Goal: Task Accomplishment & Management: Manage account settings

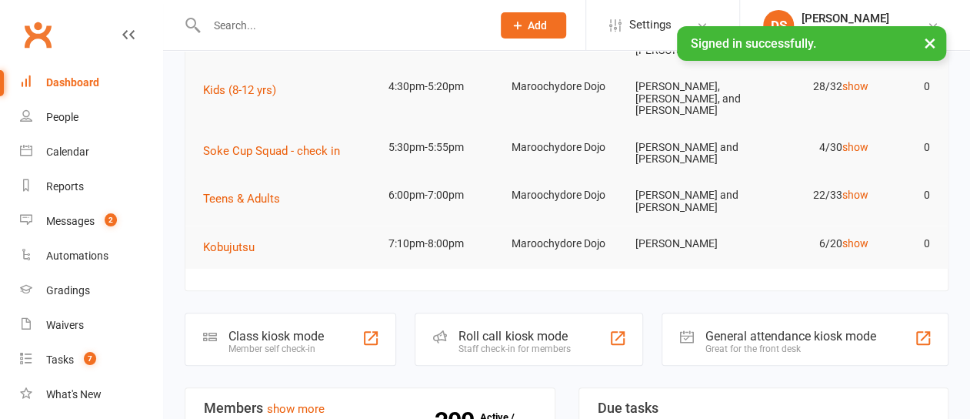
click at [512, 333] on div "Roll call kiosk mode" at bounding box center [515, 336] width 112 height 15
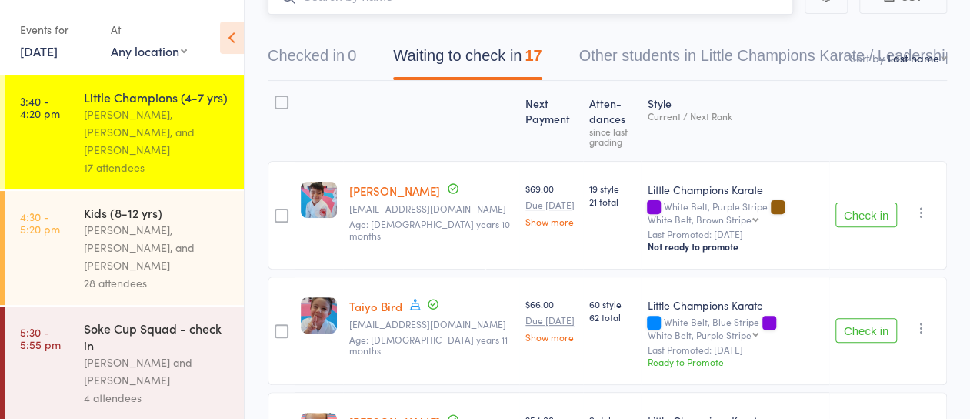
scroll to position [154, 0]
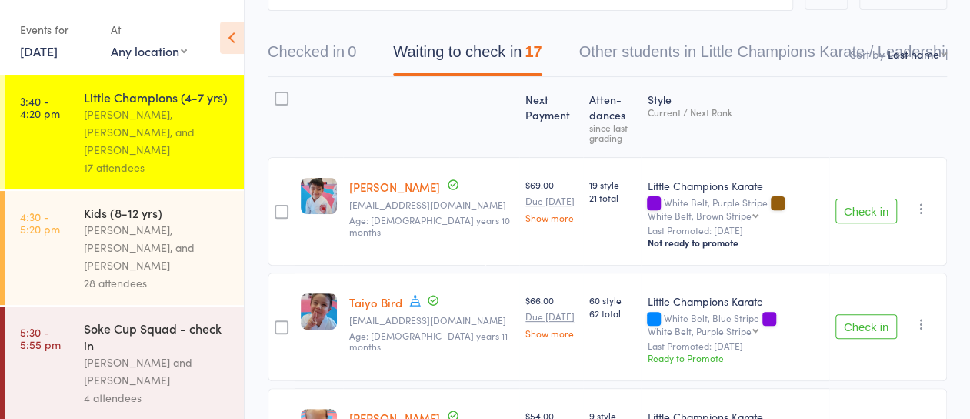
click at [860, 216] on button "Check in" at bounding box center [867, 210] width 62 height 25
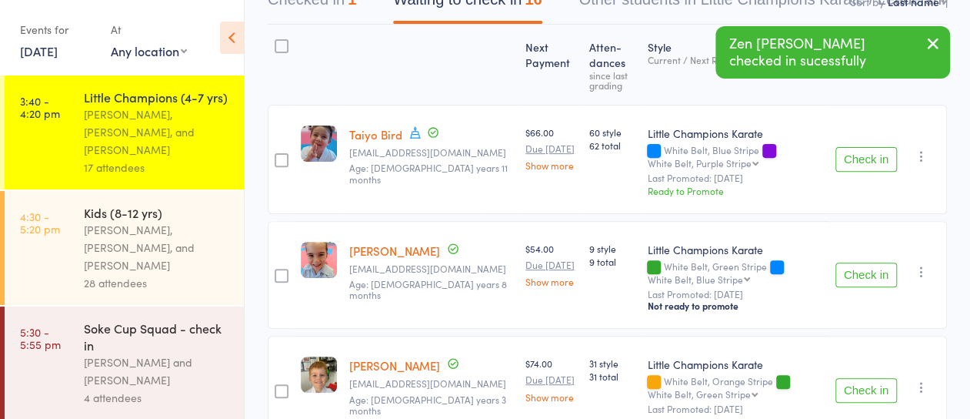
scroll to position [231, 0]
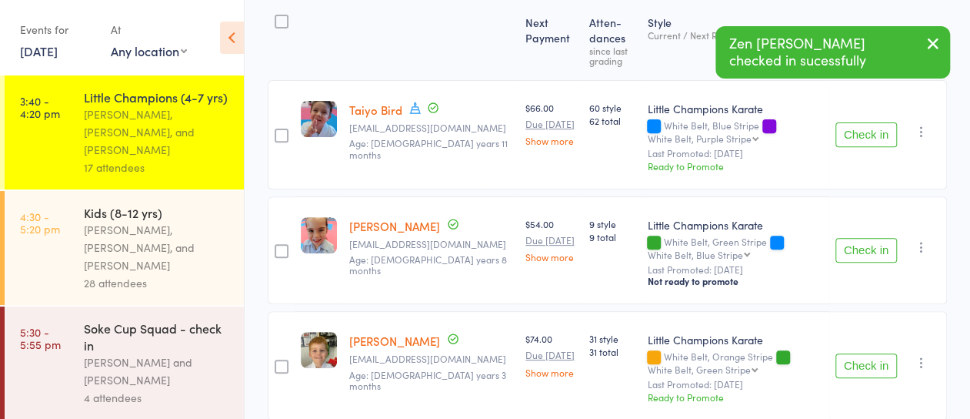
click at [862, 240] on button "Check in" at bounding box center [867, 250] width 62 height 25
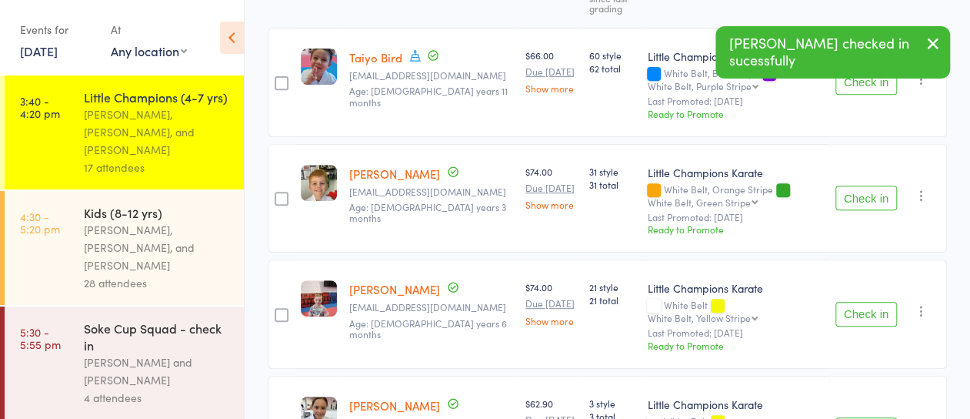
scroll to position [308, 0]
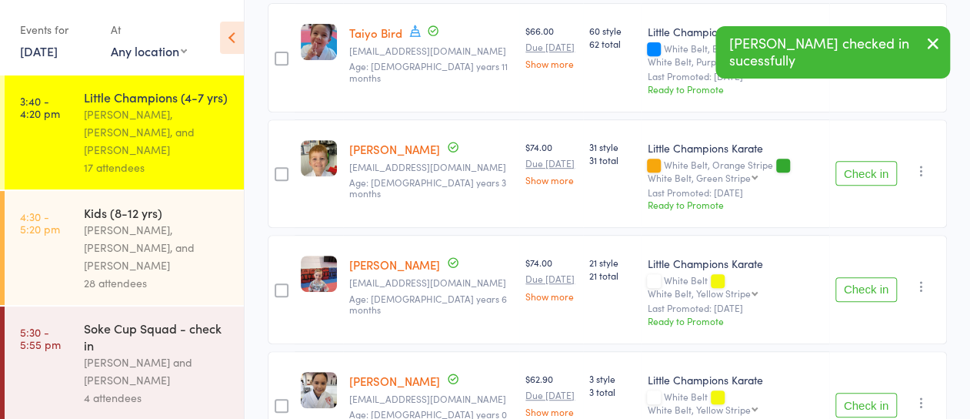
click at [882, 279] on button "Check in" at bounding box center [867, 289] width 62 height 25
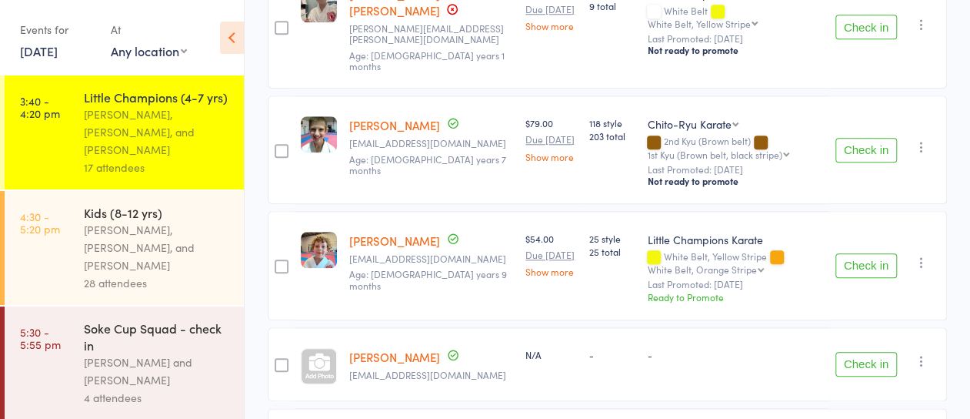
scroll to position [769, 0]
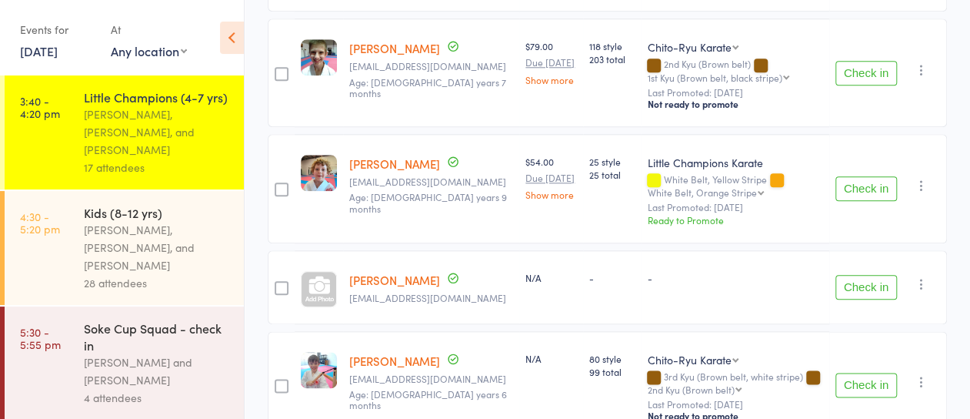
click at [864, 275] on button "Check in" at bounding box center [867, 287] width 62 height 25
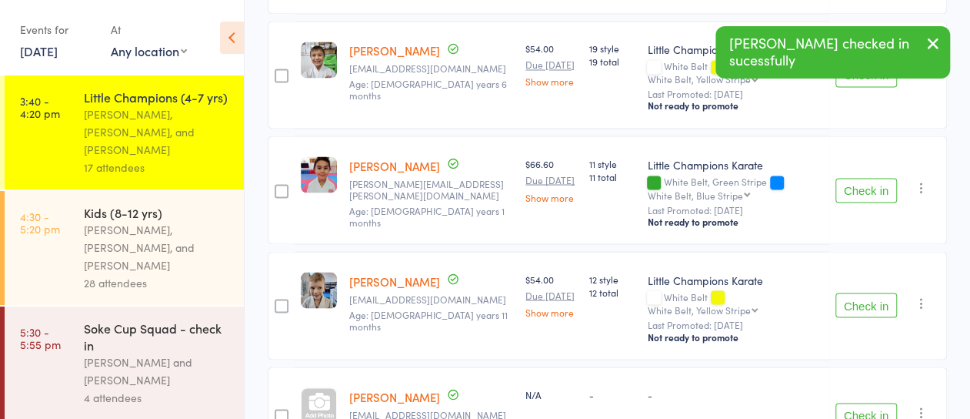
scroll to position [1354, 0]
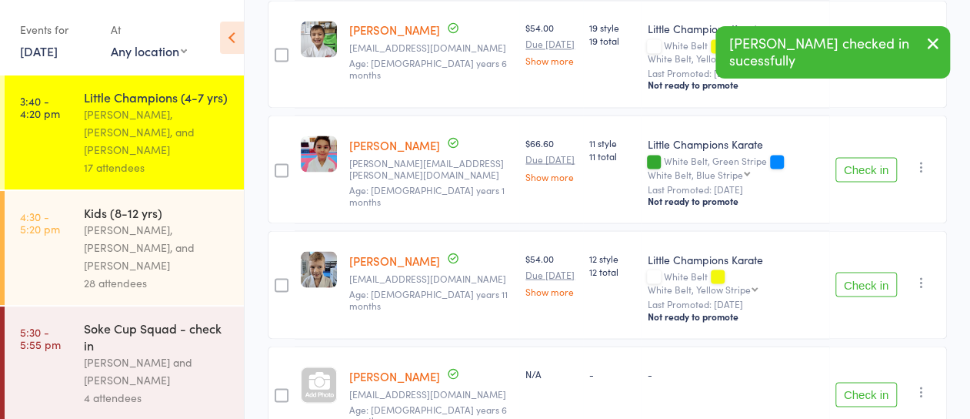
click at [864, 382] on button "Check in" at bounding box center [867, 394] width 62 height 25
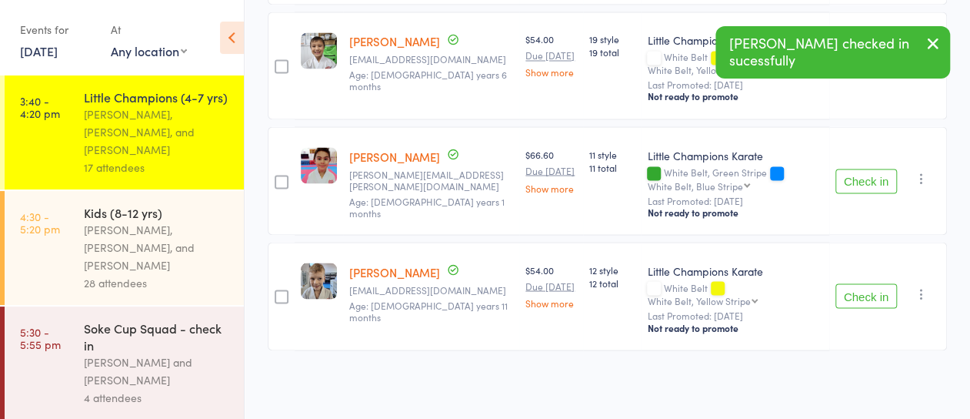
scroll to position [1262, 0]
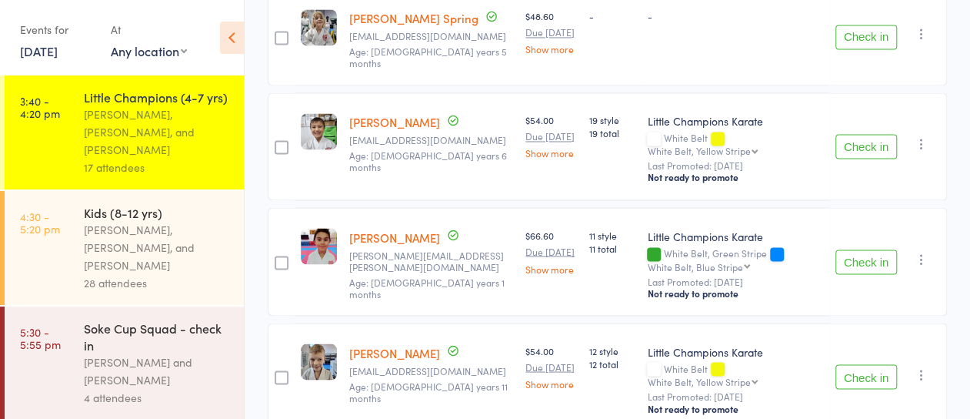
click at [859, 364] on button "Check in" at bounding box center [867, 376] width 62 height 25
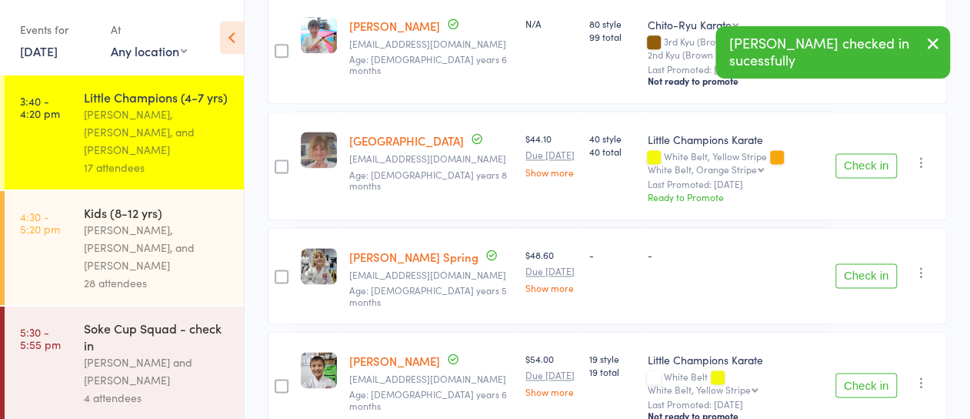
scroll to position [1004, 0]
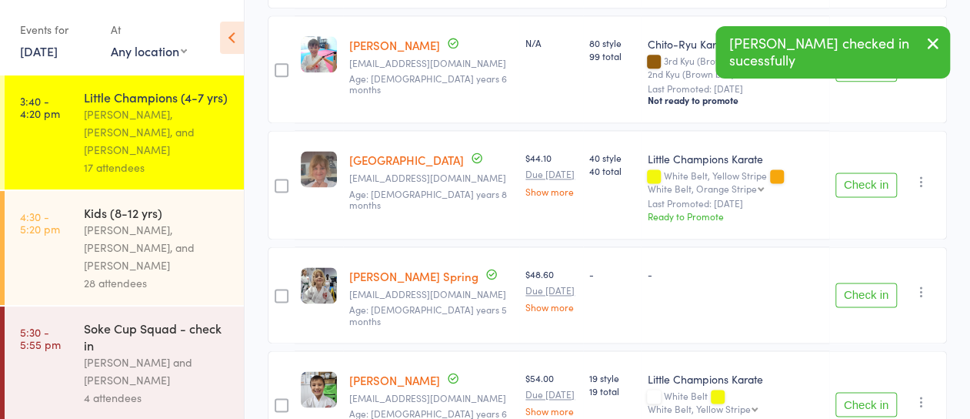
click at [869, 282] on button "Check in" at bounding box center [867, 294] width 62 height 25
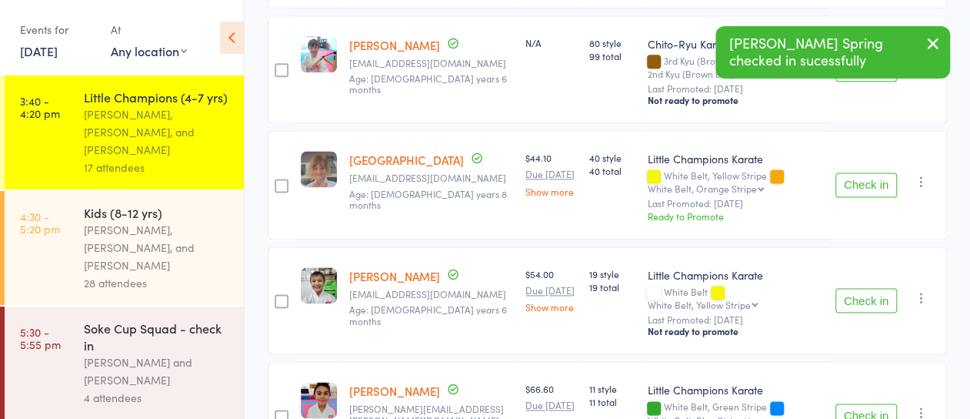
click at [863, 172] on button "Check in" at bounding box center [867, 184] width 62 height 25
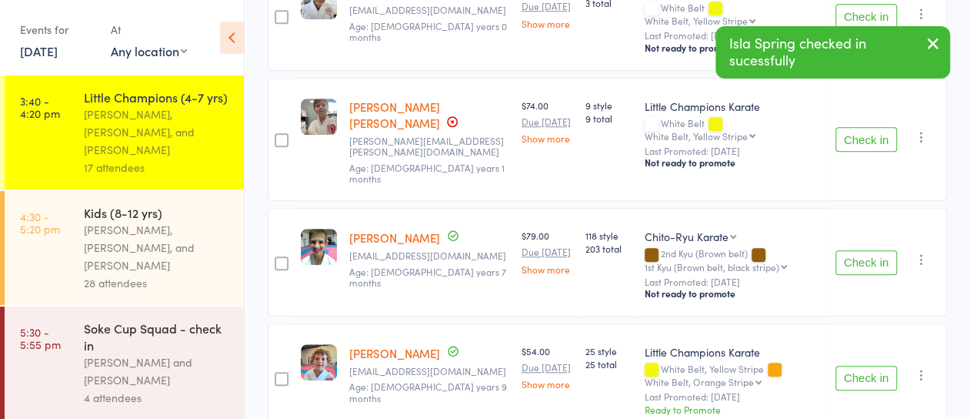
scroll to position [567, 0]
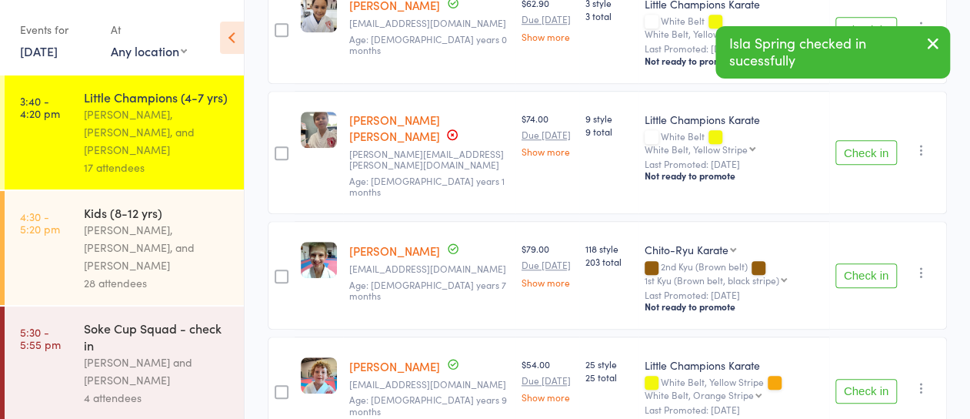
click at [849, 263] on button "Check in" at bounding box center [867, 275] width 62 height 25
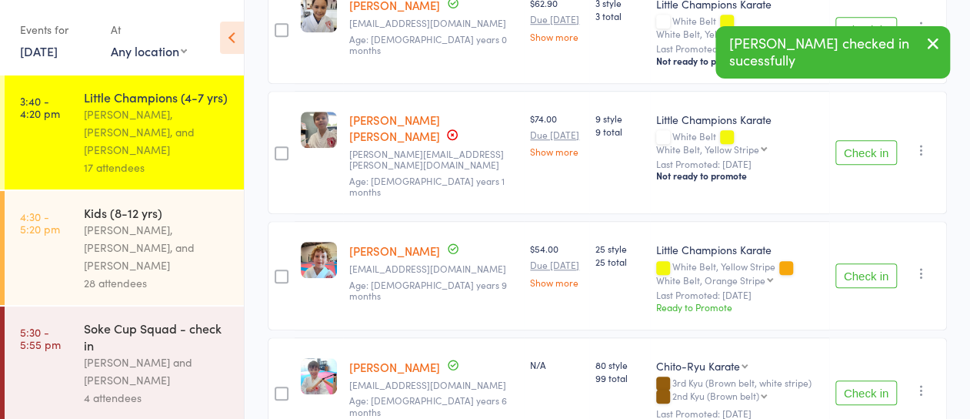
click at [863, 263] on button "Check in" at bounding box center [867, 275] width 62 height 25
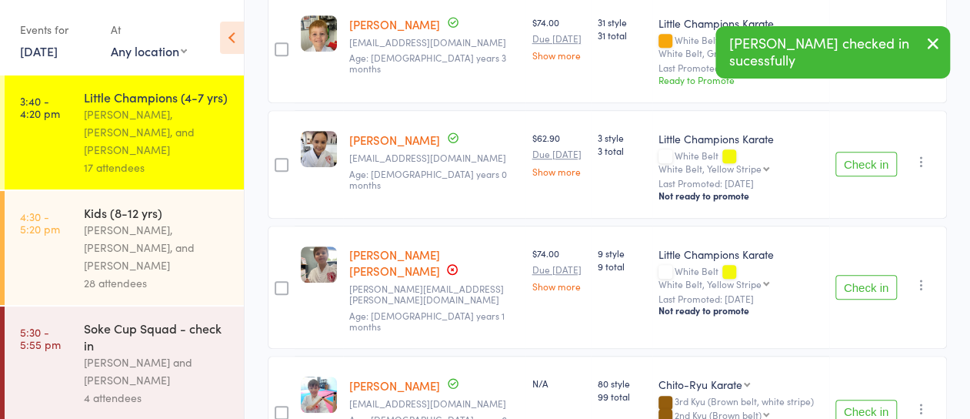
scroll to position [413, 0]
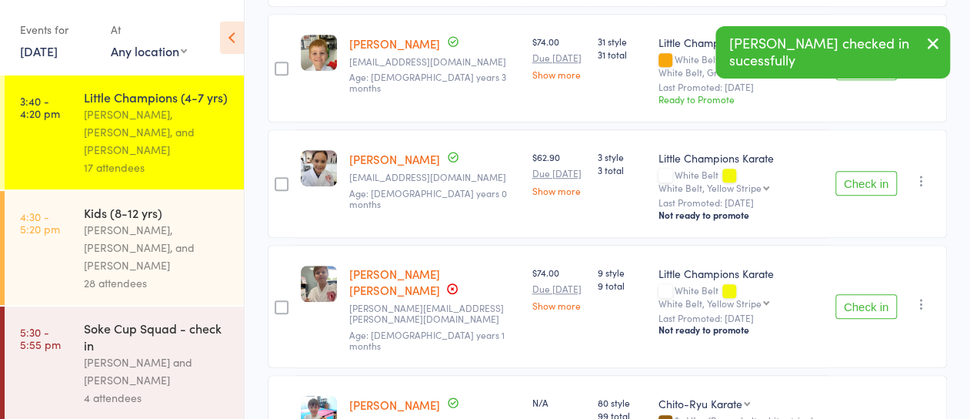
click at [857, 294] on button "Check in" at bounding box center [867, 306] width 62 height 25
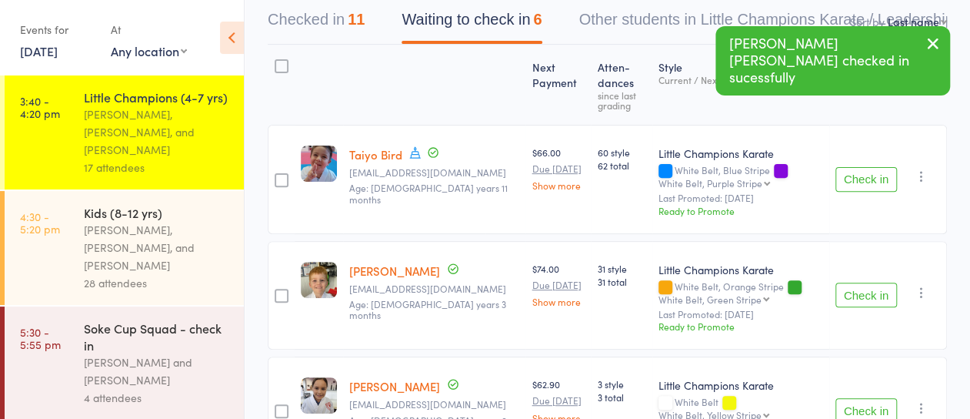
scroll to position [105, 0]
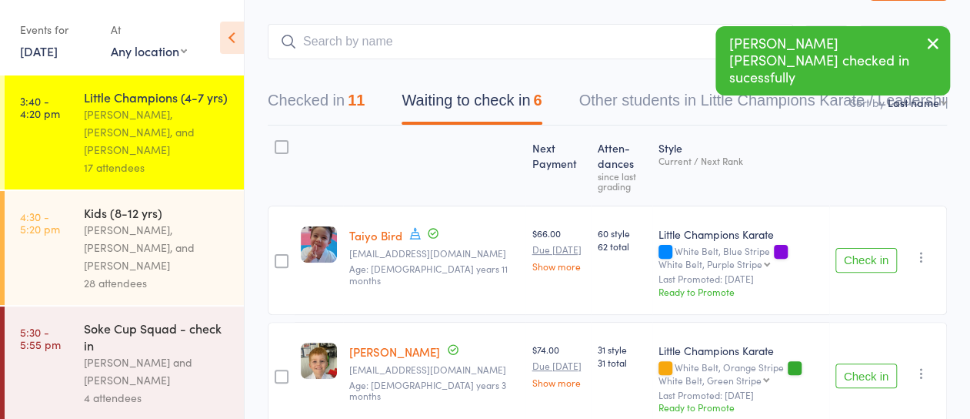
click at [872, 261] on button "Check in" at bounding box center [867, 260] width 62 height 25
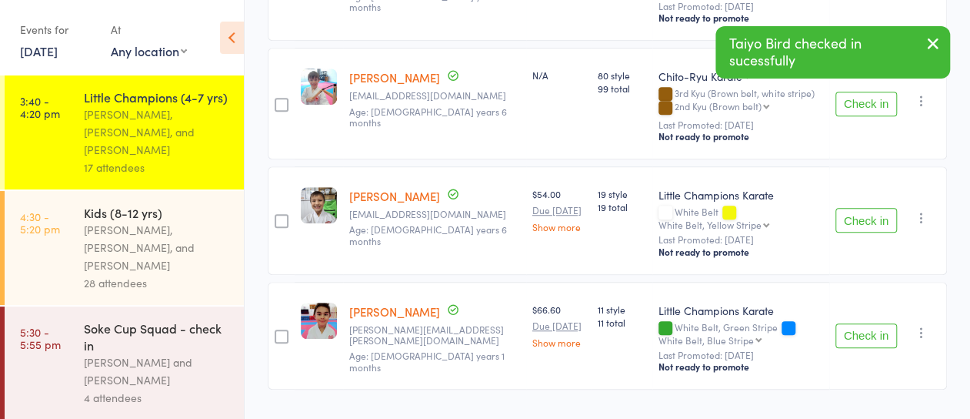
scroll to position [504, 0]
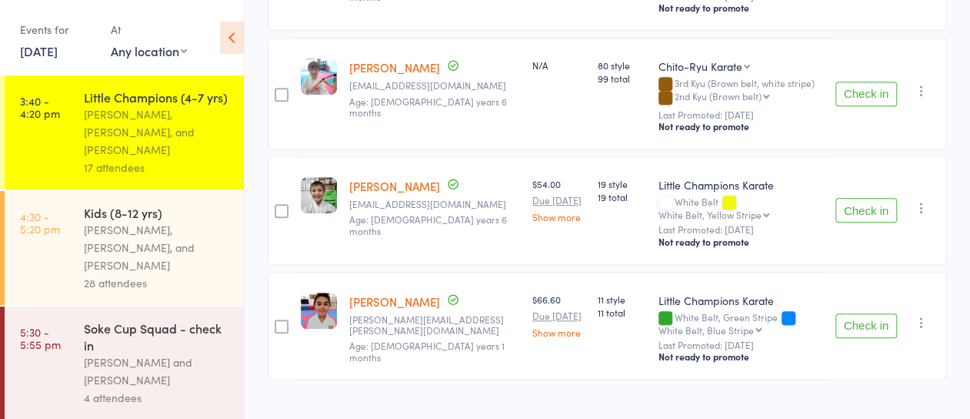
click at [855, 313] on button "Check in" at bounding box center [867, 325] width 62 height 25
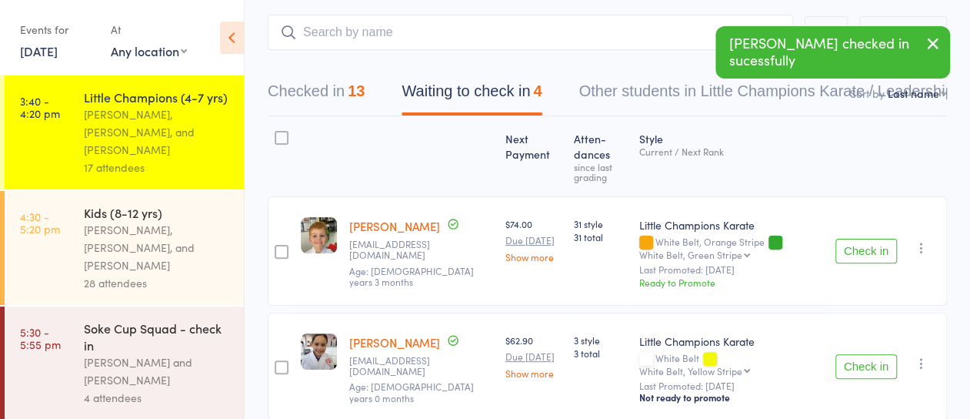
scroll to position [82, 0]
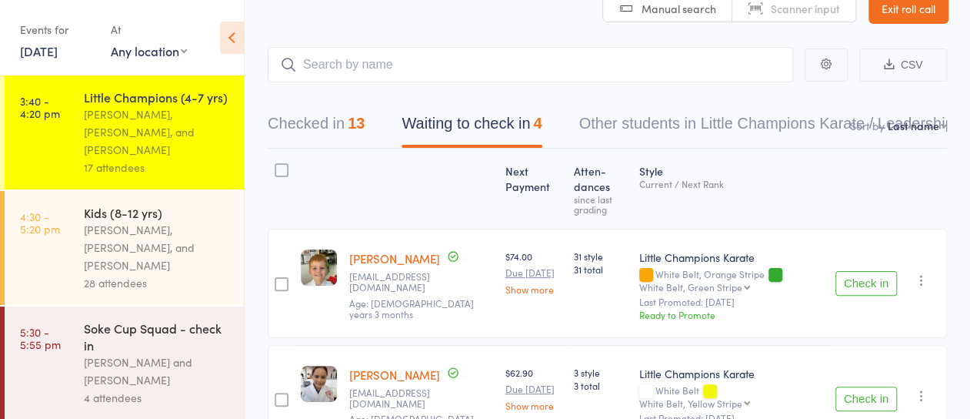
click at [304, 128] on button "Checked in 13" at bounding box center [316, 127] width 97 height 41
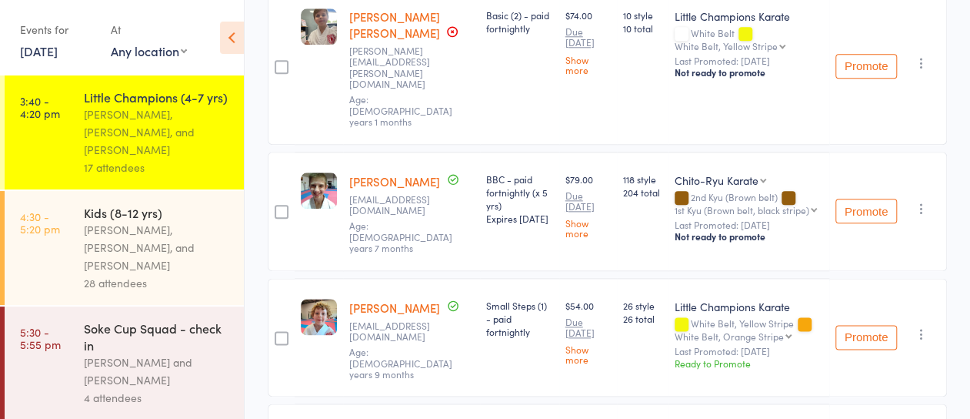
scroll to position [852, 0]
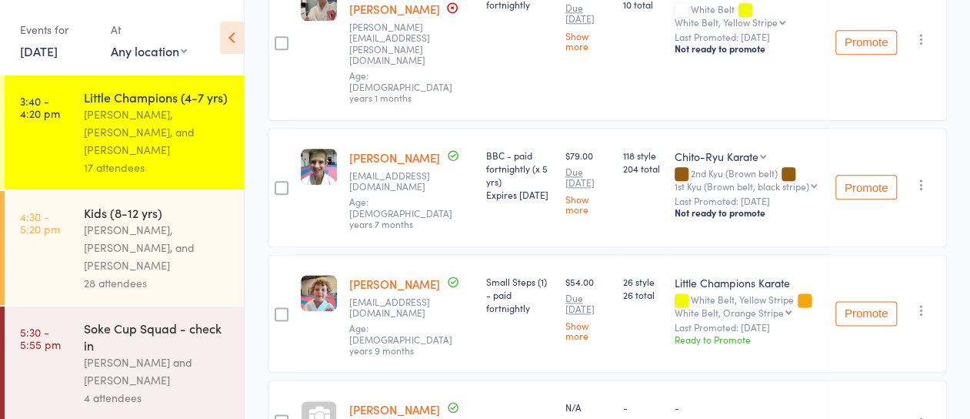
click at [922, 415] on icon "button" at bounding box center [921, 422] width 15 height 15
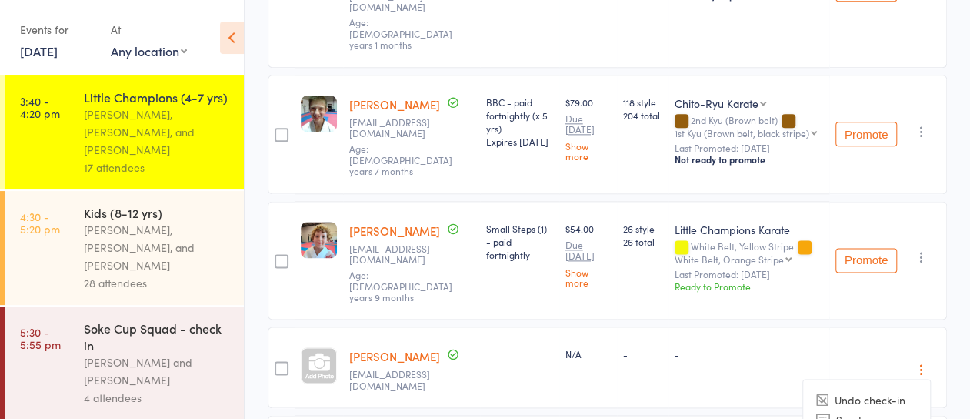
scroll to position [929, 0]
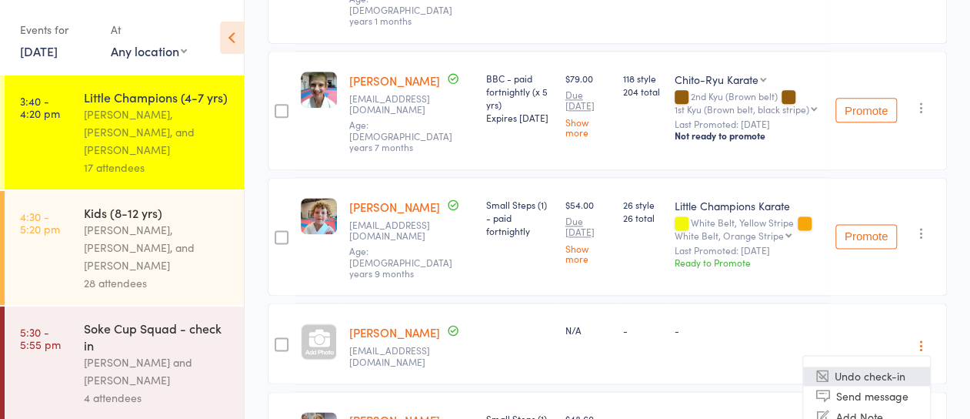
click at [856, 366] on li "Undo check-in" at bounding box center [866, 375] width 127 height 19
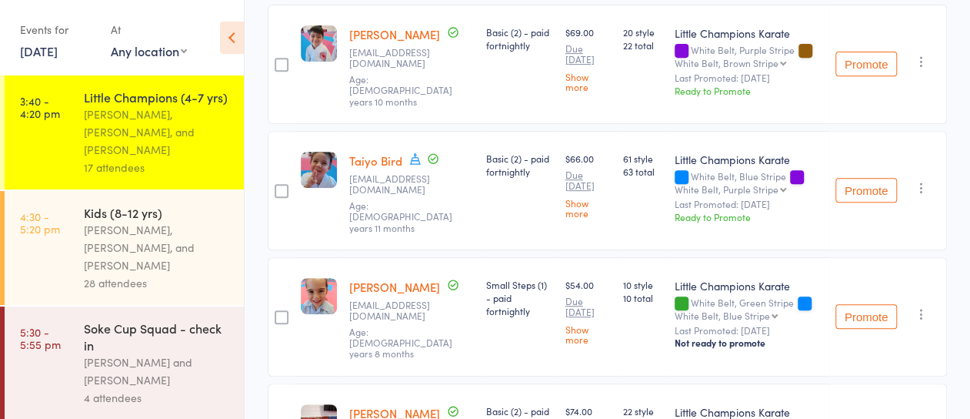
scroll to position [159, 0]
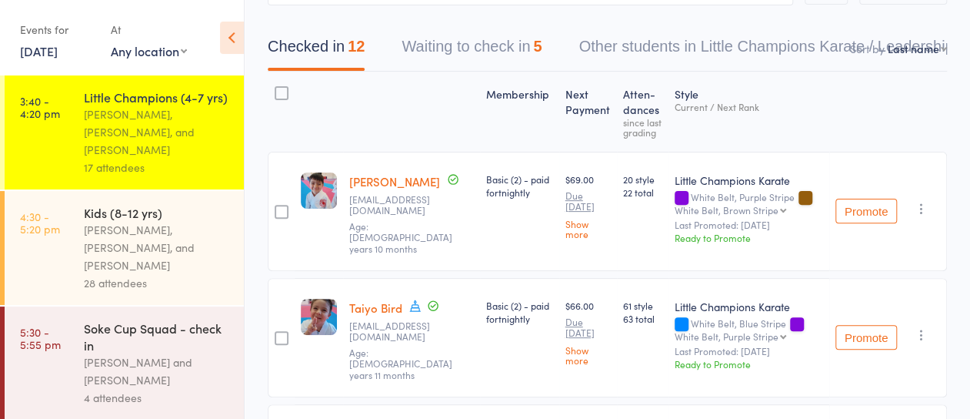
click at [479, 40] on button "Waiting to check in 5" at bounding box center [472, 50] width 140 height 41
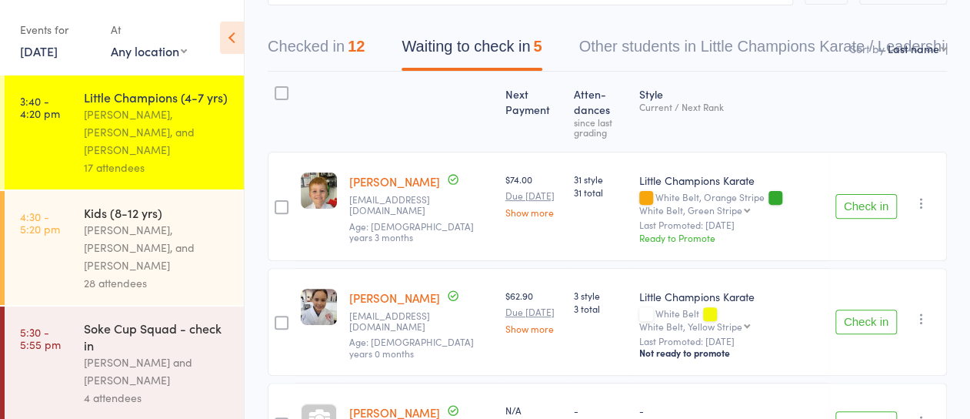
click at [859, 312] on button "Check in" at bounding box center [867, 321] width 62 height 25
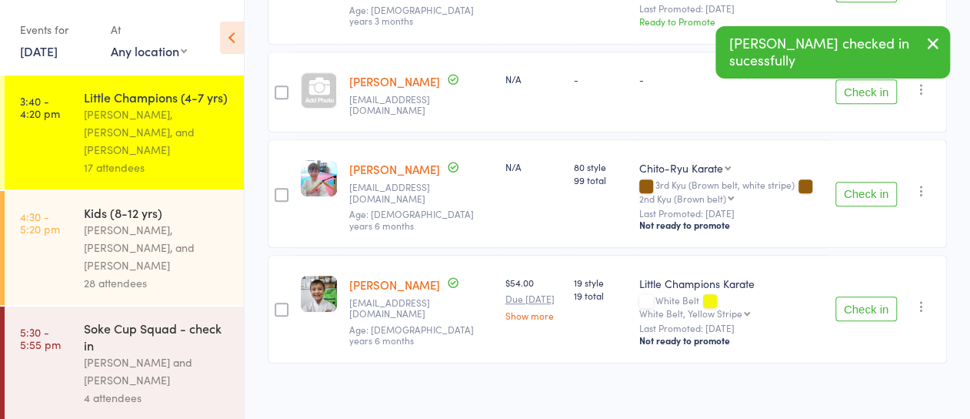
scroll to position [379, 0]
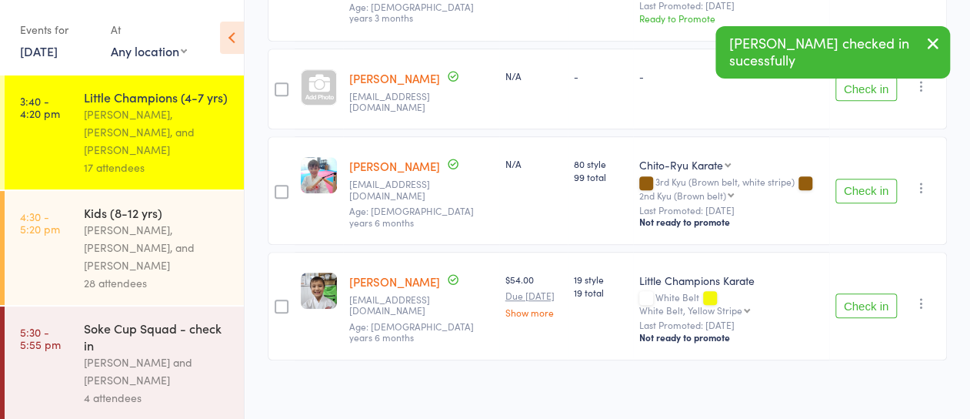
click at [867, 297] on button "Check in" at bounding box center [867, 305] width 62 height 25
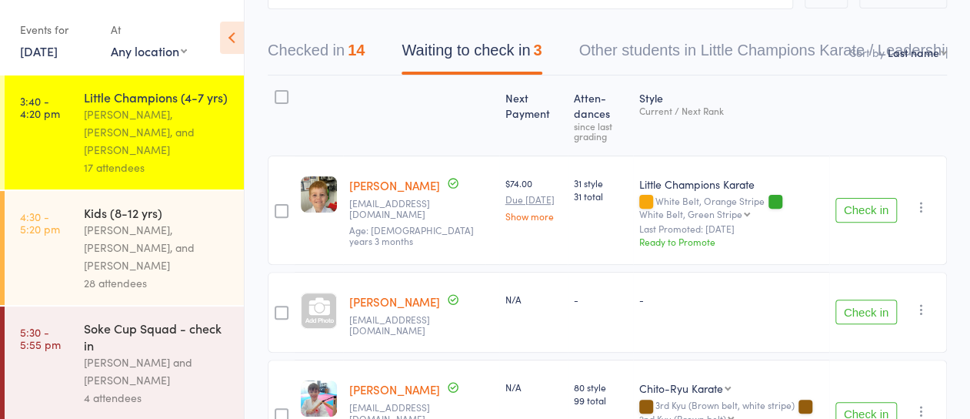
scroll to position [120, 0]
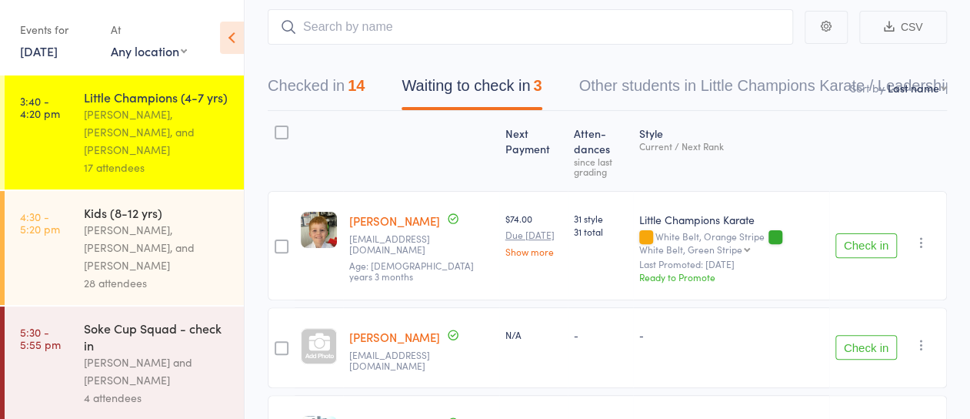
click at [326, 85] on button "Checked in 14" at bounding box center [316, 89] width 97 height 41
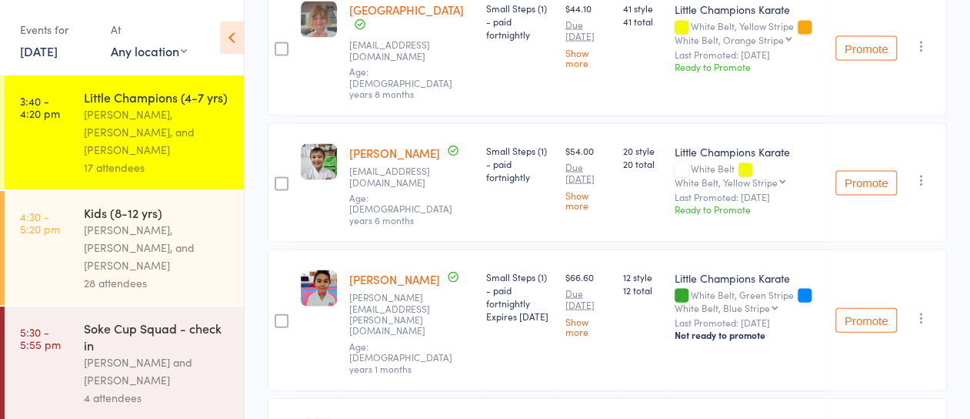
scroll to position [1526, 0]
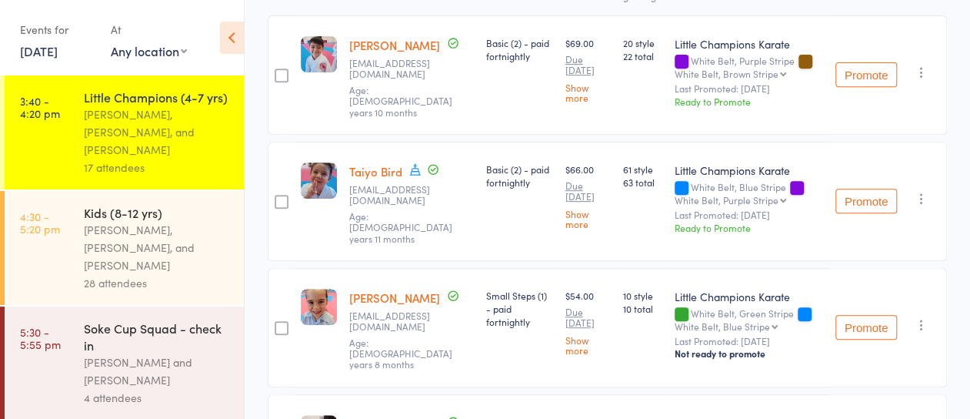
scroll to position [0, 0]
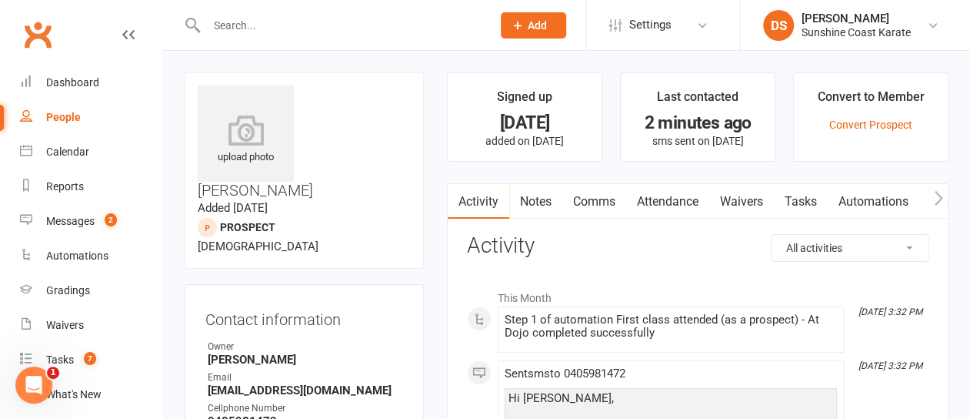
click at [761, 195] on link "Waivers" at bounding box center [741, 201] width 65 height 35
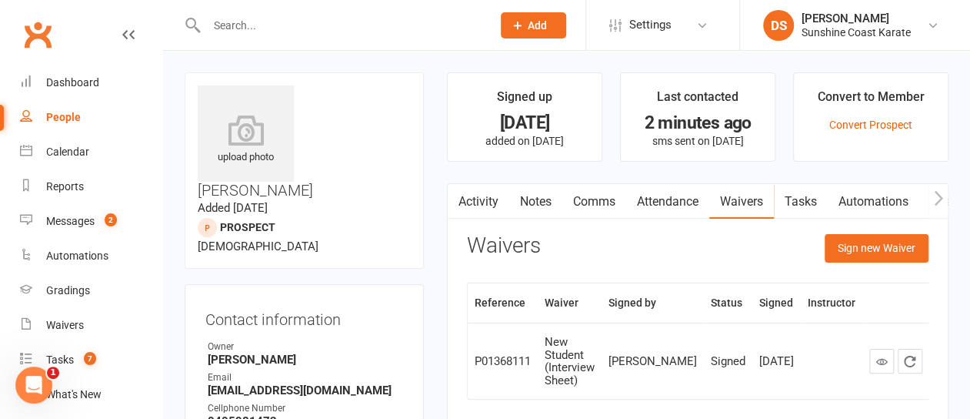
scroll to position [77, 0]
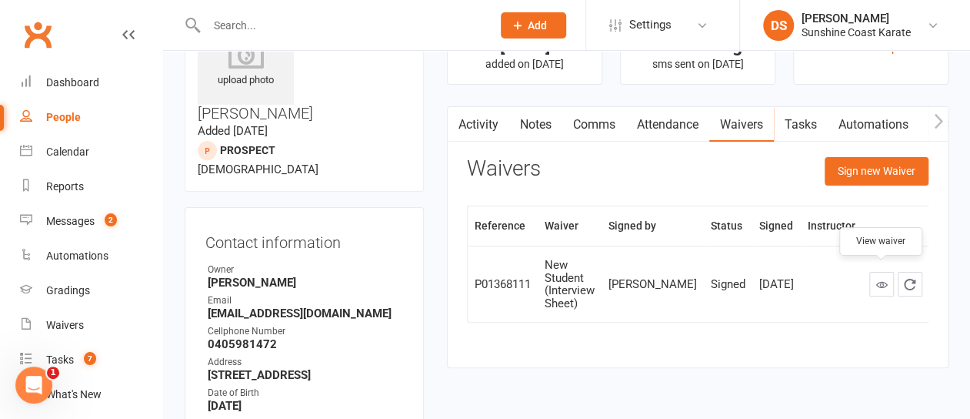
click at [876, 279] on icon at bounding box center [882, 285] width 12 height 12
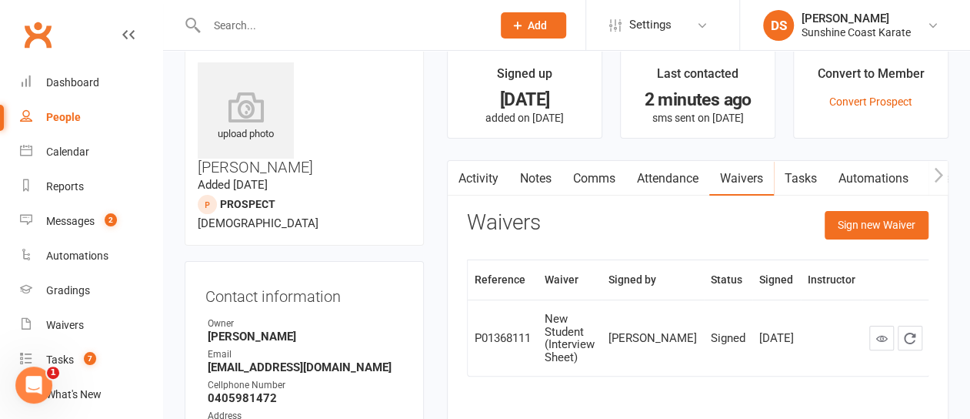
scroll to position [0, 0]
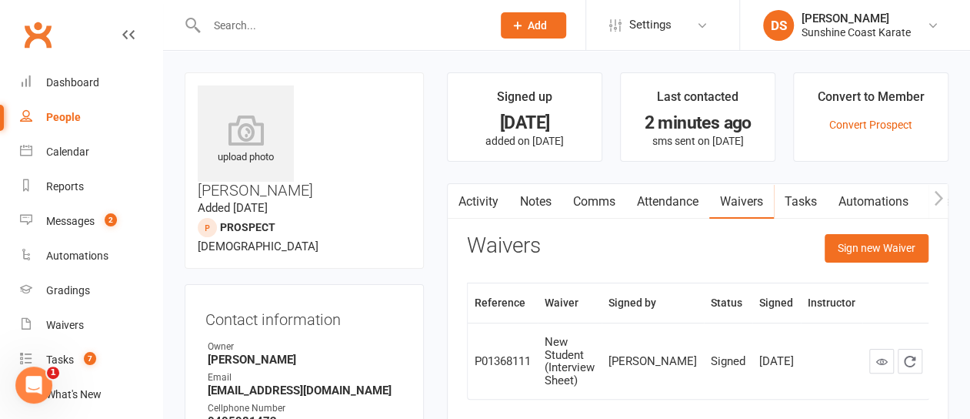
click at [607, 199] on link "Comms" at bounding box center [594, 201] width 64 height 35
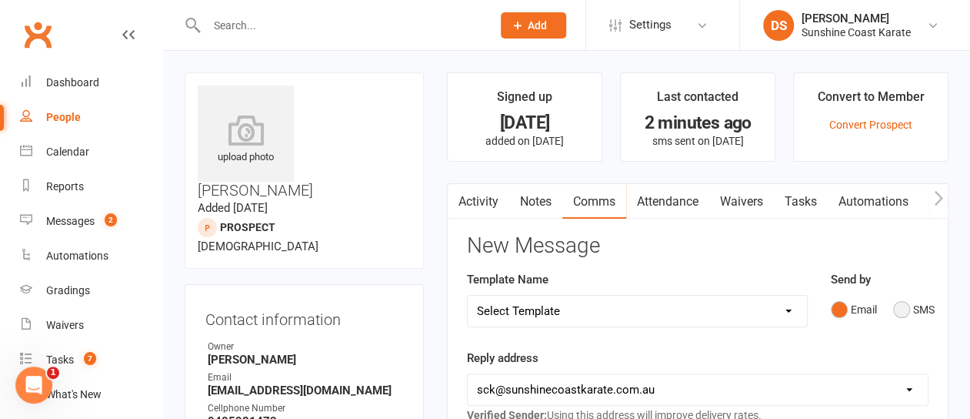
click at [905, 308] on button "SMS" at bounding box center [914, 309] width 42 height 29
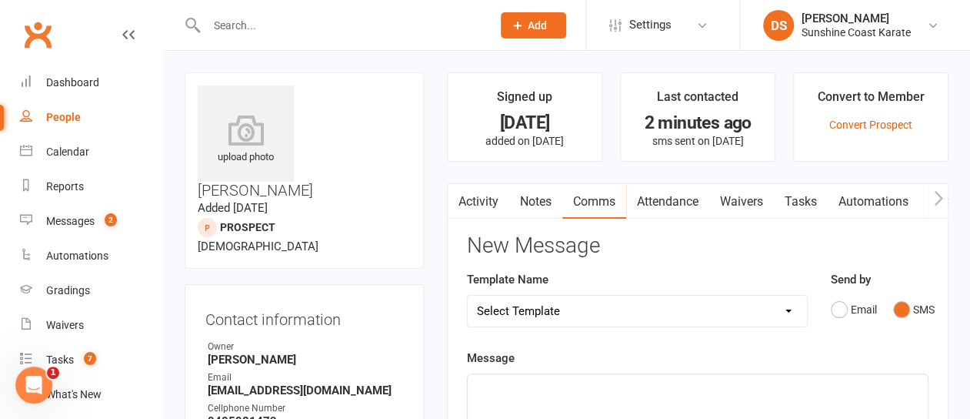
click at [789, 310] on select "Select Template [Email] Failed Payment [Email] Membership Fee Increase (current…" at bounding box center [637, 310] width 339 height 31
select select "87"
click at [468, 295] on select "Select Template [Email] Failed Payment [Email] Membership Fee Increase (current…" at bounding box center [637, 310] width 339 height 31
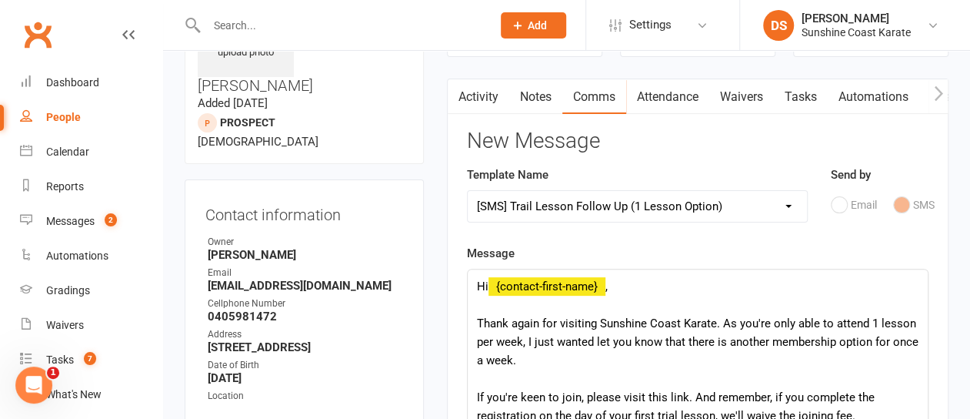
scroll to position [154, 0]
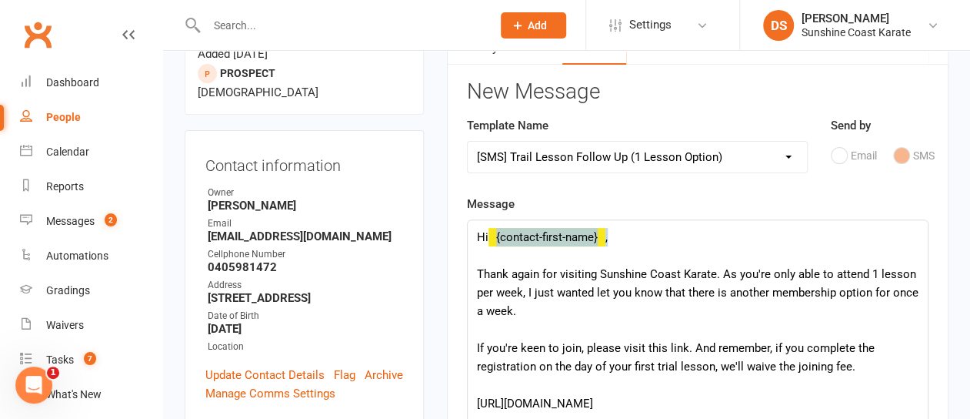
drag, startPoint x: 488, startPoint y: 232, endPoint x: 609, endPoint y: 236, distance: 121.6
click at [609, 236] on div "Hi {contact-first-name} , Thank again for visiting Sunshine Coast Karate. As yo…" at bounding box center [698, 346] width 460 height 252
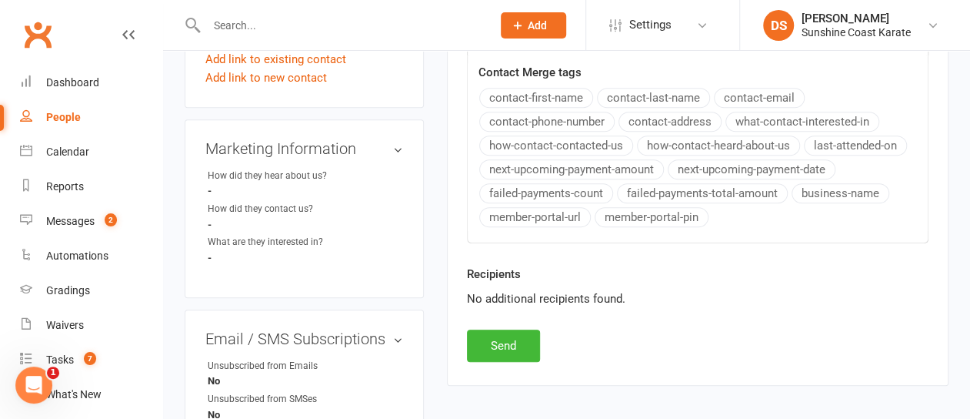
scroll to position [615, 0]
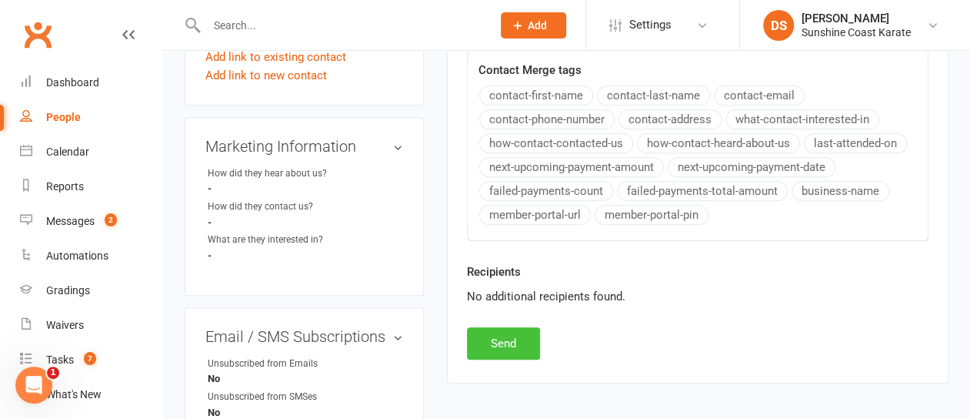
click at [515, 333] on button "Send" at bounding box center [503, 343] width 73 height 32
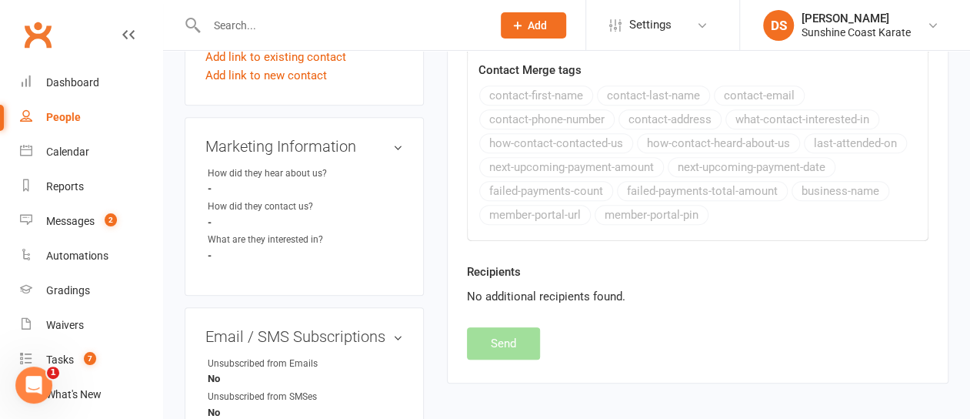
select select
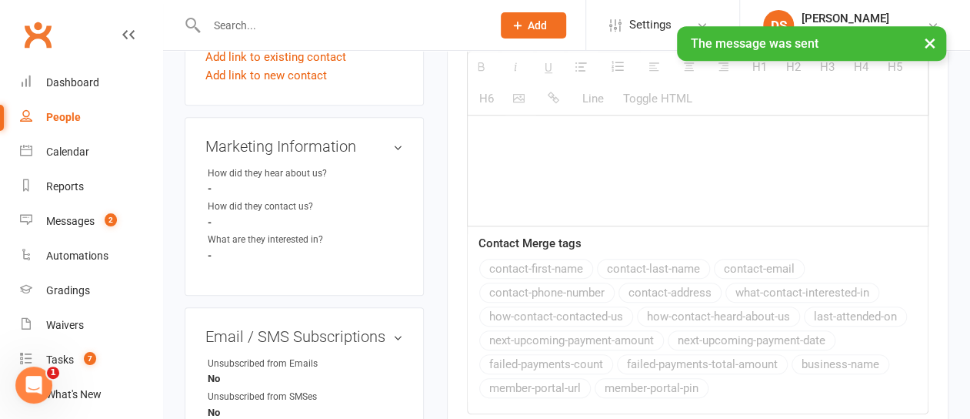
click at [930, 39] on button "×" at bounding box center [930, 42] width 28 height 33
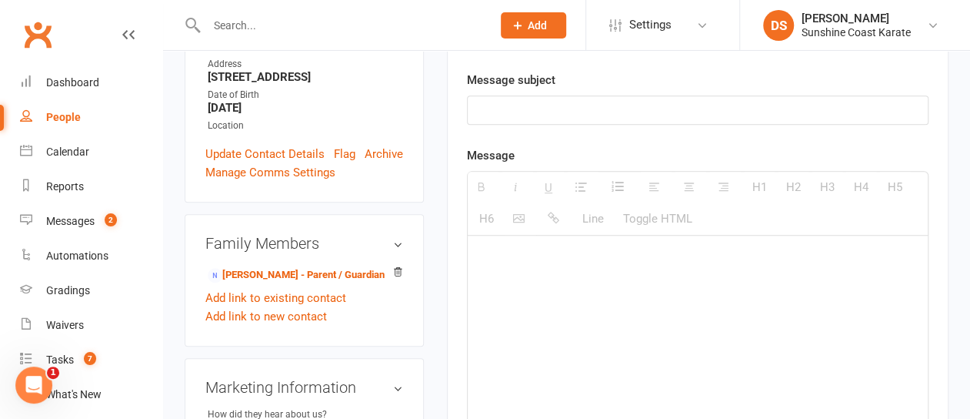
scroll to position [462, 0]
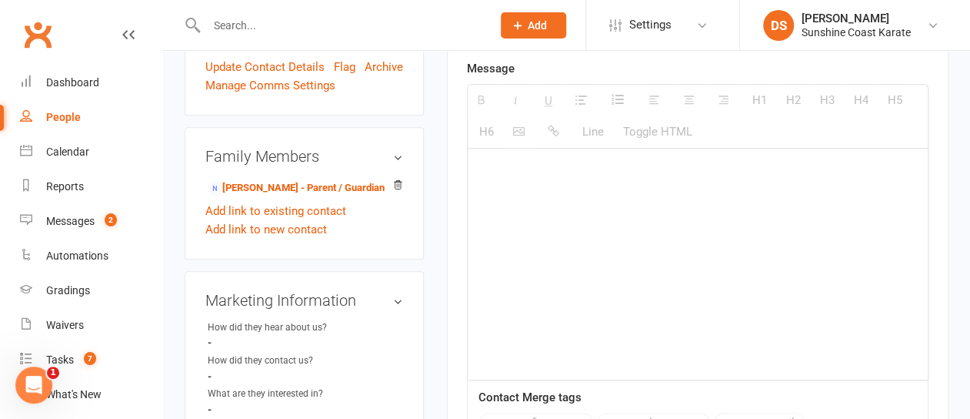
click at [403, 271] on div "Marketing Information edit How did they hear about us? - How did they contact u…" at bounding box center [304, 360] width 239 height 178
click at [401, 292] on h3 "Marketing Information edit" at bounding box center [304, 300] width 198 height 17
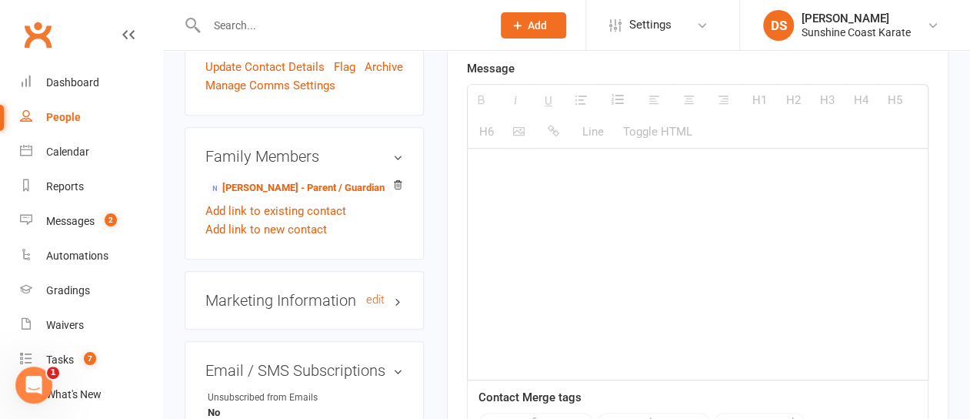
click at [401, 292] on h3 "Marketing Information edit" at bounding box center [304, 300] width 198 height 17
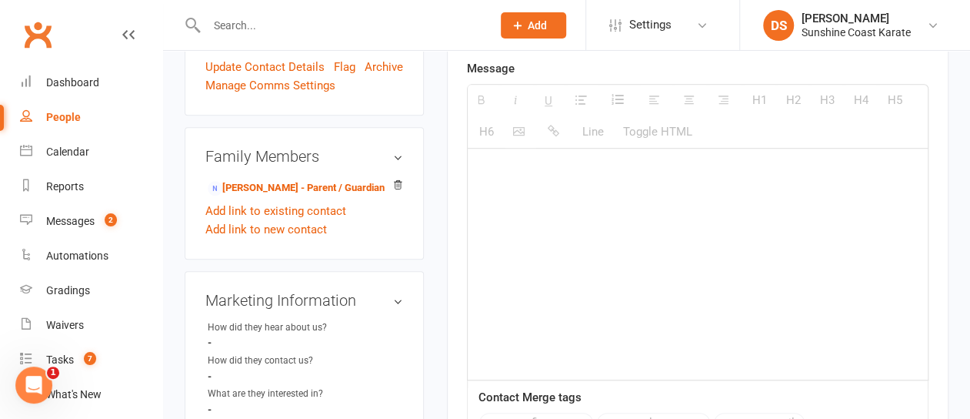
click at [254, 320] on div "How did they hear about us?" at bounding box center [271, 327] width 127 height 15
click at [205, 320] on li "How did they hear about us? -" at bounding box center [304, 334] width 198 height 29
click at [211, 336] on strong "-" at bounding box center [252, 342] width 88 height 12
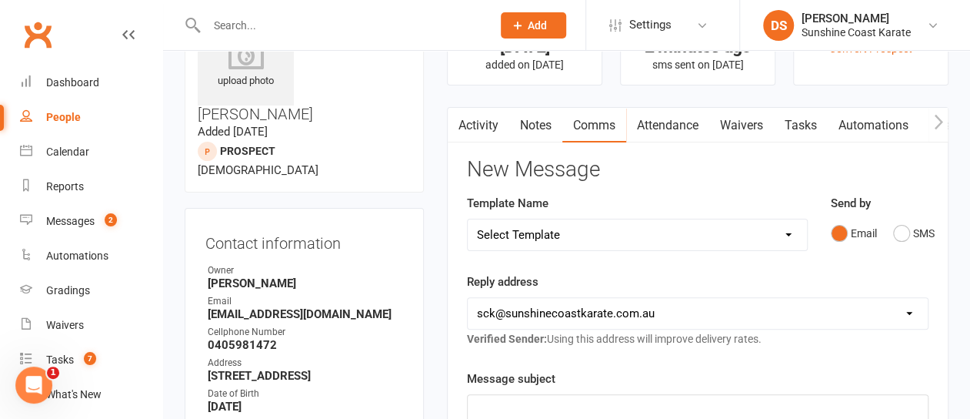
scroll to position [0, 0]
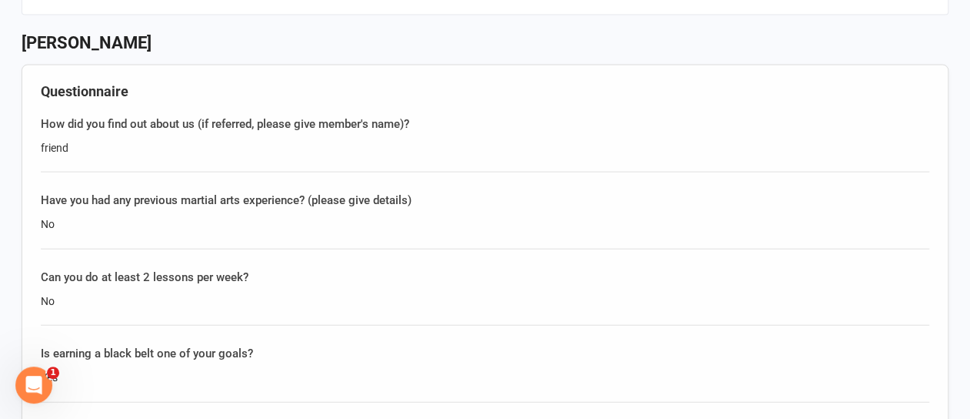
scroll to position [1616, 0]
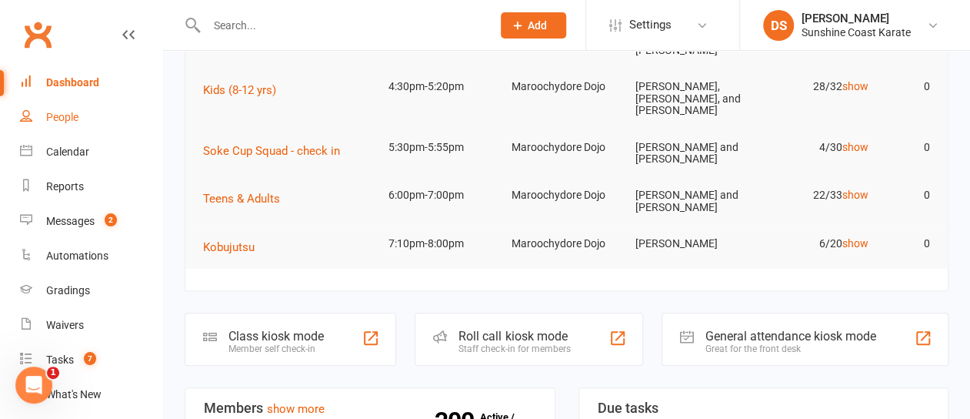
click at [71, 122] on div "People" at bounding box center [62, 117] width 32 height 12
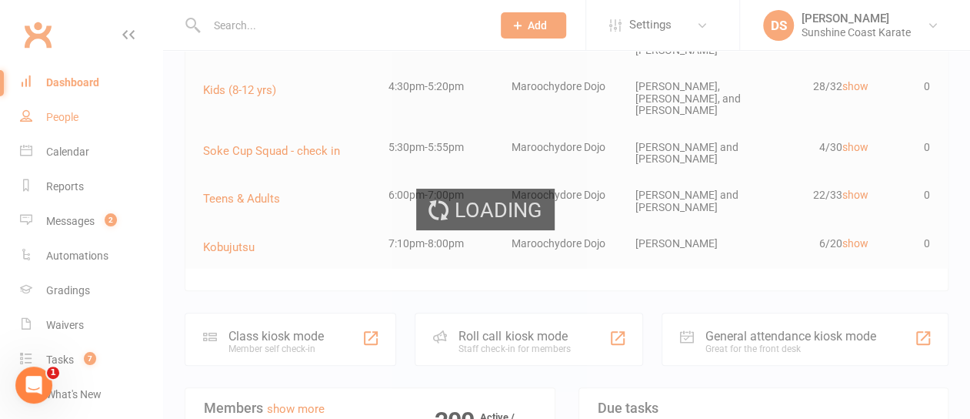
select select "100"
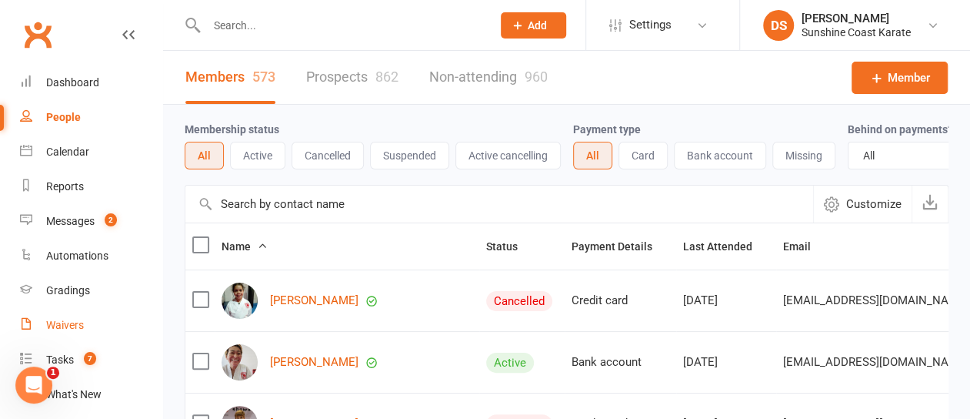
drag, startPoint x: 68, startPoint y: 323, endPoint x: 148, endPoint y: 315, distance: 80.5
click at [68, 323] on div "Waivers" at bounding box center [65, 325] width 38 height 12
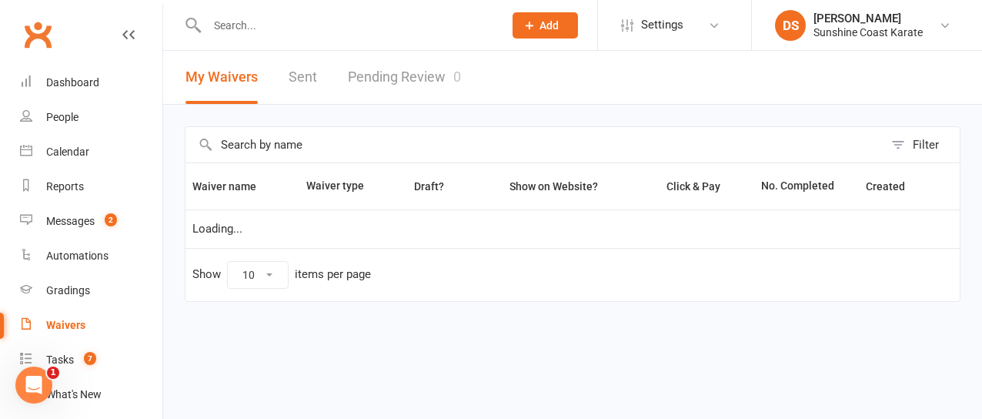
select select "100"
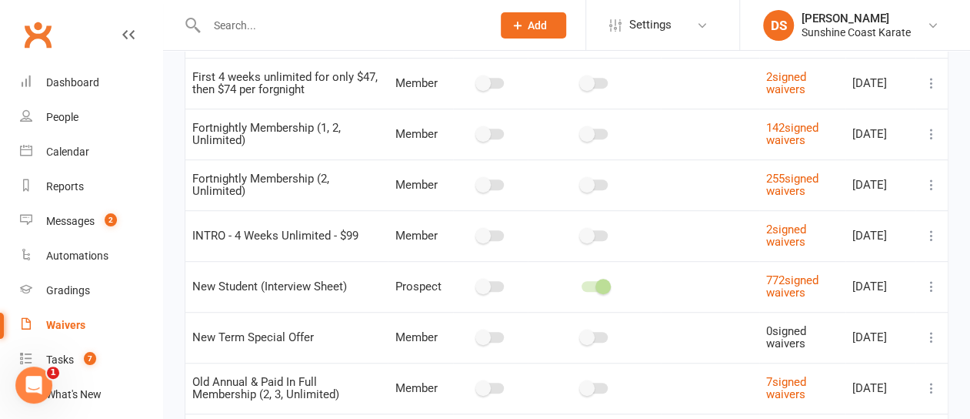
scroll to position [385, 0]
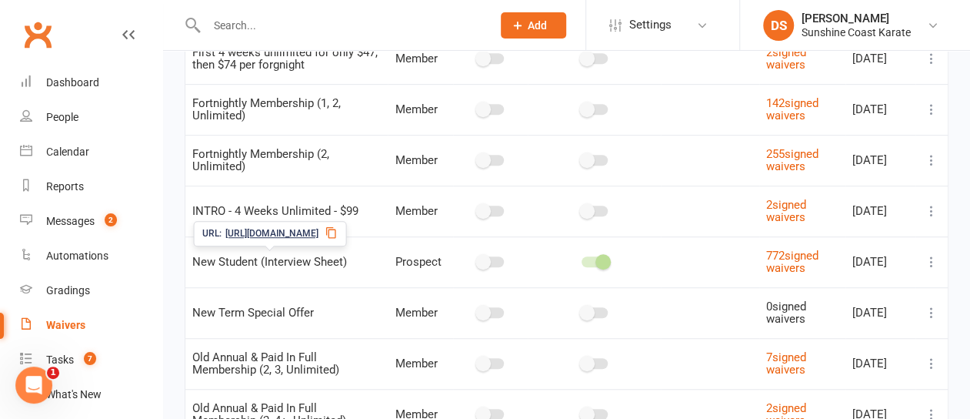
click at [253, 253] on span "New Student (Interview Sheet)" at bounding box center [269, 261] width 155 height 29
click at [779, 258] on link "772 signed waivers" at bounding box center [792, 261] width 52 height 27
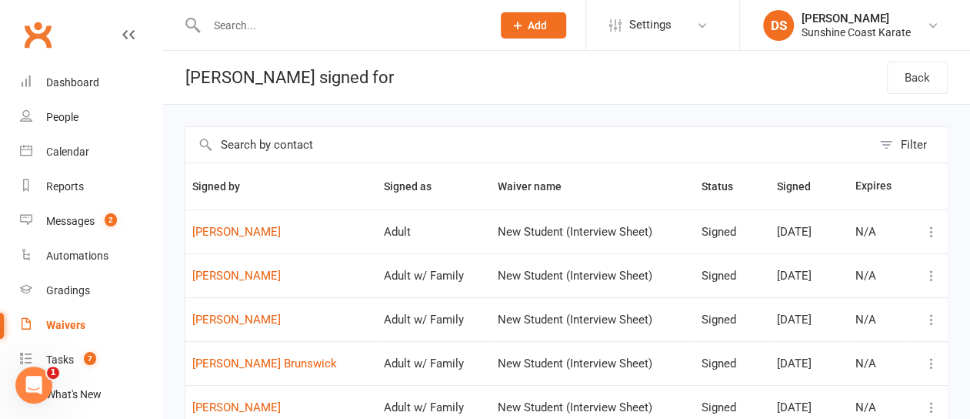
drag, startPoint x: 59, startPoint y: 323, endPoint x: 68, endPoint y: 314, distance: 12.5
click at [59, 323] on div "Waivers" at bounding box center [65, 325] width 39 height 12
select select "100"
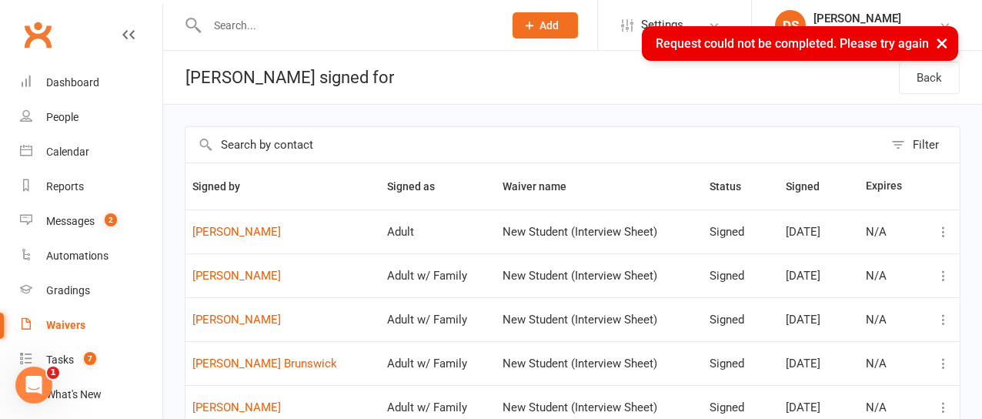
select select "100"
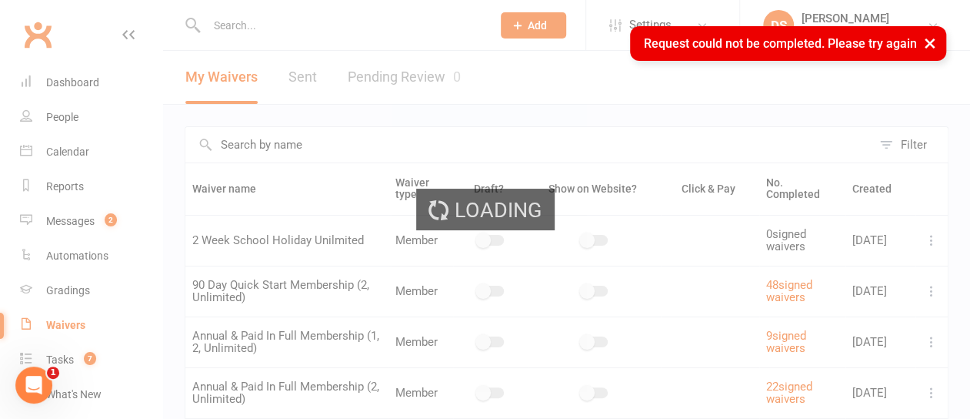
select select "100"
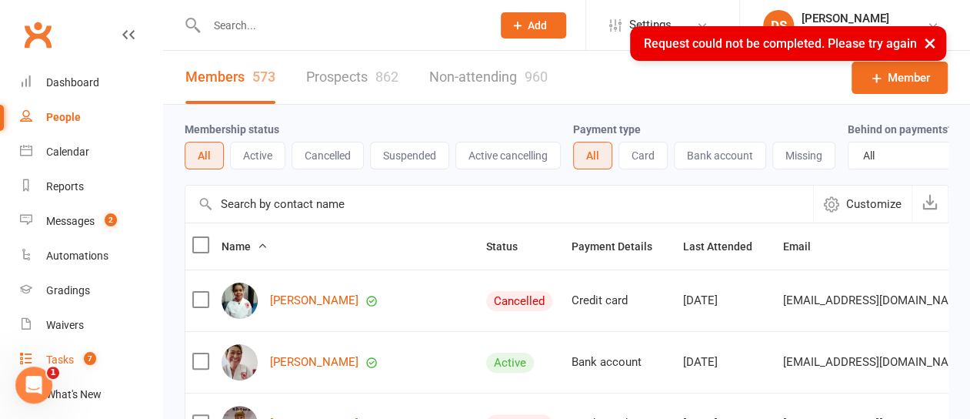
click at [67, 358] on div "Tasks" at bounding box center [60, 359] width 28 height 12
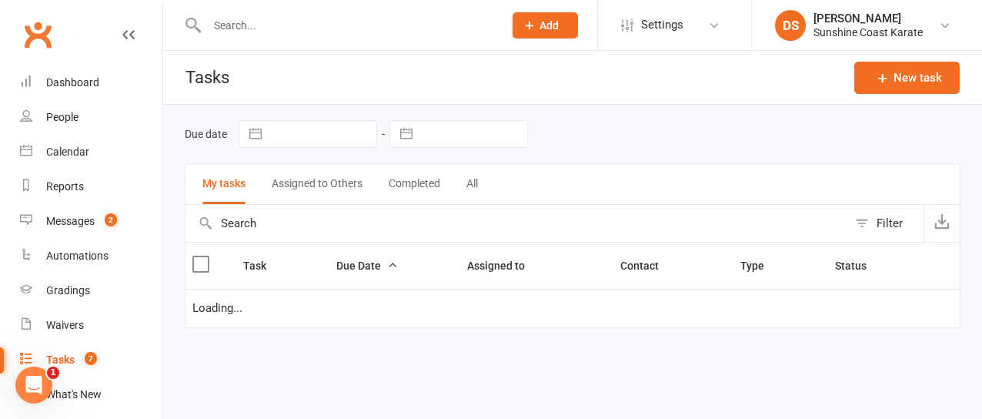
select select "started"
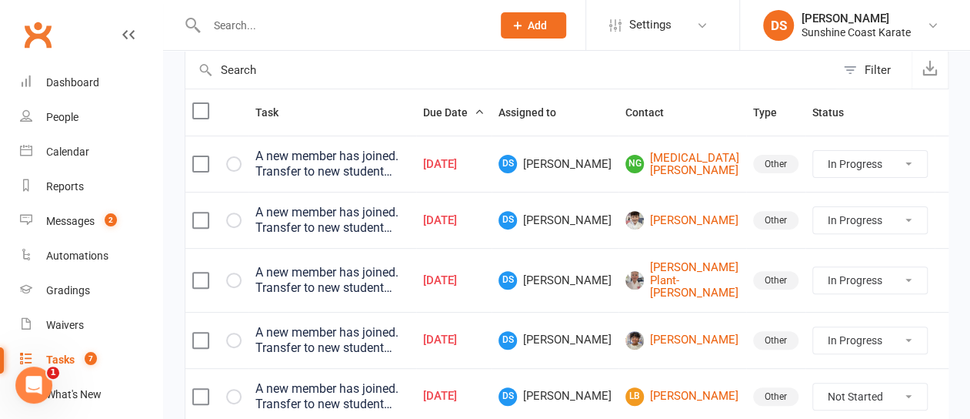
scroll to position [222, 0]
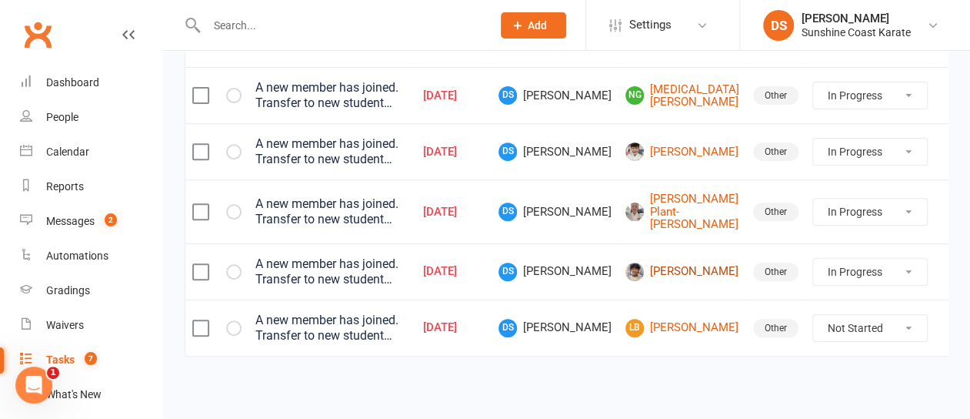
click at [695, 269] on link "Tanisha Rawal" at bounding box center [682, 271] width 114 height 18
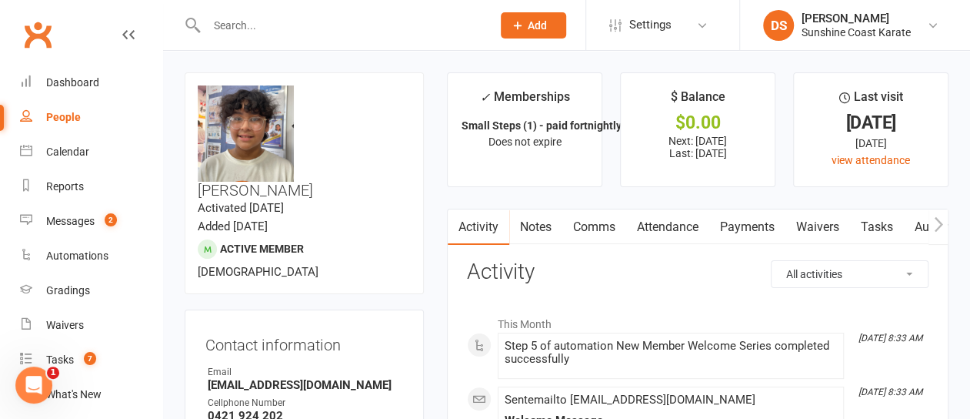
click at [748, 227] on link "Payments" at bounding box center [747, 226] width 76 height 35
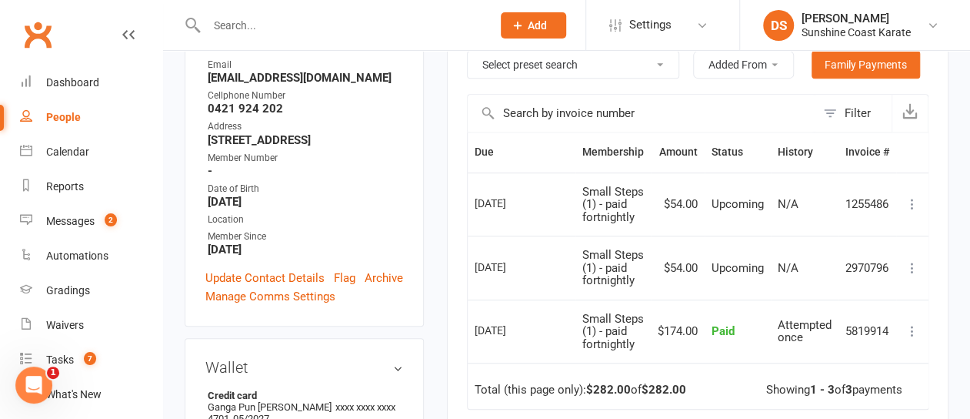
scroll to position [308, 0]
click at [63, 120] on div "People" at bounding box center [63, 117] width 35 height 12
select select "100"
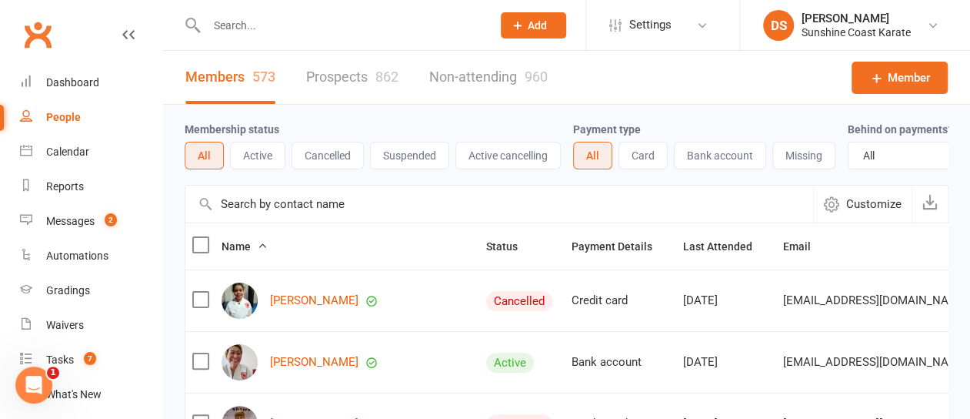
click at [302, 222] on input "text" at bounding box center [499, 203] width 628 height 37
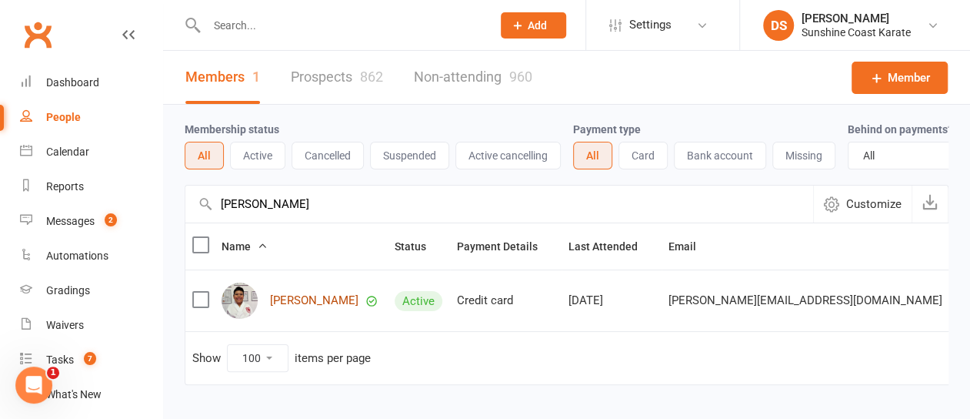
type input "sudev"
click at [294, 307] on link "Sudev Kandel" at bounding box center [314, 300] width 88 height 13
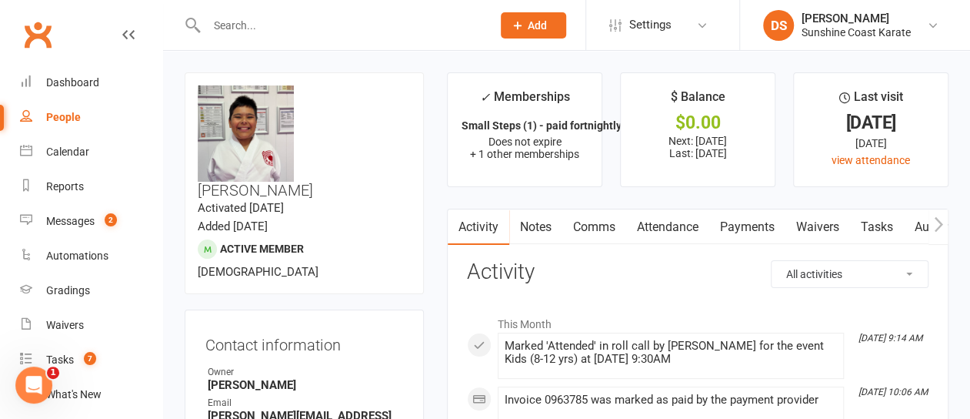
click at [672, 230] on link "Attendance" at bounding box center [667, 226] width 83 height 35
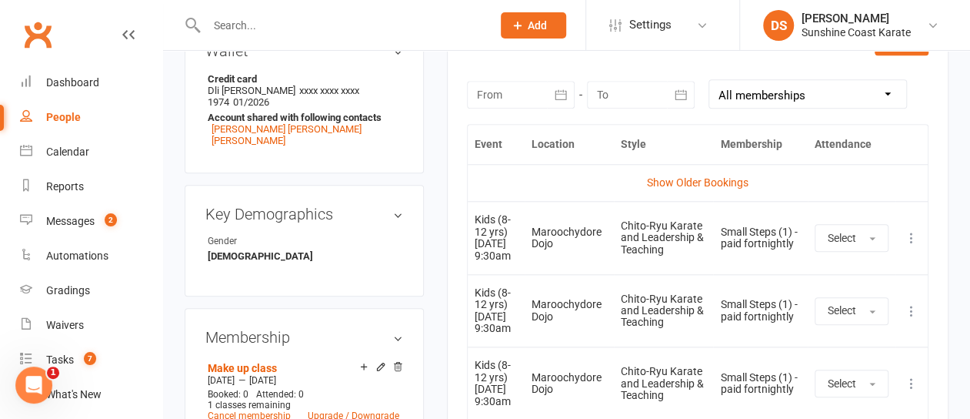
scroll to position [692, 0]
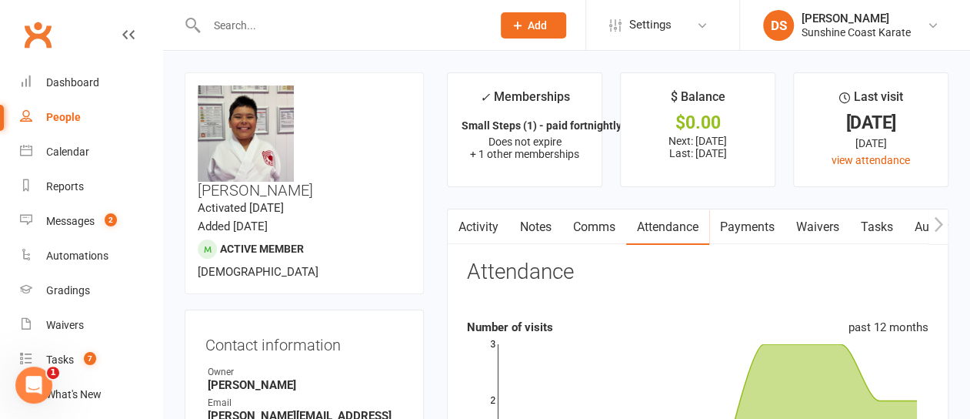
select select "100"
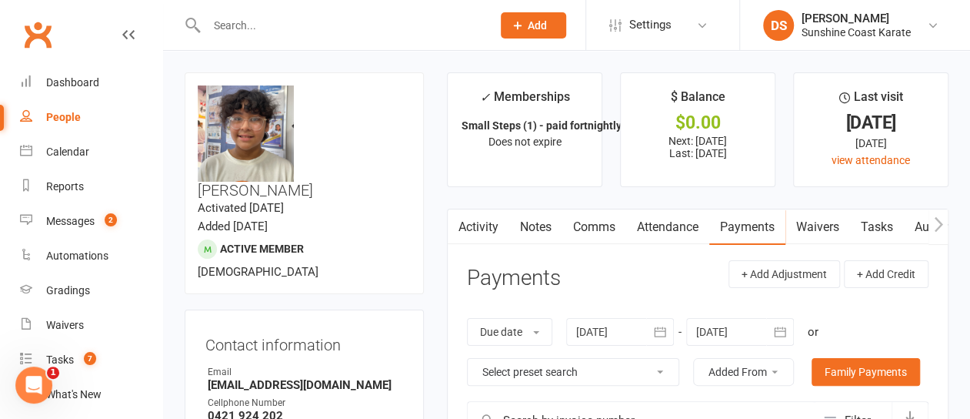
drag, startPoint x: 671, startPoint y: 224, endPoint x: 669, endPoint y: 235, distance: 11.8
click at [670, 225] on link "Attendance" at bounding box center [667, 226] width 83 height 35
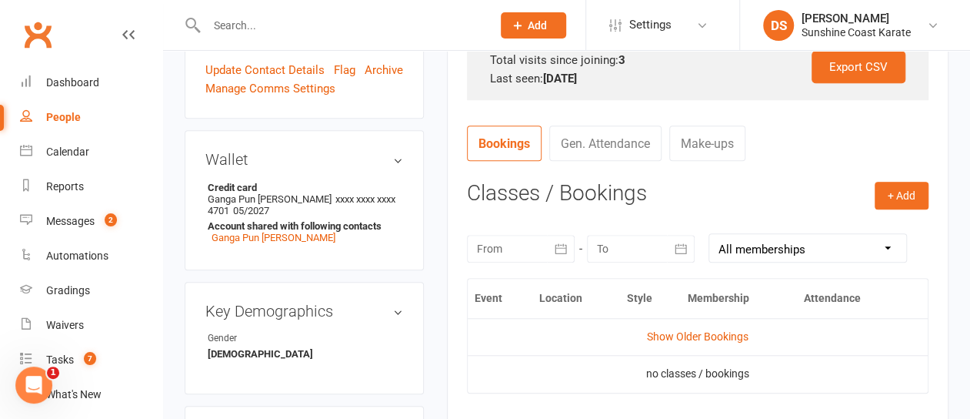
scroll to position [539, 0]
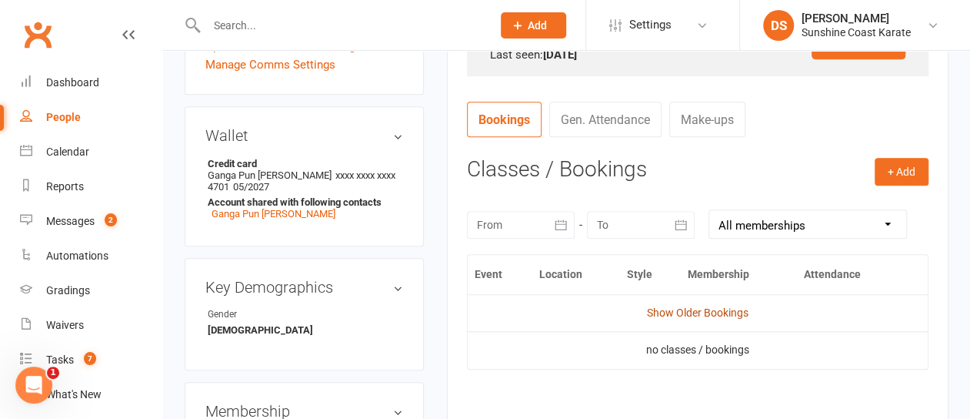
click at [716, 313] on link "Show Older Bookings" at bounding box center [698, 312] width 102 height 12
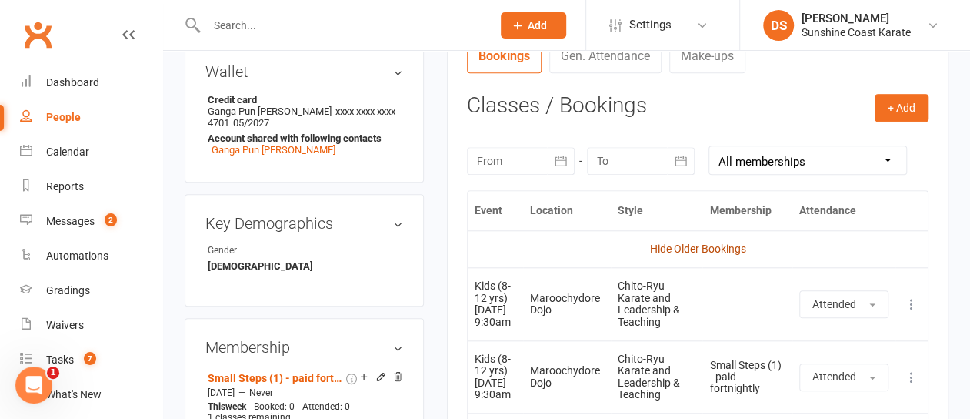
scroll to position [692, 0]
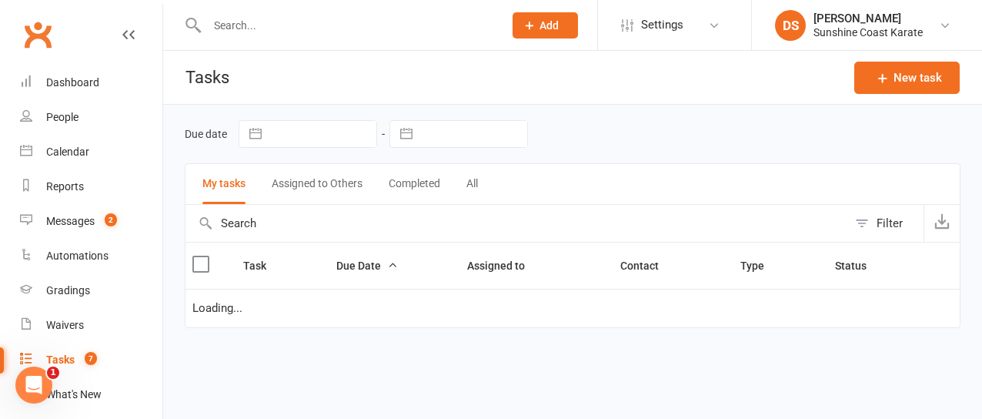
select select "started"
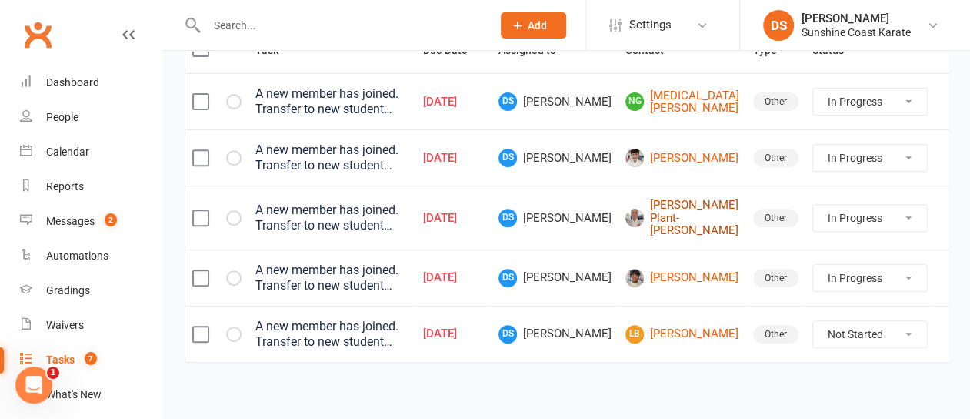
scroll to position [222, 0]
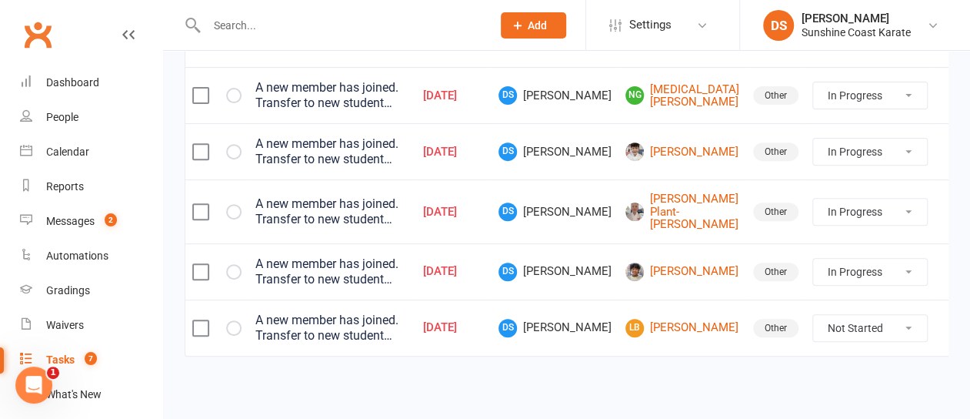
click at [887, 320] on select "Not Started In Progress Waiting Complete" at bounding box center [870, 328] width 114 height 26
click at [813, 315] on select "Not Started In Progress Waiting Complete" at bounding box center [870, 328] width 114 height 26
select select "unstarted"
select select "started"
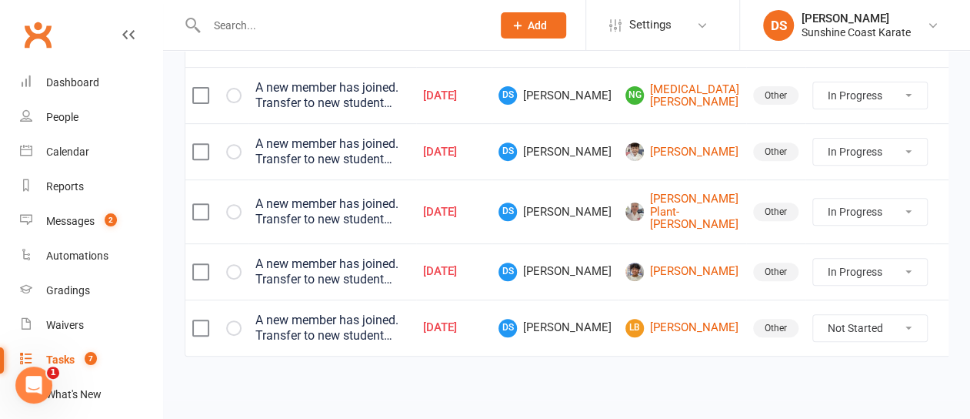
select select "started"
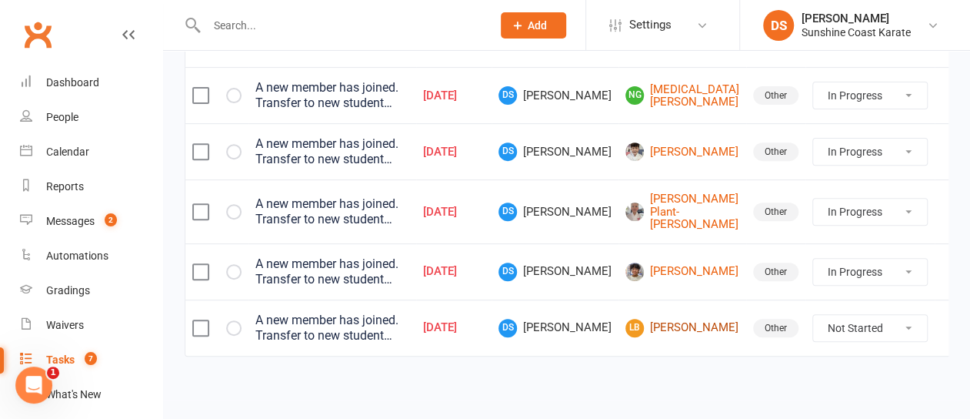
select select "started"
click at [692, 320] on link "LB Lula Brennan" at bounding box center [682, 328] width 114 height 18
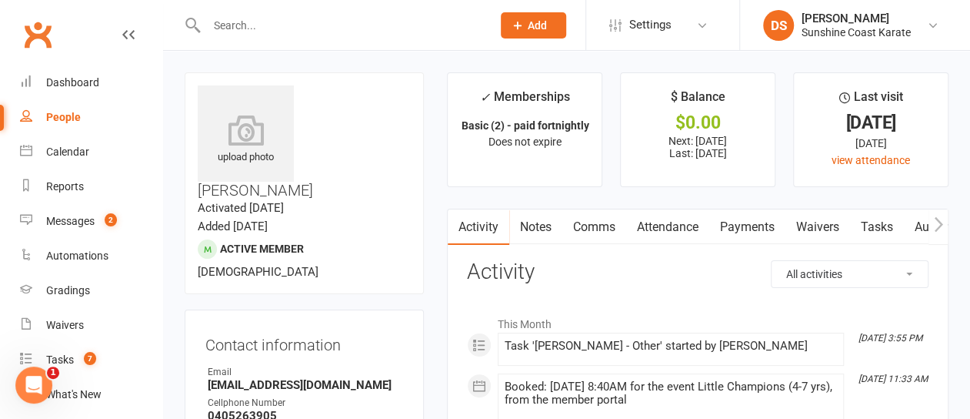
click at [823, 226] on link "Waivers" at bounding box center [818, 226] width 65 height 35
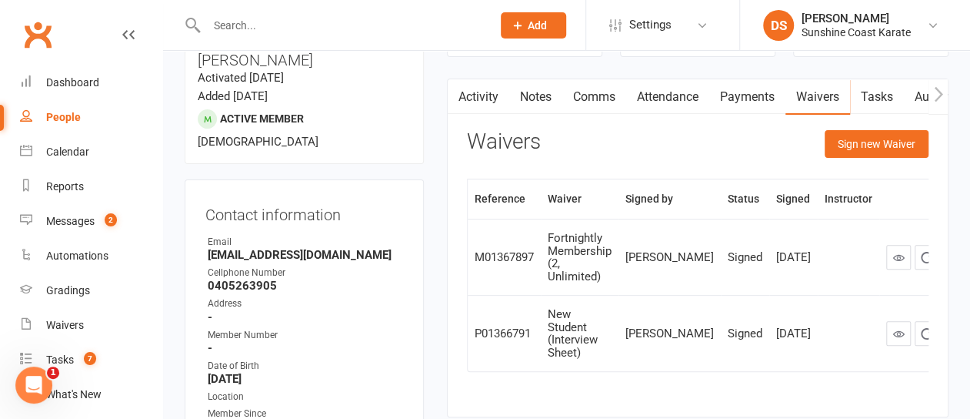
scroll to position [154, 0]
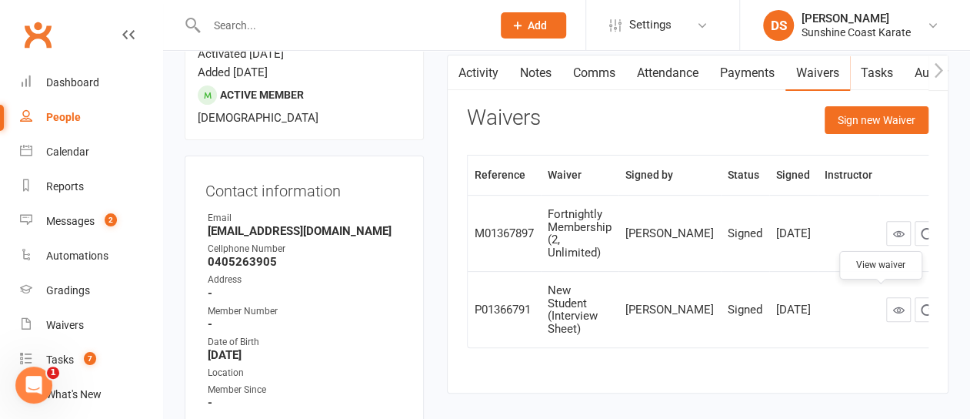
click at [893, 304] on icon at bounding box center [899, 310] width 12 height 12
click at [66, 323] on div "Waivers" at bounding box center [65, 325] width 38 height 12
select select "100"
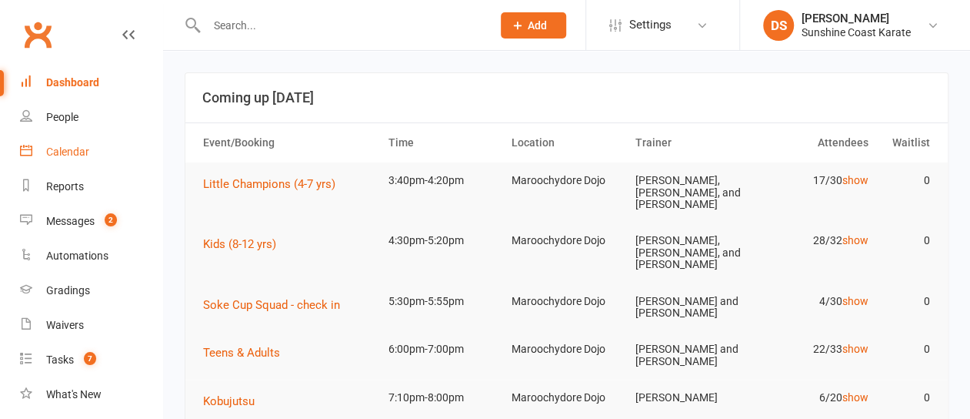
click at [65, 146] on div "Calendar" at bounding box center [67, 151] width 43 height 12
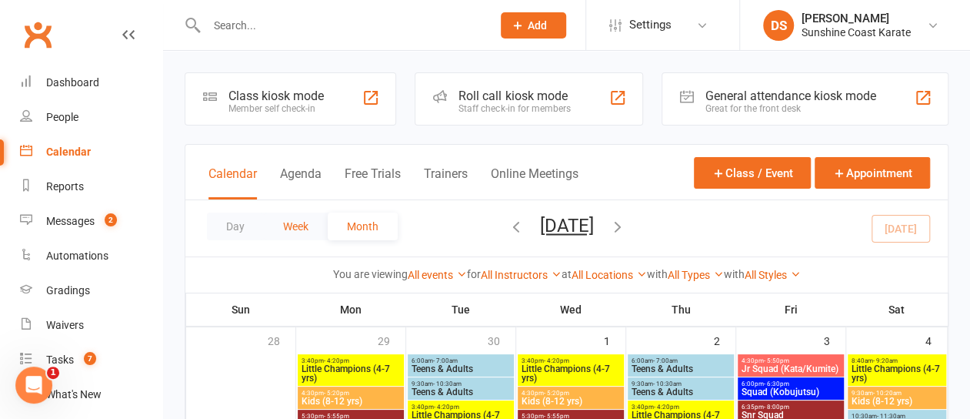
click at [297, 222] on button "Week" at bounding box center [296, 226] width 64 height 28
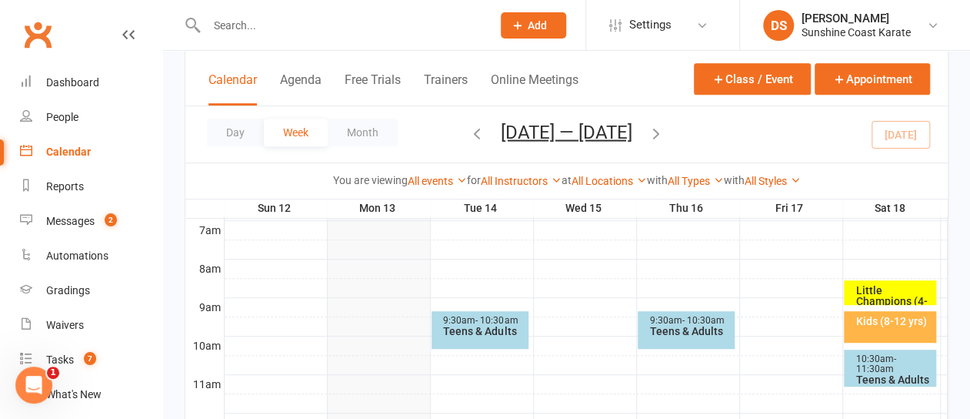
scroll to position [385, 0]
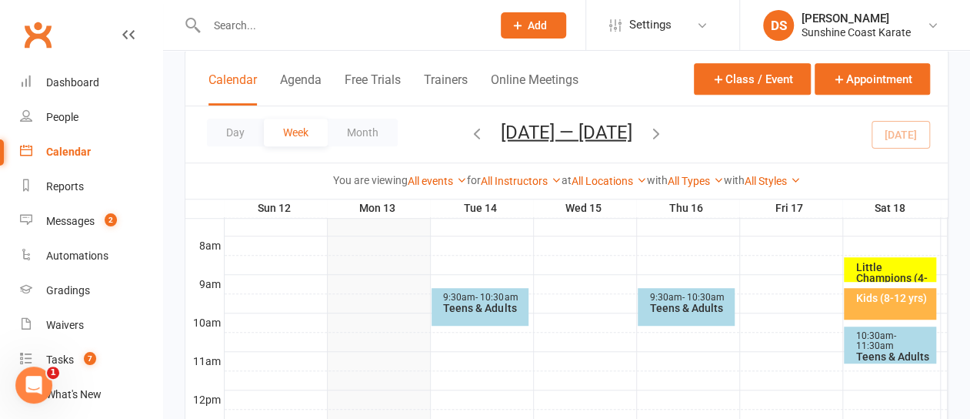
click at [892, 295] on div "Kids (8-12 yrs)" at bounding box center [894, 297] width 78 height 11
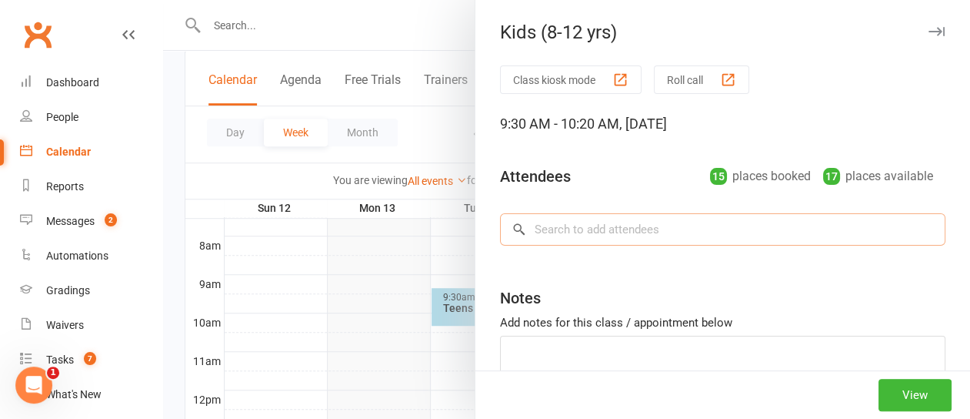
click at [634, 219] on input "search" at bounding box center [722, 229] width 445 height 32
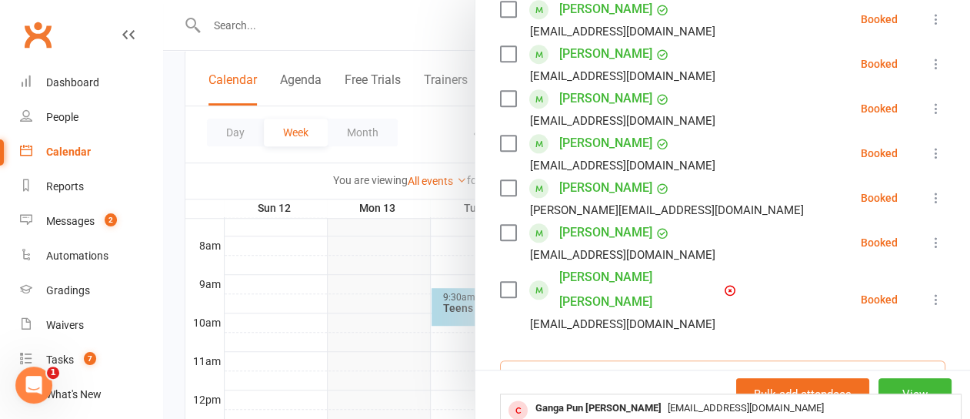
scroll to position [772, 0]
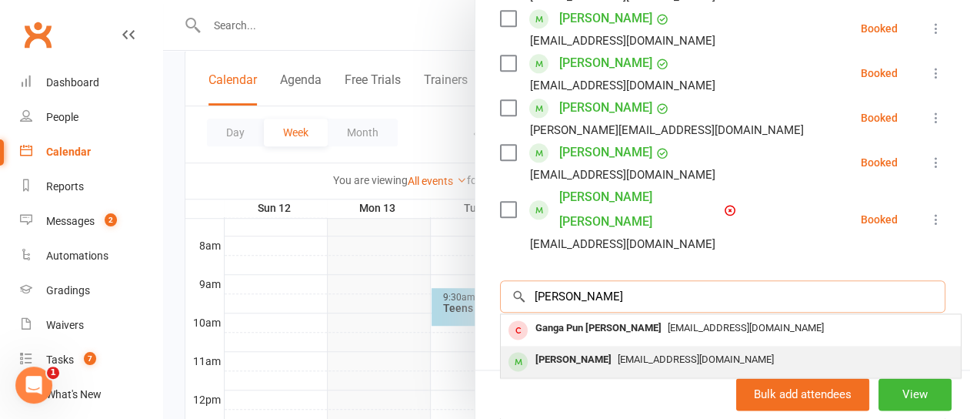
type input "[PERSON_NAME]"
click at [562, 349] on div "[PERSON_NAME]" at bounding box center [573, 360] width 88 height 22
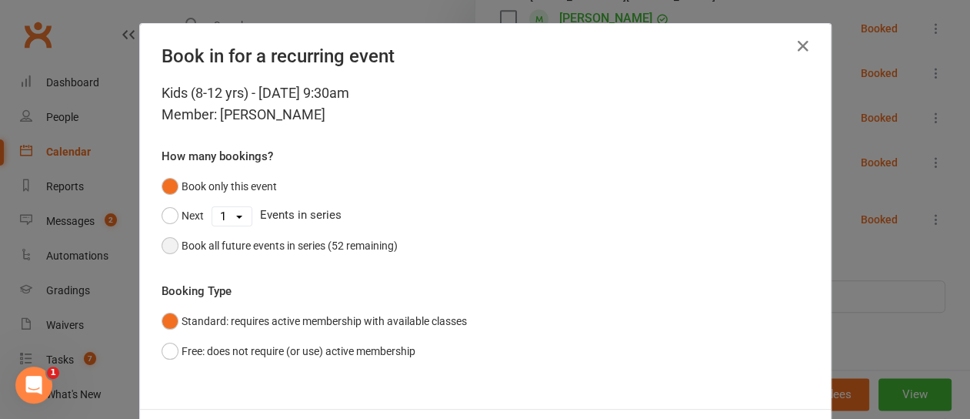
click at [162, 244] on button "Book all future events in series (52 remaining)" at bounding box center [280, 245] width 236 height 29
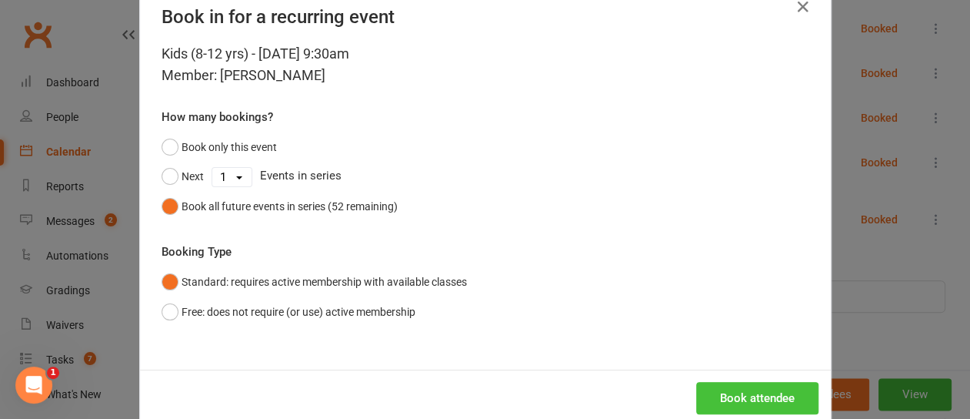
scroll to position [69, 0]
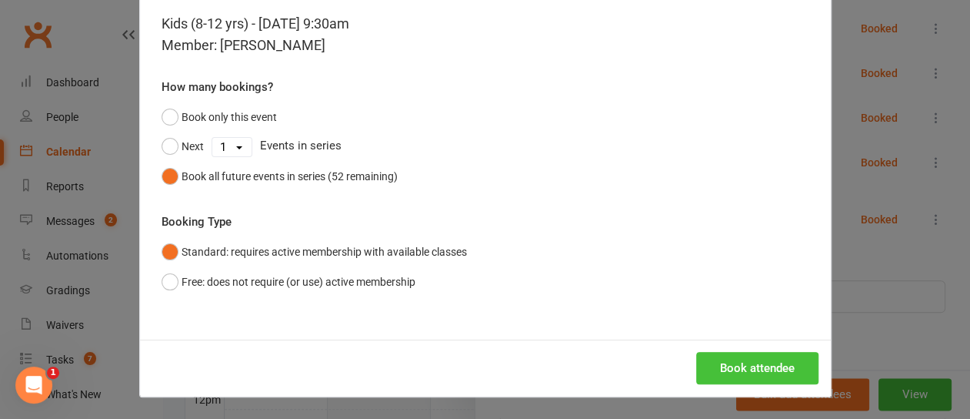
click at [735, 371] on button "Book attendee" at bounding box center [757, 368] width 122 height 32
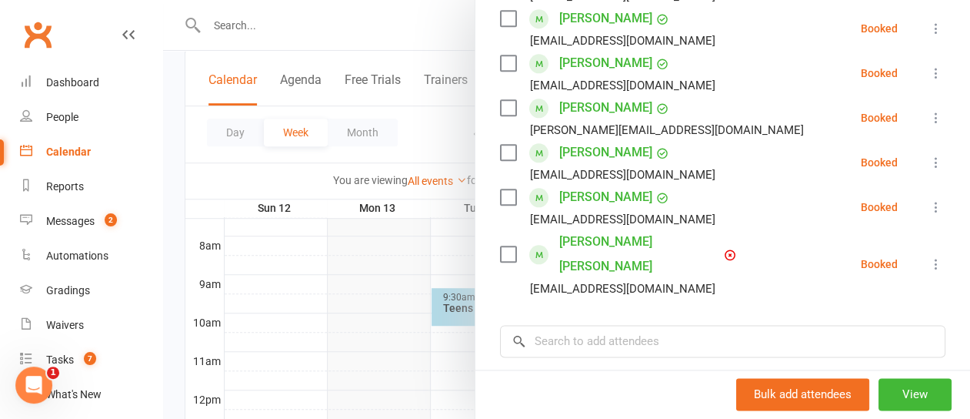
scroll to position [0, 0]
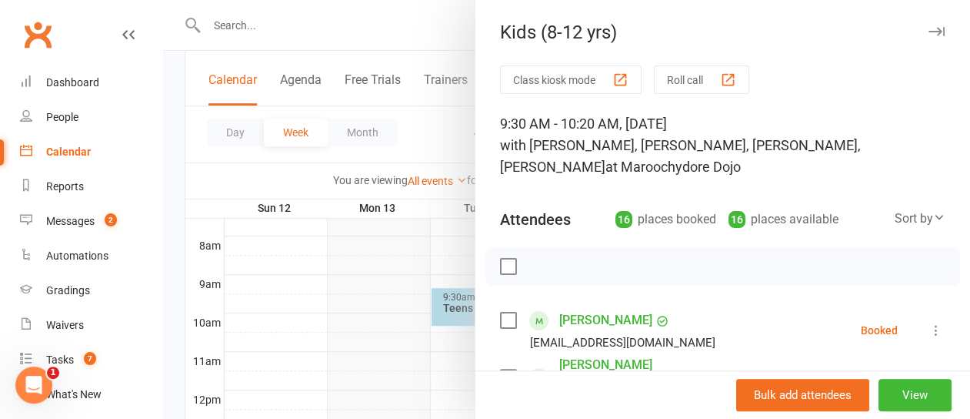
click at [929, 30] on icon "button" at bounding box center [937, 31] width 16 height 9
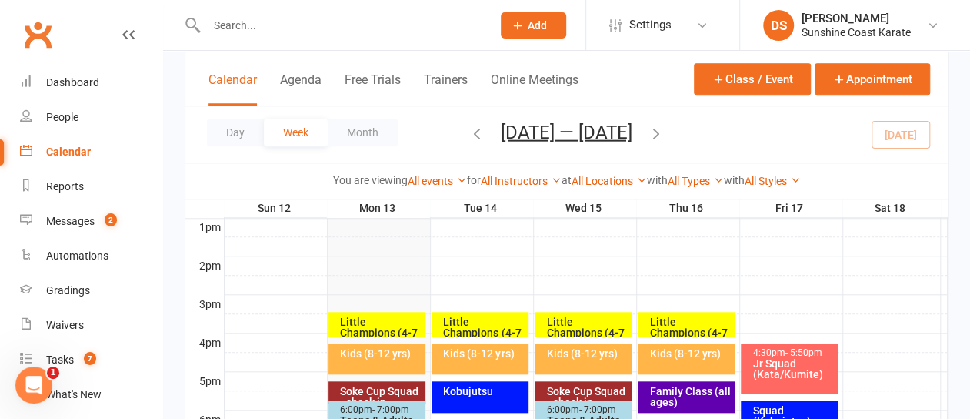
scroll to position [615, 0]
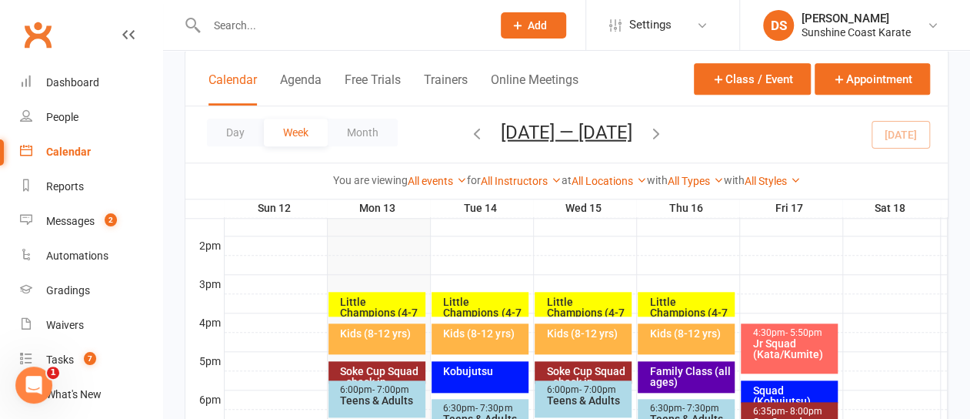
click at [373, 338] on div "Kids (8-12 yrs)" at bounding box center [380, 333] width 83 height 11
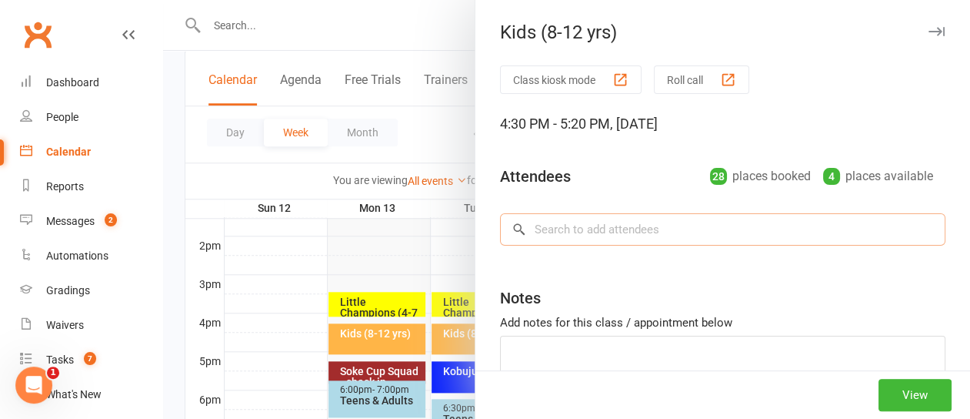
click at [572, 232] on input "search" at bounding box center [722, 229] width 445 height 32
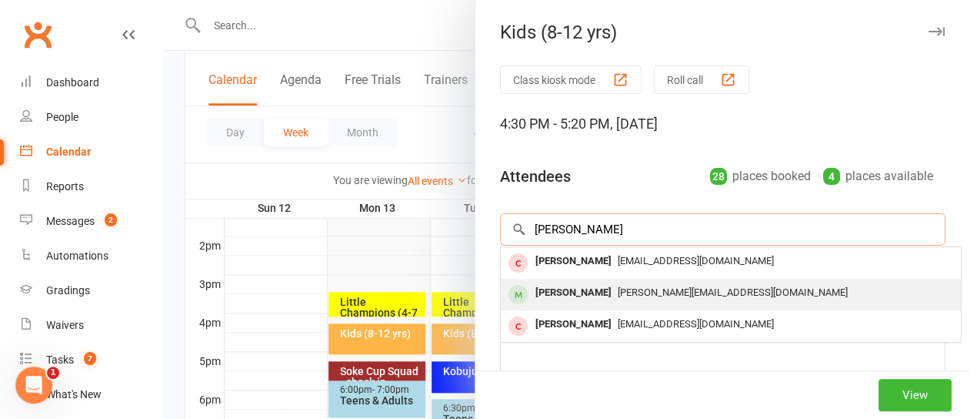
type input "woods"
click at [539, 296] on div "Don Wood" at bounding box center [573, 293] width 88 height 22
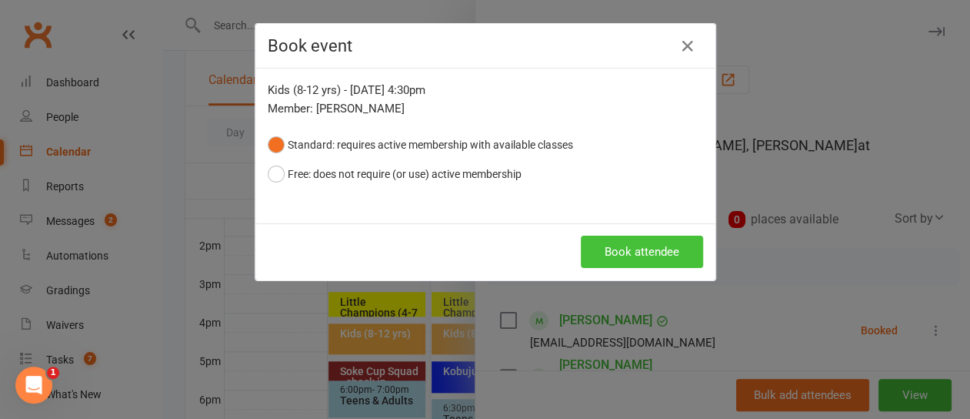
click at [645, 247] on button "Book attendee" at bounding box center [642, 251] width 122 height 32
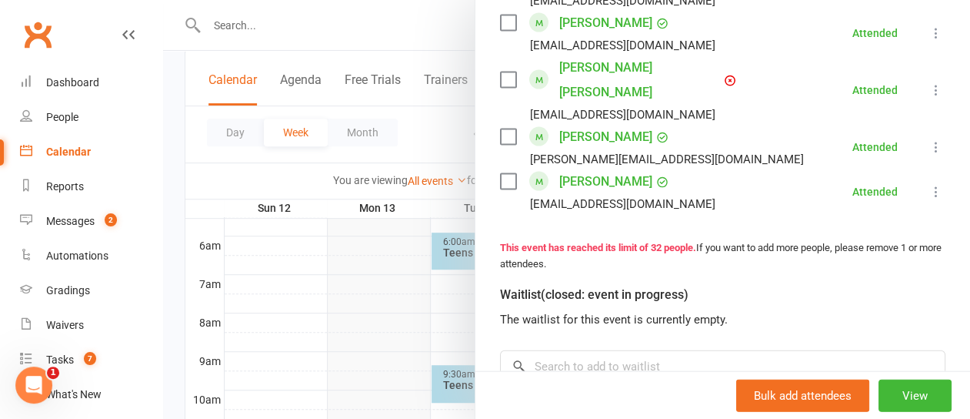
scroll to position [1616, 0]
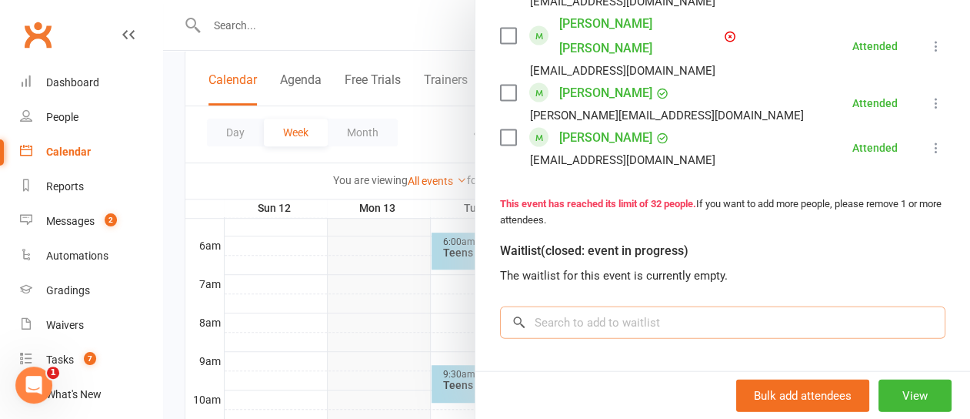
click at [579, 306] on input "search" at bounding box center [722, 322] width 445 height 32
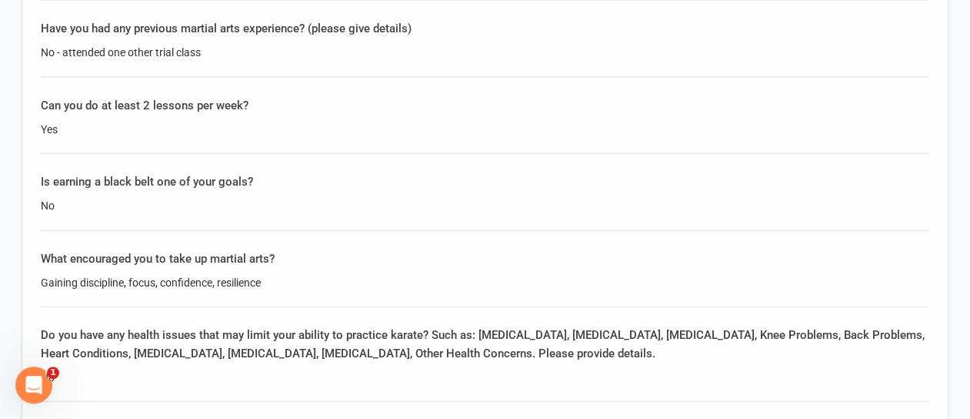
scroll to position [1769, 0]
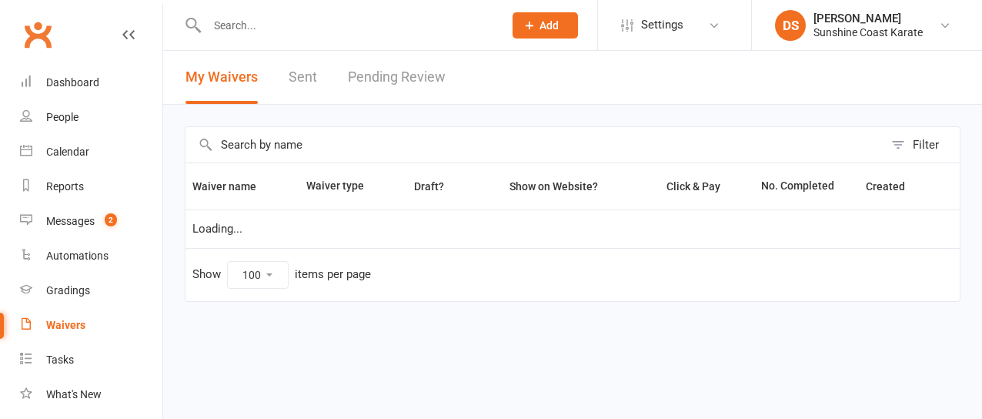
select select "100"
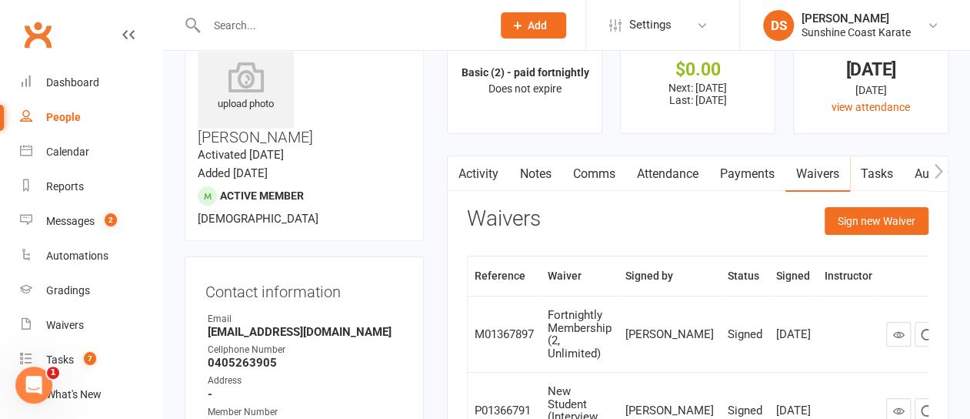
scroll to position [77, 0]
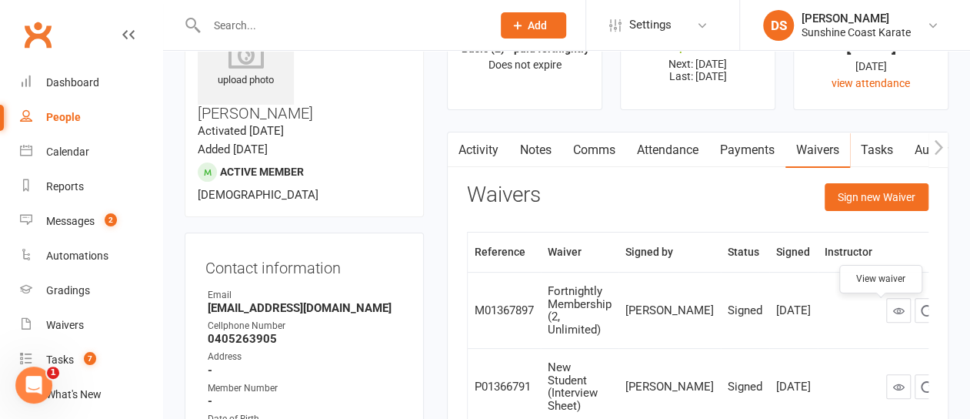
click at [893, 315] on icon at bounding box center [899, 311] width 12 height 12
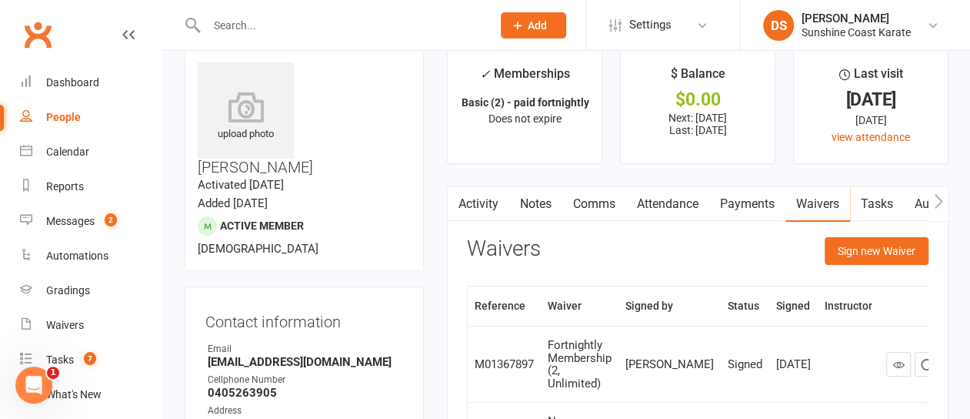
scroll to position [0, 0]
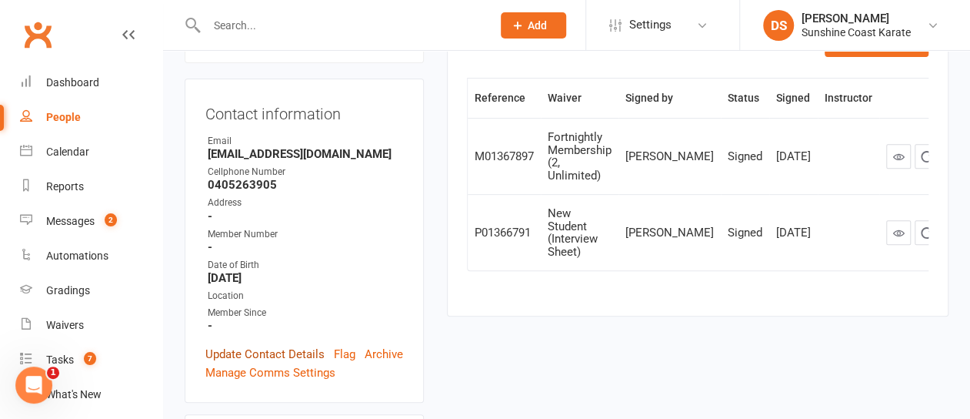
click at [268, 345] on link "Update Contact Details" at bounding box center [264, 354] width 119 height 18
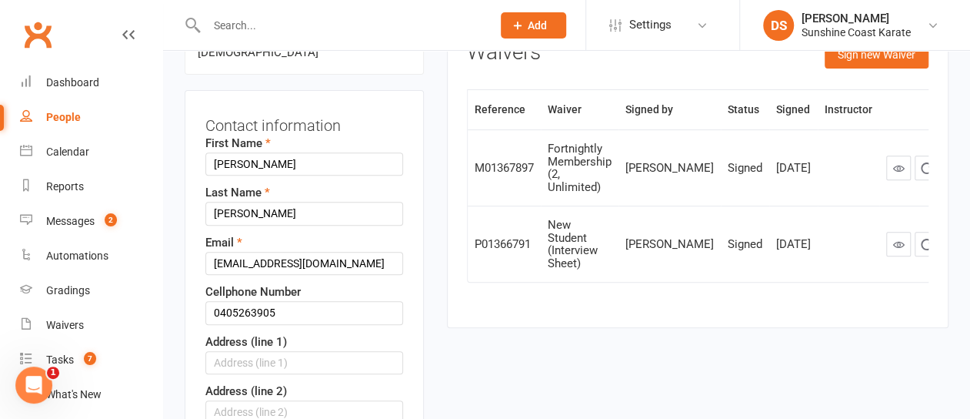
scroll to position [226, 0]
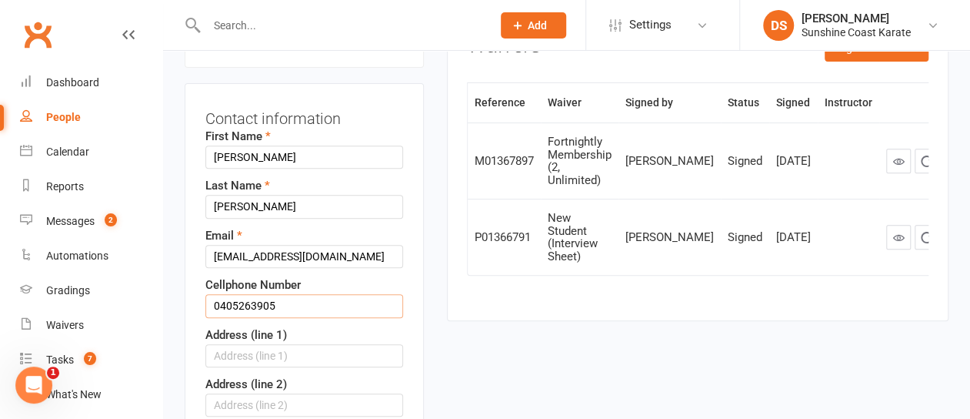
click at [240, 294] on input "0405263905" at bounding box center [304, 305] width 198 height 23
click at [258, 294] on input "0405 263905" at bounding box center [304, 305] width 198 height 23
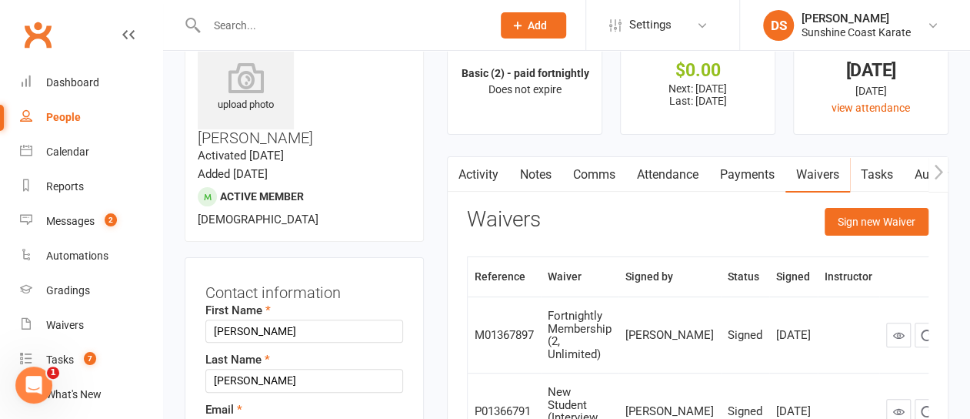
scroll to position [77, 0]
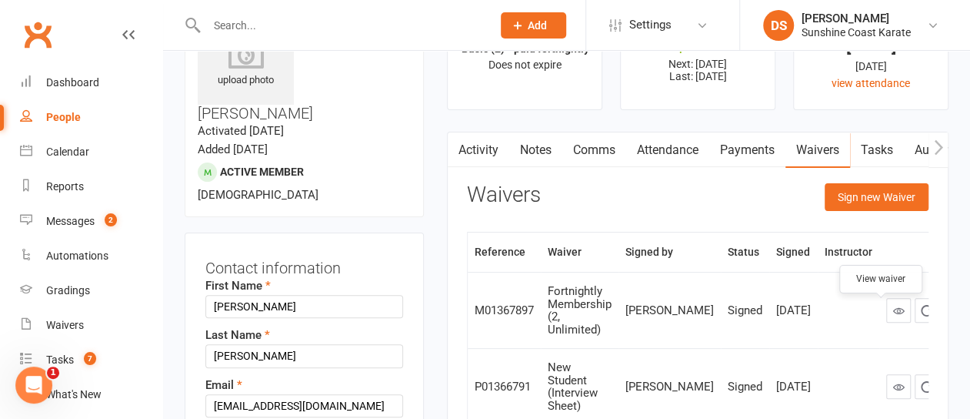
type input "0405 263 905"
click at [893, 312] on icon at bounding box center [899, 311] width 12 height 12
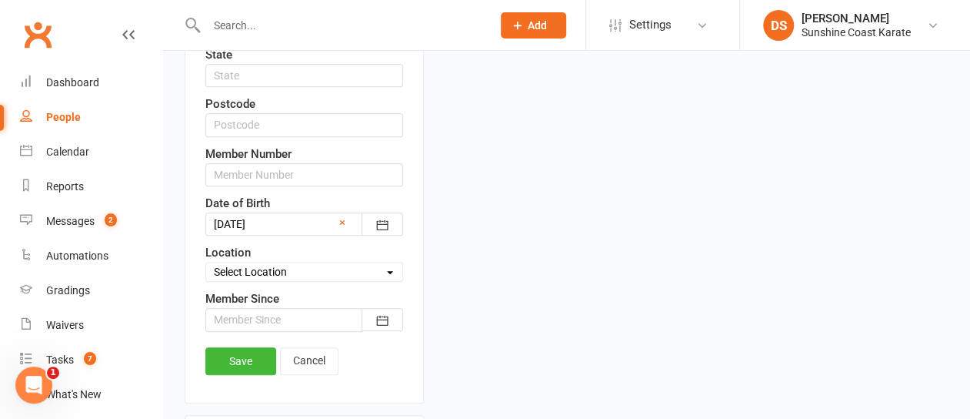
scroll to position [692, 0]
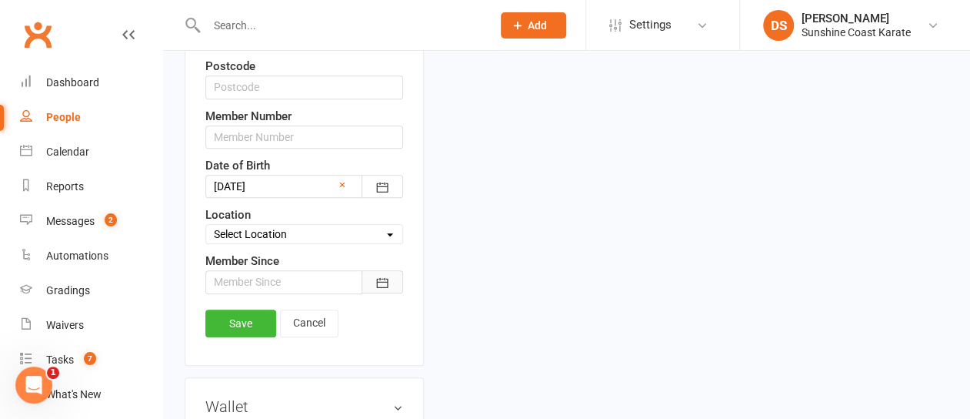
click at [377, 275] on icon "button" at bounding box center [382, 282] width 15 height 15
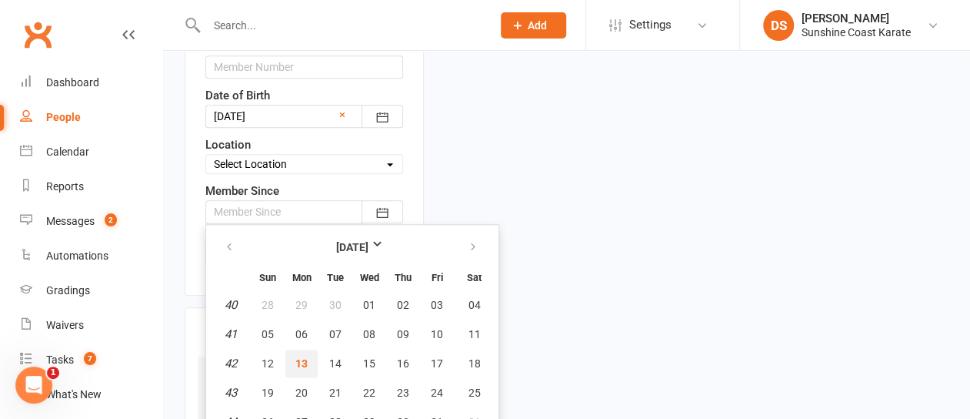
click at [303, 357] on span "13" at bounding box center [301, 363] width 12 height 12
type input "13 Oct 2025"
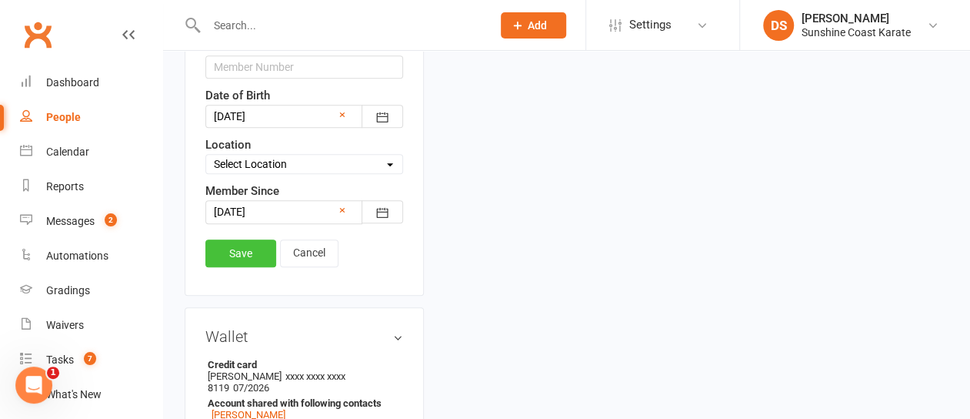
click at [238, 239] on link "Save" at bounding box center [240, 253] width 71 height 28
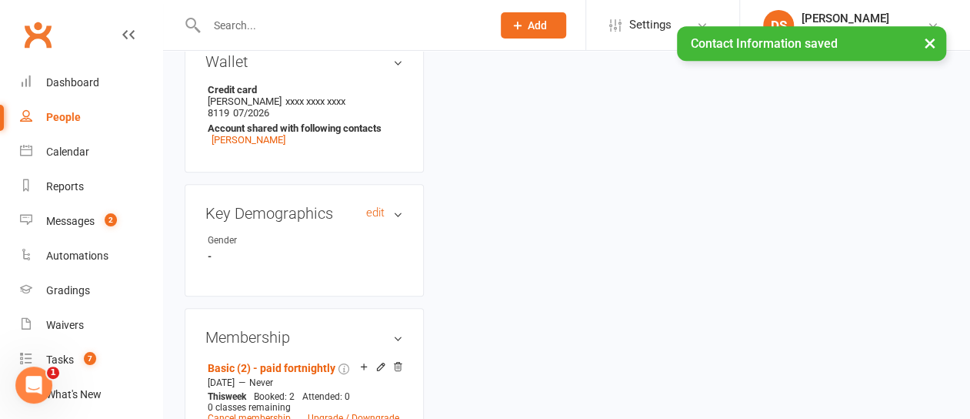
scroll to position [609, 0]
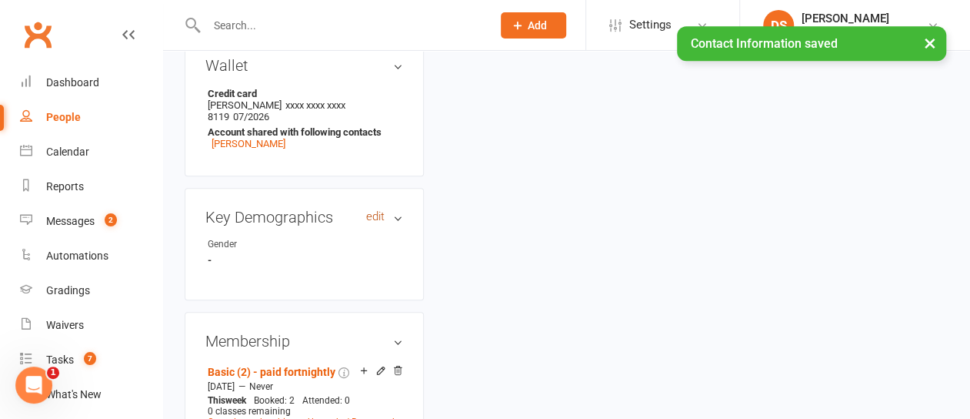
click at [383, 210] on link "edit" at bounding box center [375, 216] width 18 height 13
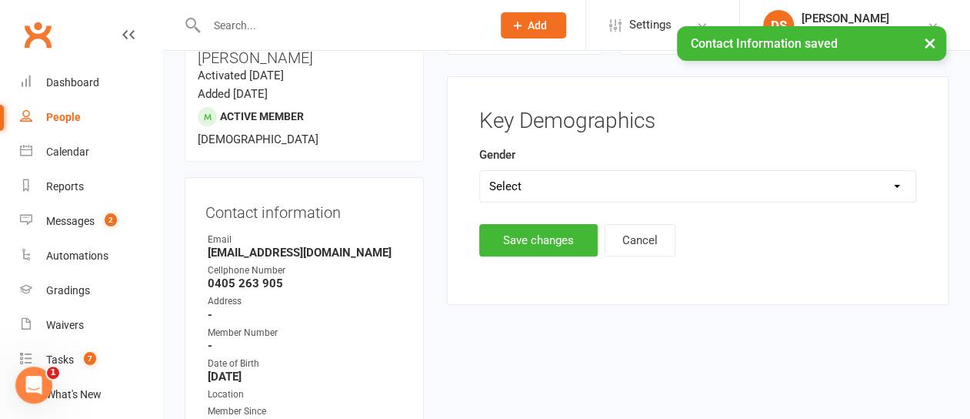
scroll to position [131, 0]
click at [531, 180] on select "Select Male Female" at bounding box center [697, 187] width 435 height 31
select select "Female"
click at [480, 172] on select "Select Male Female" at bounding box center [697, 187] width 435 height 31
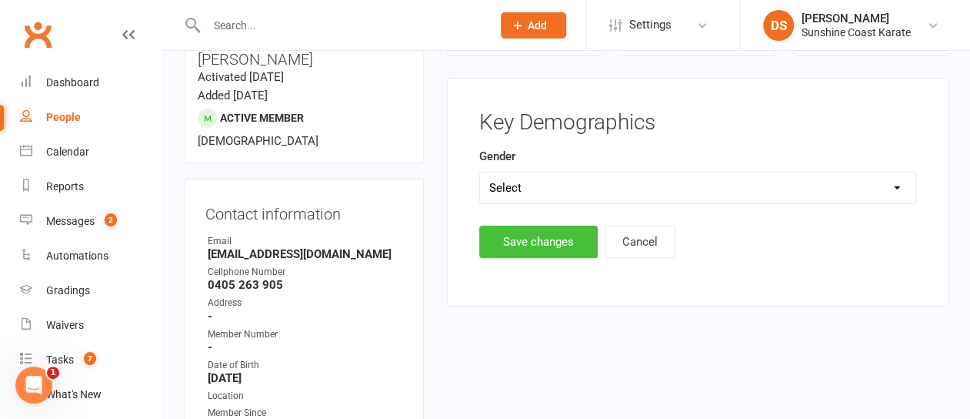
click at [515, 244] on button "Save changes" at bounding box center [538, 241] width 118 height 32
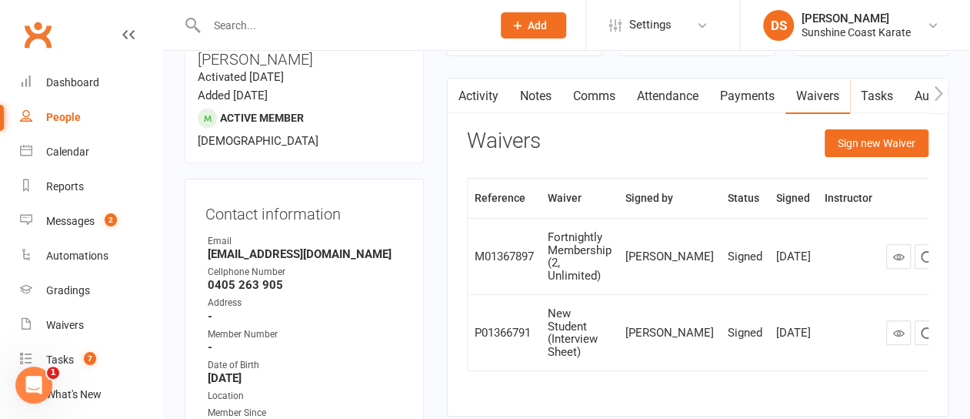
click at [887, 320] on link at bounding box center [898, 332] width 25 height 25
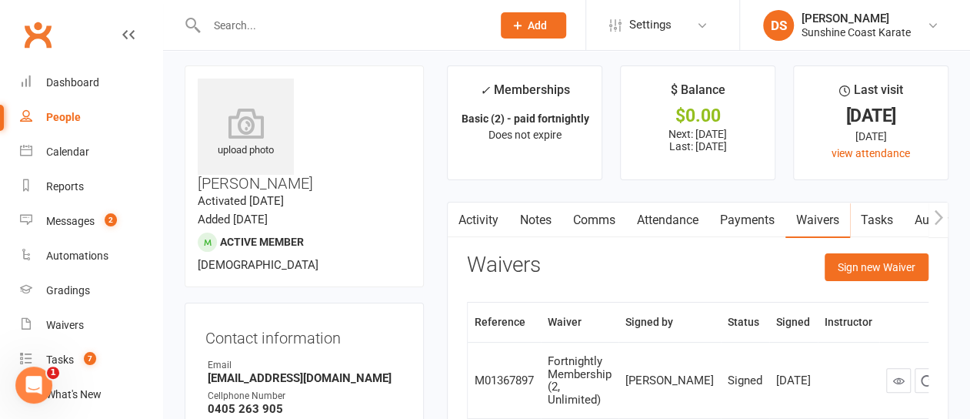
scroll to position [0, 0]
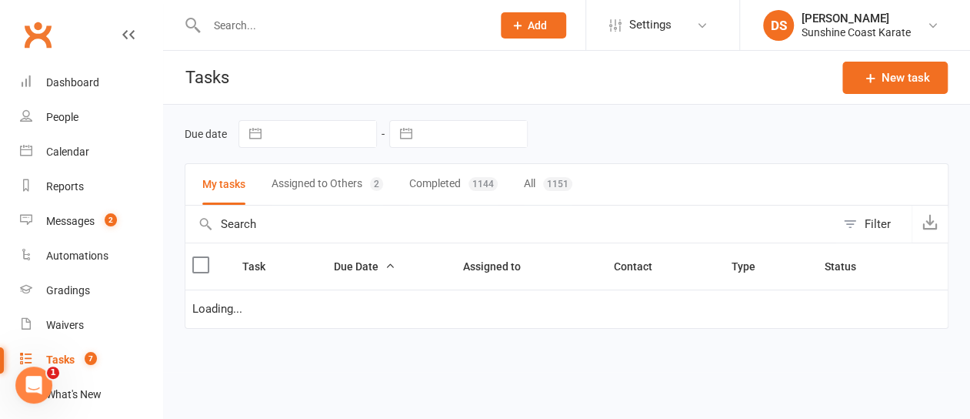
select select "started"
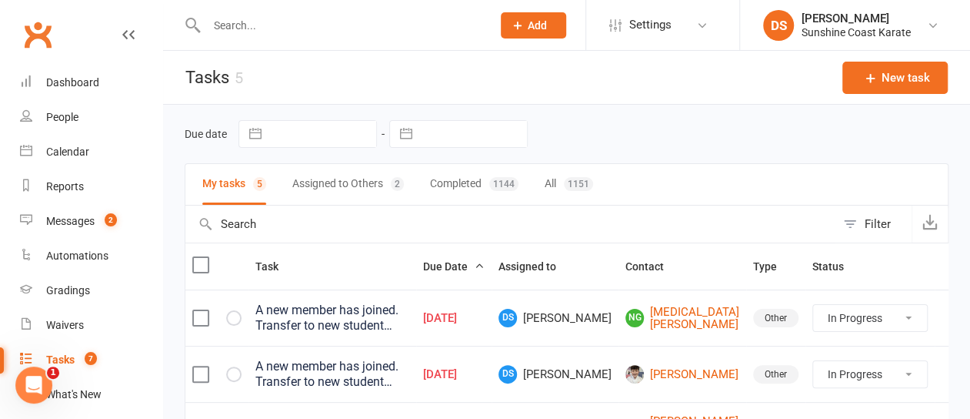
scroll to position [222, 0]
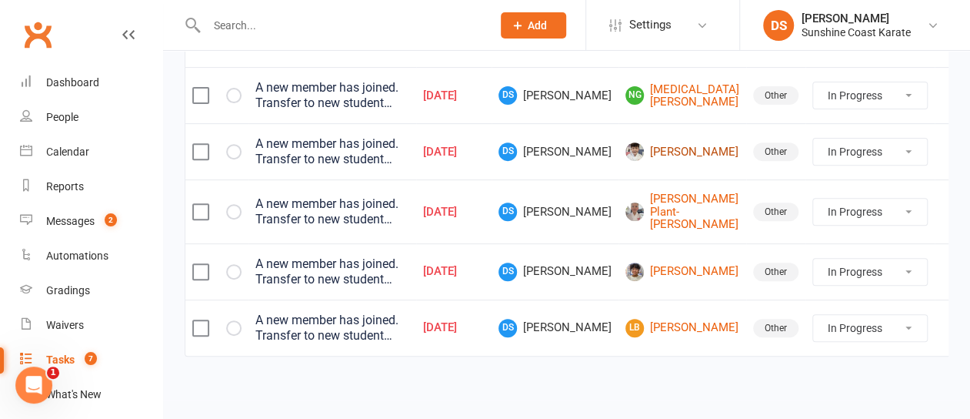
click at [690, 147] on link "Elijah Fielding" at bounding box center [682, 151] width 114 height 18
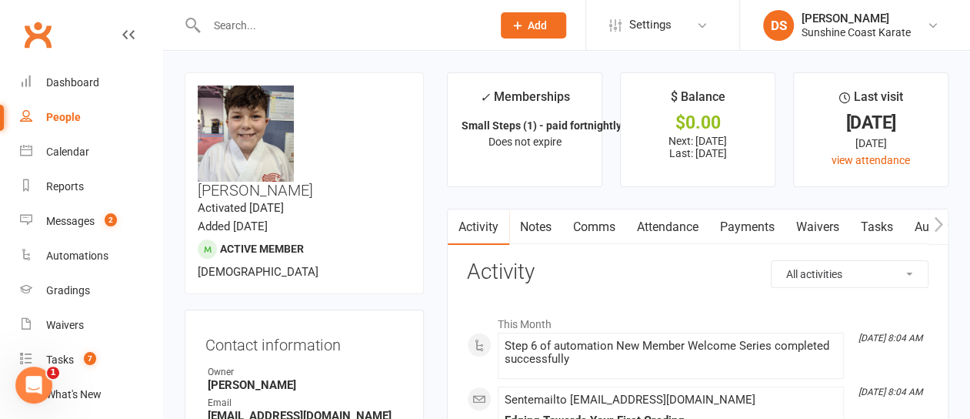
click at [670, 227] on link "Attendance" at bounding box center [667, 226] width 83 height 35
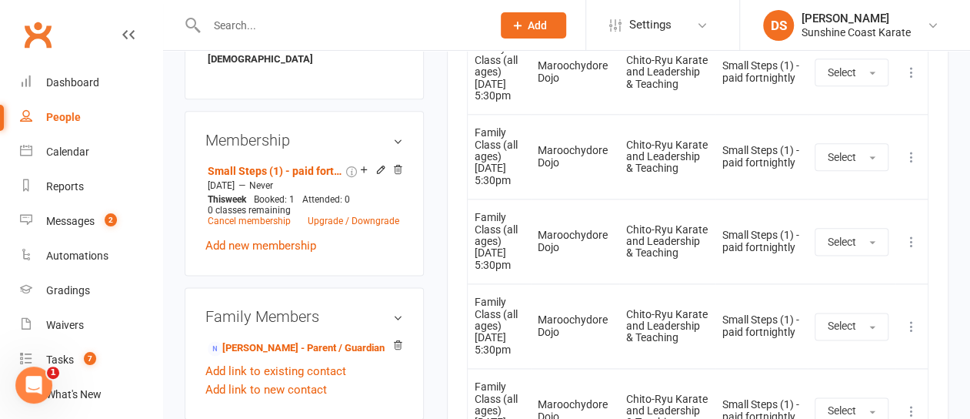
scroll to position [923, 0]
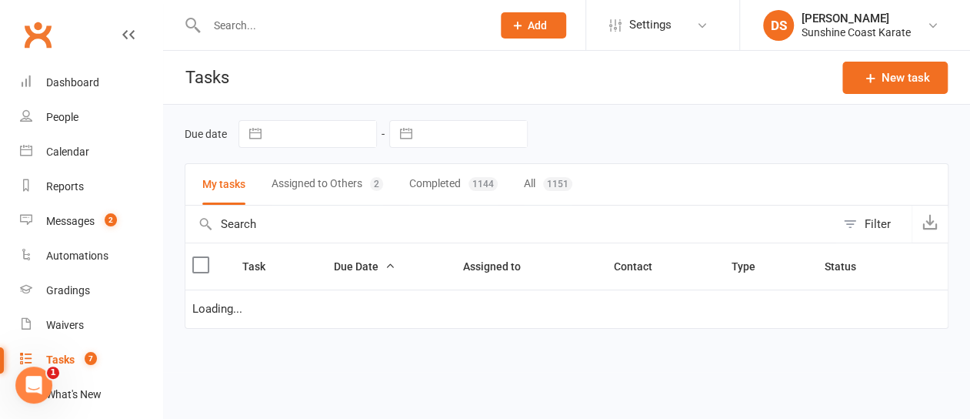
select select "started"
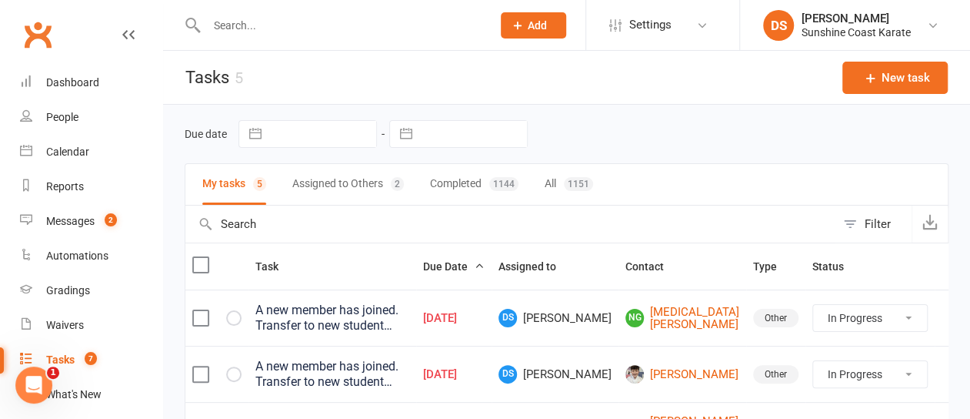
click at [867, 369] on select "Not Started In Progress Waiting Complete" at bounding box center [870, 374] width 114 height 26
click at [813, 361] on select "Not Started In Progress Waiting Complete" at bounding box center [870, 374] width 114 height 26
select select "started"
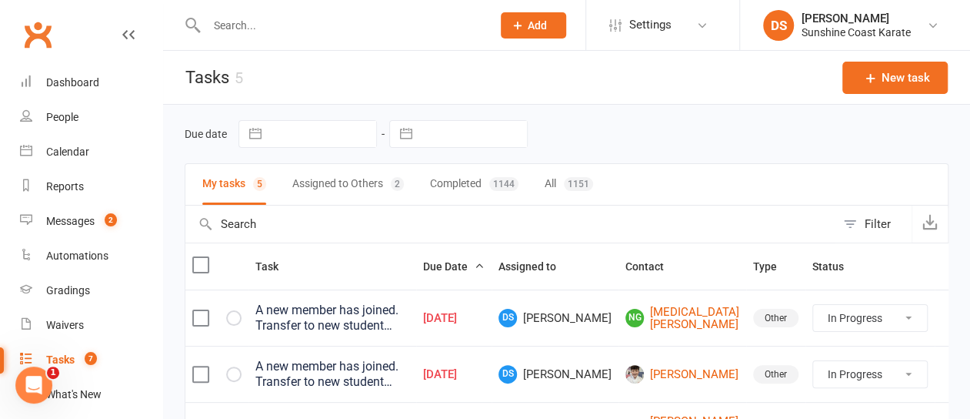
select select "started"
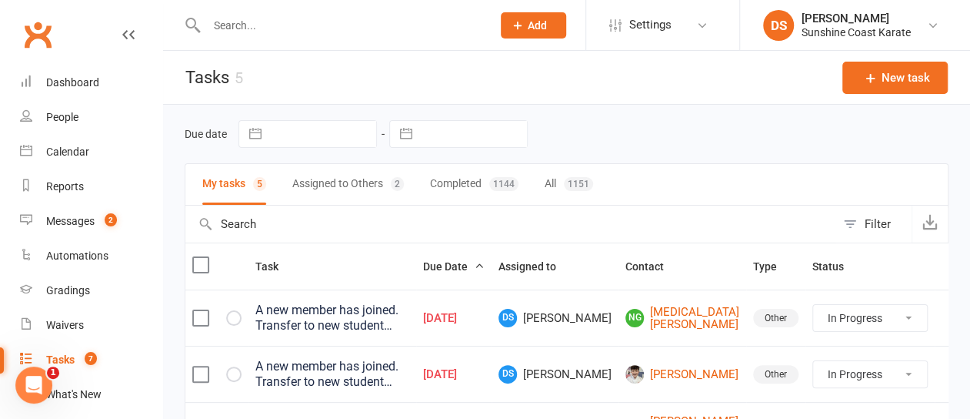
select select "started"
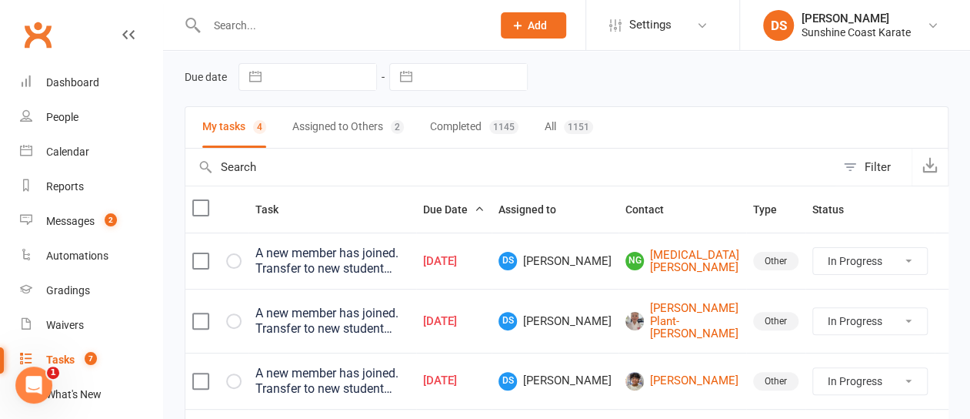
scroll to position [77, 0]
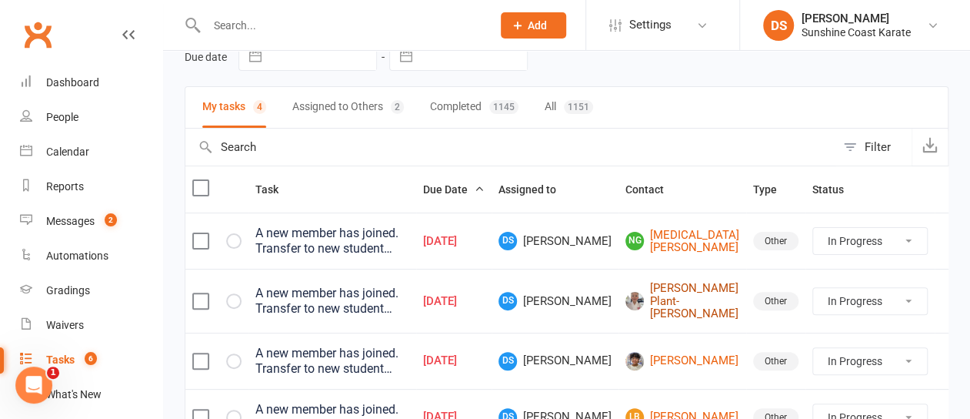
click at [695, 298] on link "Oliver Plant-Bates" at bounding box center [682, 301] width 114 height 38
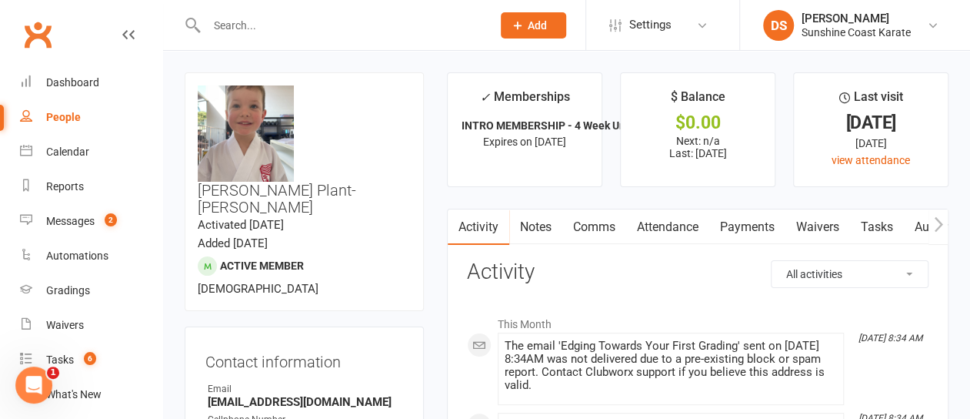
click at [672, 228] on link "Attendance" at bounding box center [667, 226] width 83 height 35
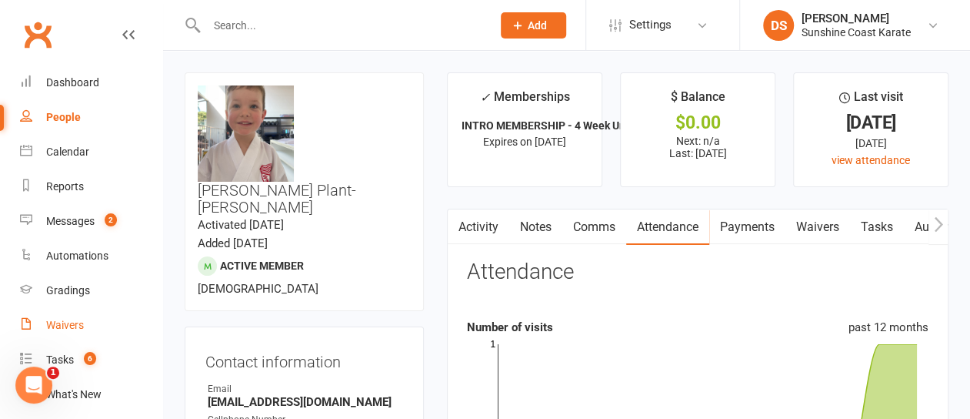
click at [63, 324] on div "Waivers" at bounding box center [65, 325] width 38 height 12
select select "100"
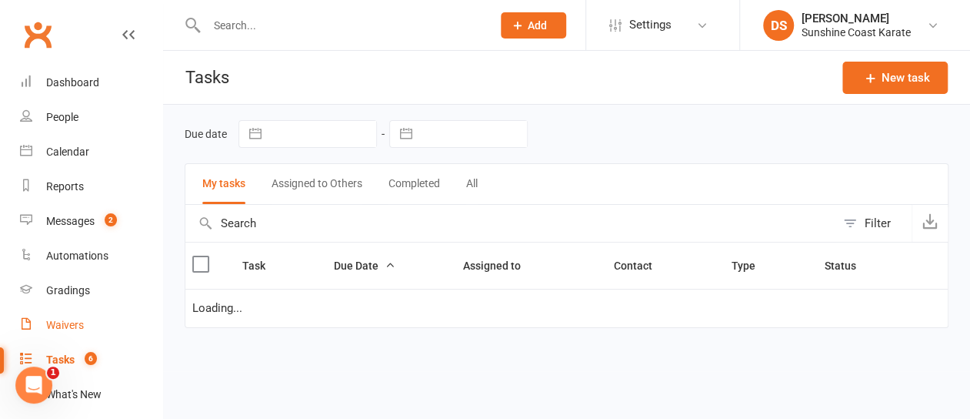
select select "started"
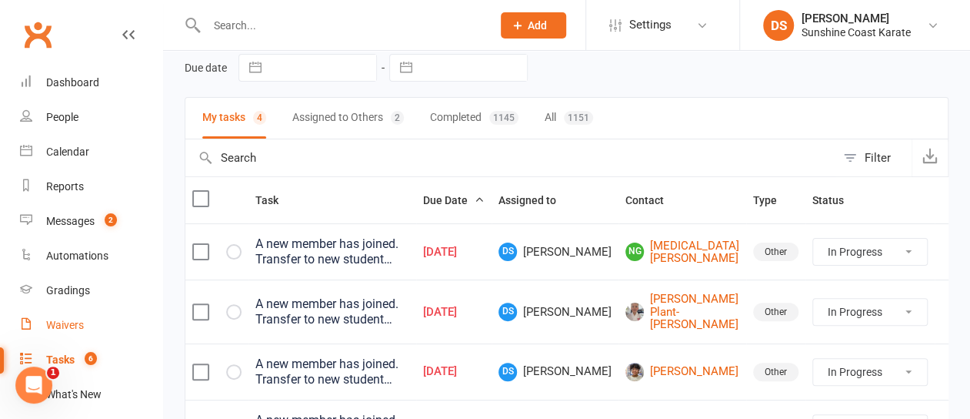
scroll to position [154, 0]
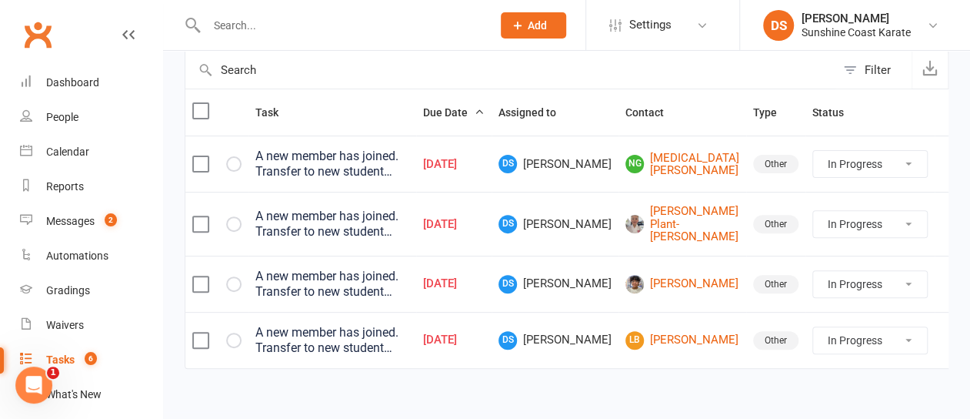
click at [872, 221] on select "Not Started In Progress Waiting Complete" at bounding box center [870, 224] width 114 height 26
click at [813, 211] on select "Not Started In Progress Waiting Complete" at bounding box center [870, 224] width 114 height 26
select select "started"
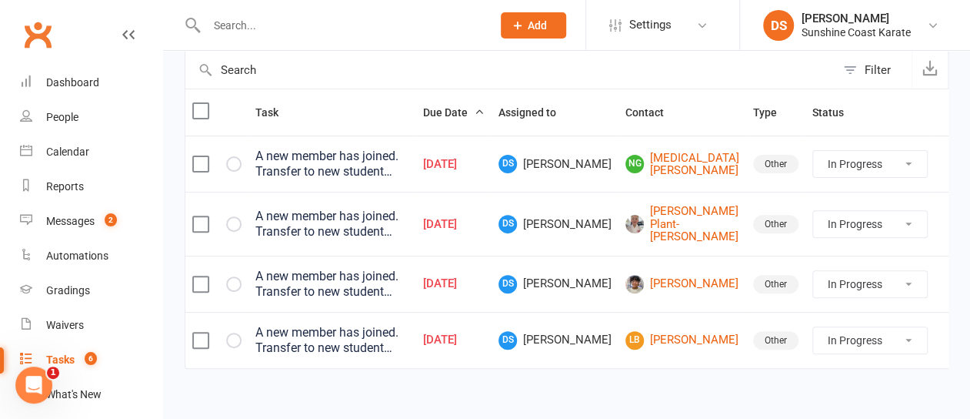
select select "started"
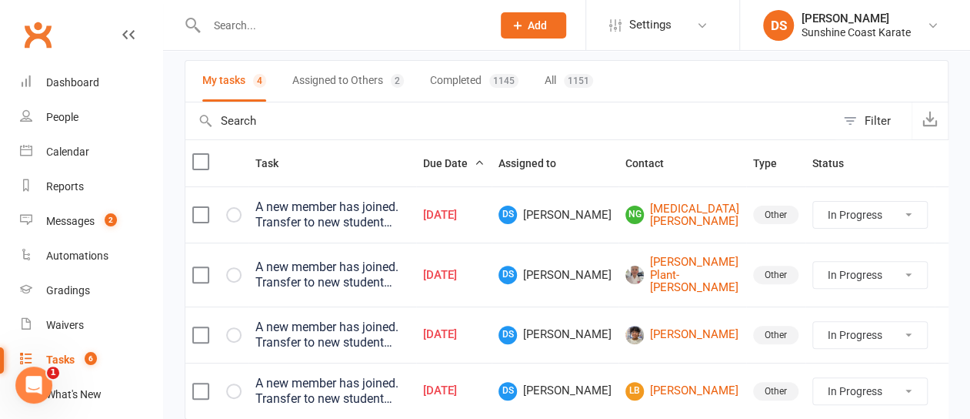
select select "started"
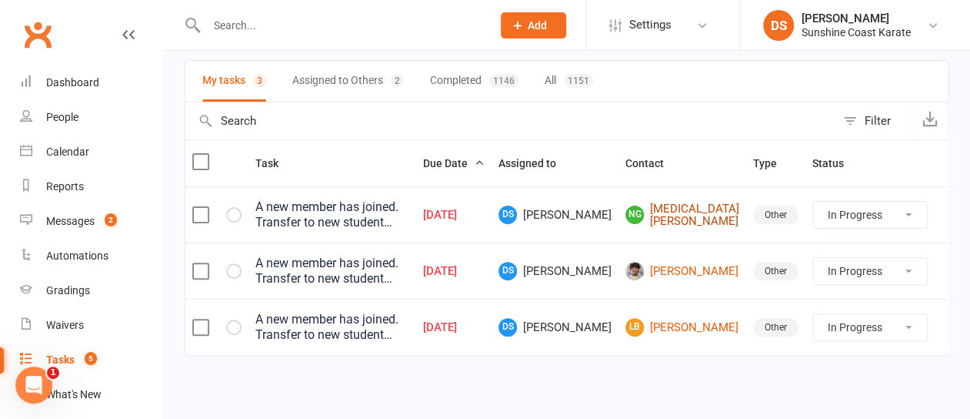
click at [685, 215] on link "NG Nikita Gray" at bounding box center [682, 214] width 114 height 25
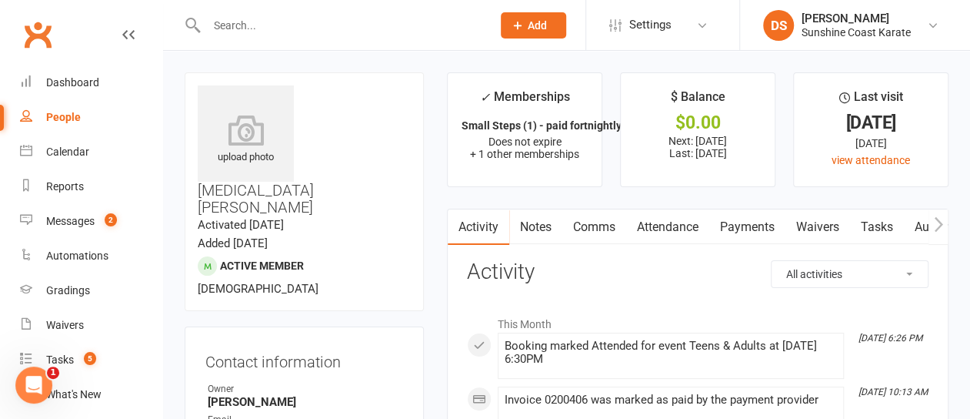
click at [664, 227] on link "Attendance" at bounding box center [667, 226] width 83 height 35
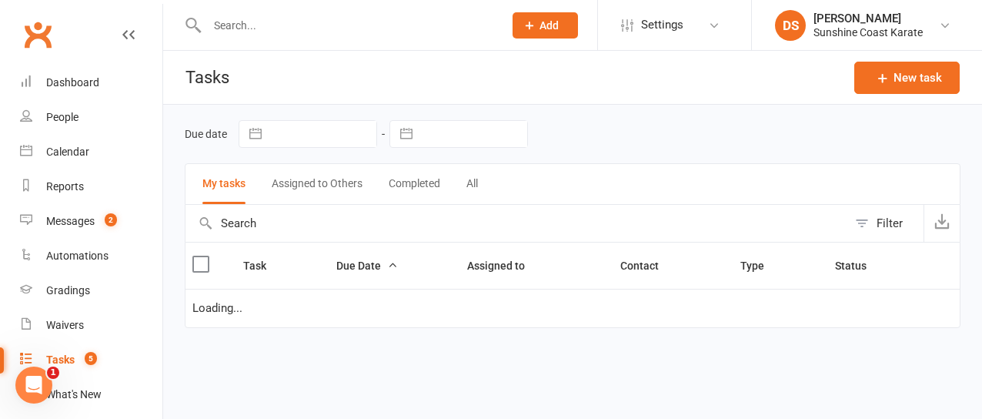
select select "started"
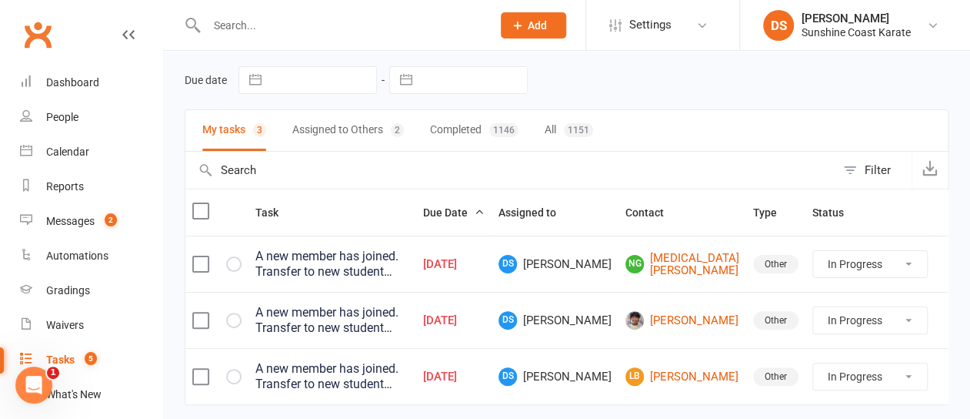
scroll to position [77, 0]
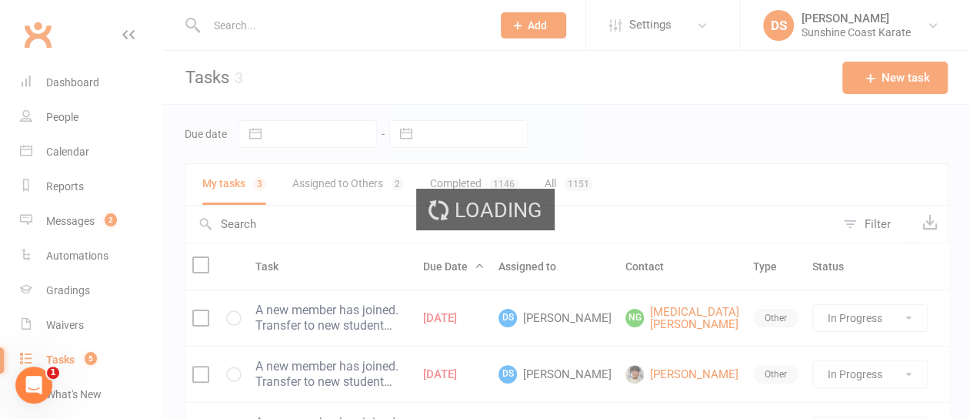
select select "100"
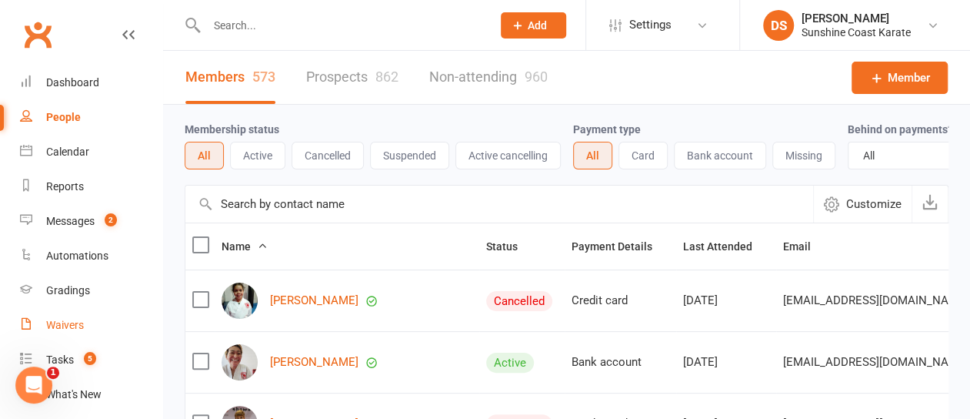
click at [62, 325] on div "Waivers" at bounding box center [65, 325] width 38 height 12
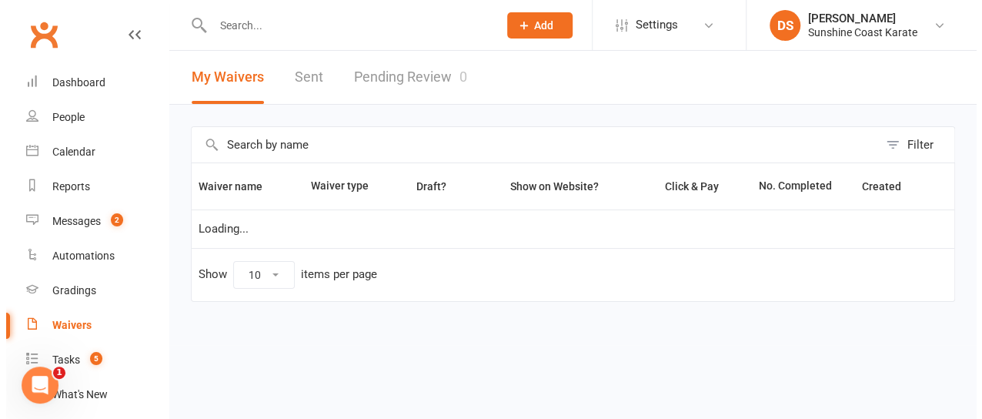
select select "100"
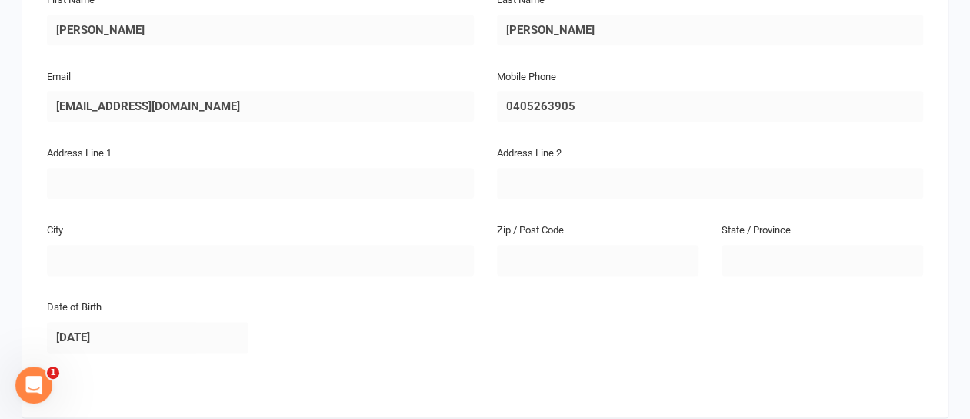
scroll to position [692, 0]
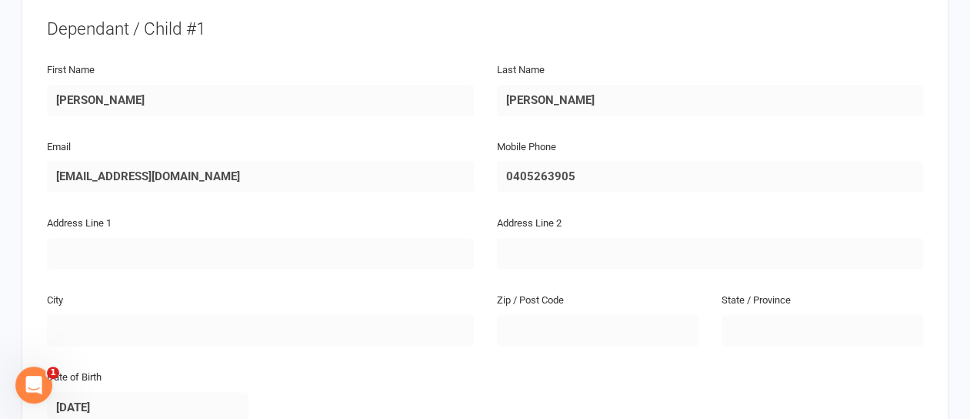
scroll to position [769, 0]
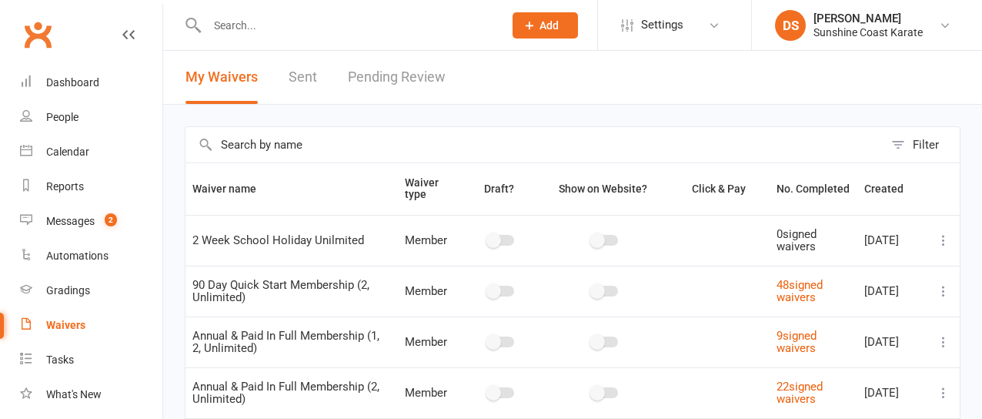
select select "100"
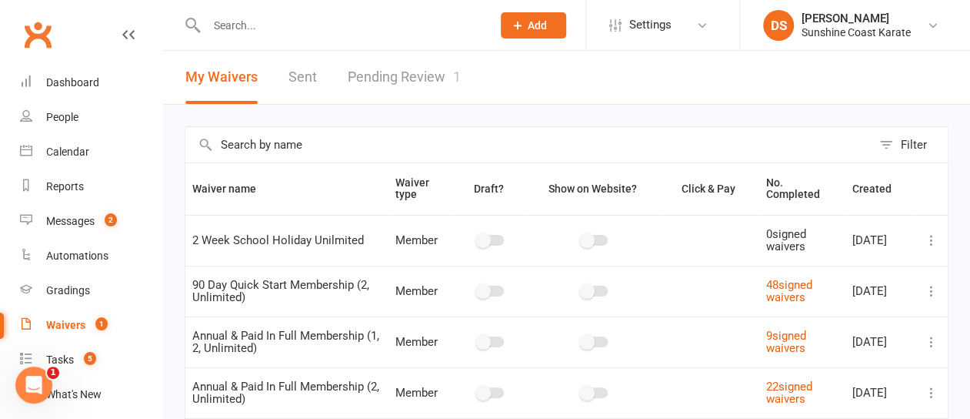
click at [386, 78] on link "Pending Review 1" at bounding box center [404, 77] width 113 height 53
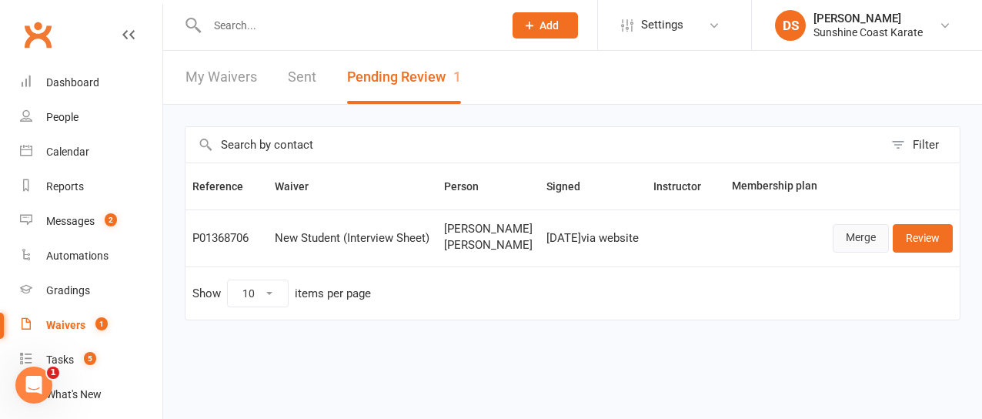
click at [857, 249] on link "Merge" at bounding box center [860, 238] width 56 height 28
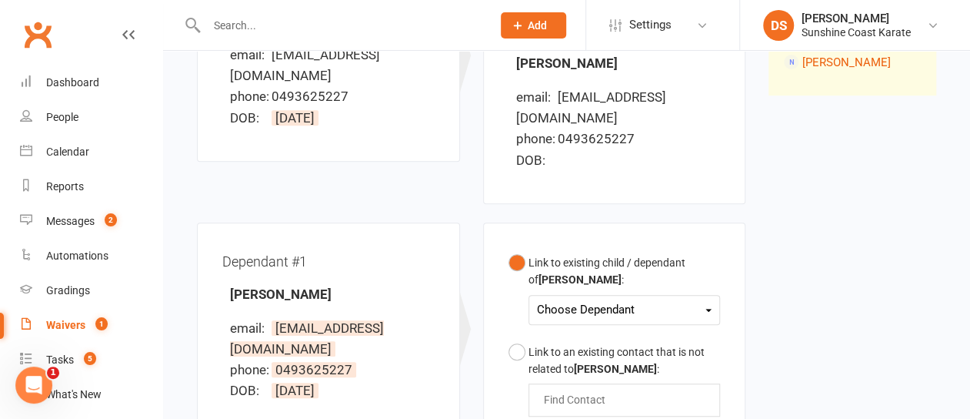
scroll to position [308, 0]
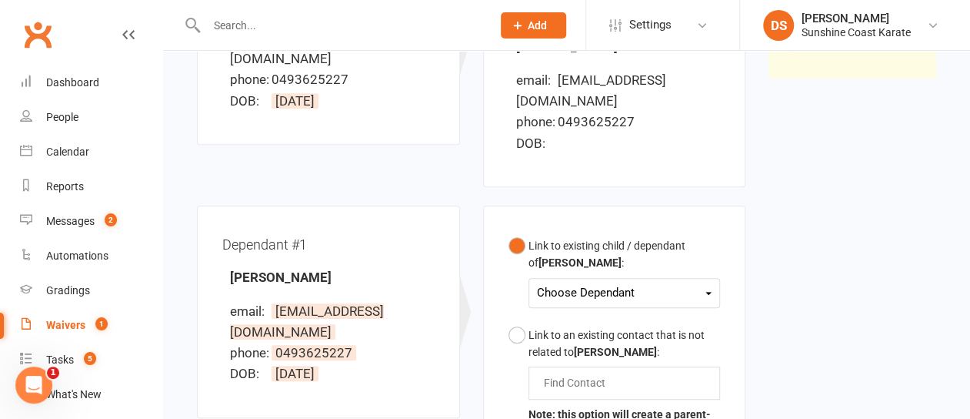
click at [712, 278] on div "Choose Dependant [PERSON_NAME]" at bounding box center [625, 293] width 192 height 30
click at [708, 292] on icon at bounding box center [708, 293] width 6 height 3
click at [601, 312] on link "[PERSON_NAME]" at bounding box center [614, 328] width 152 height 33
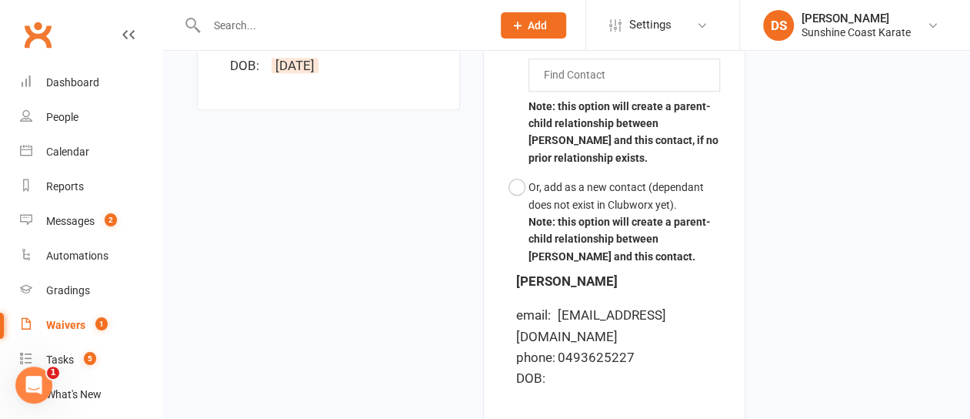
scroll to position [772, 0]
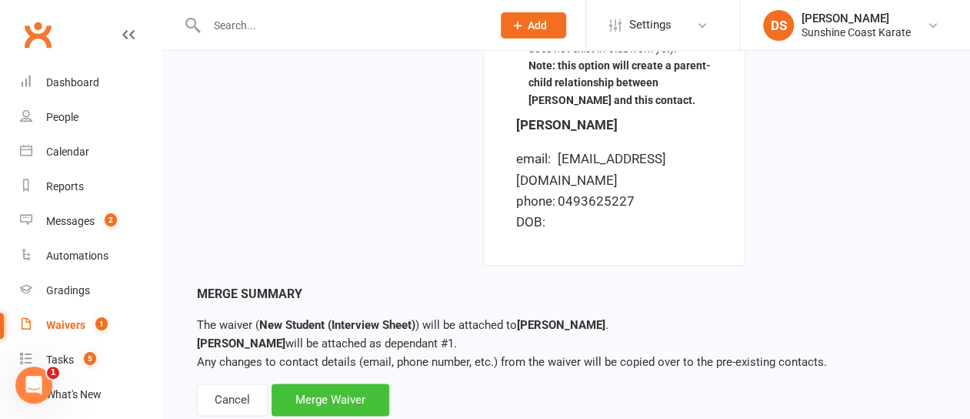
click at [334, 383] on div "Merge Waiver" at bounding box center [331, 399] width 118 height 32
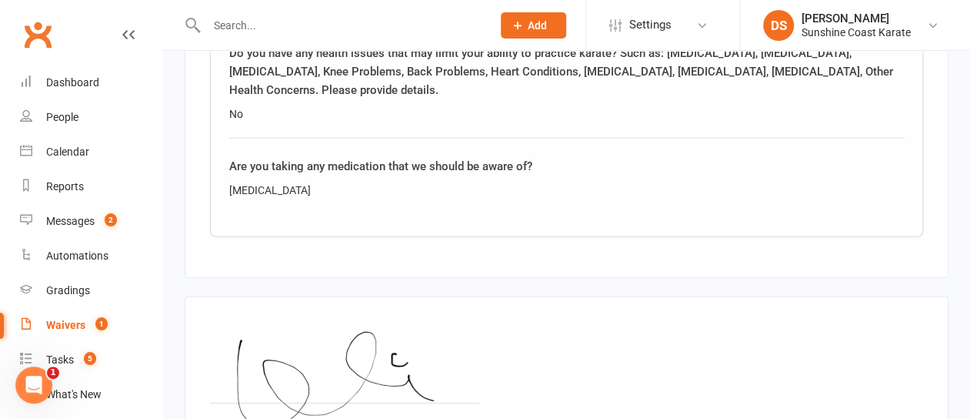
scroll to position [2256, 0]
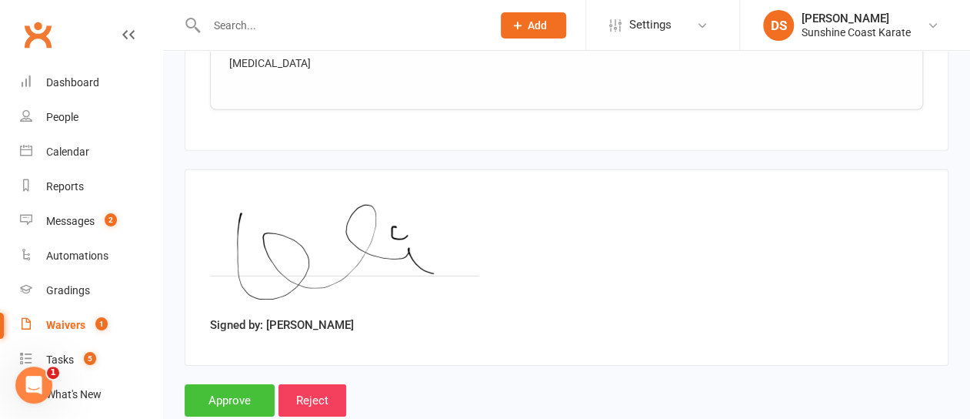
click at [232, 384] on input "Approve" at bounding box center [230, 400] width 90 height 32
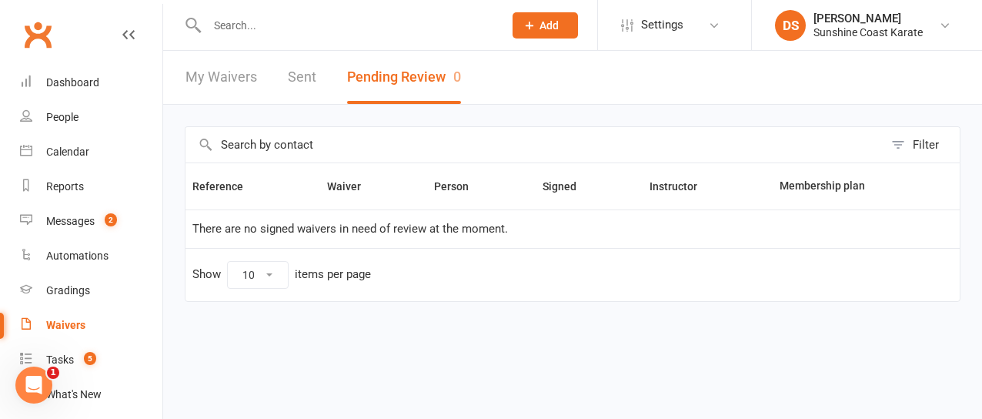
select select "100"
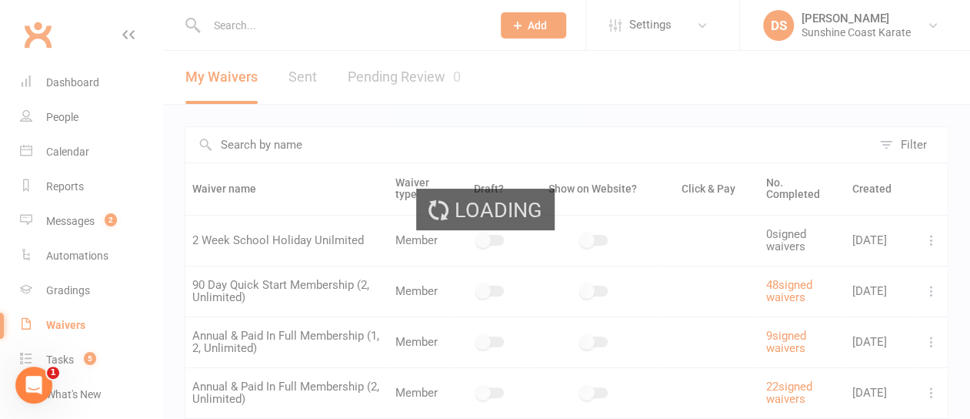
select select "100"
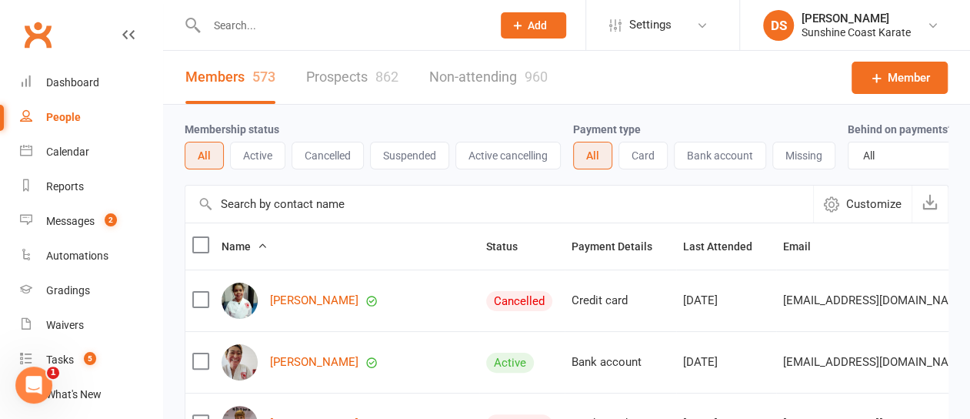
click at [340, 74] on link "Prospects 862" at bounding box center [352, 77] width 92 height 53
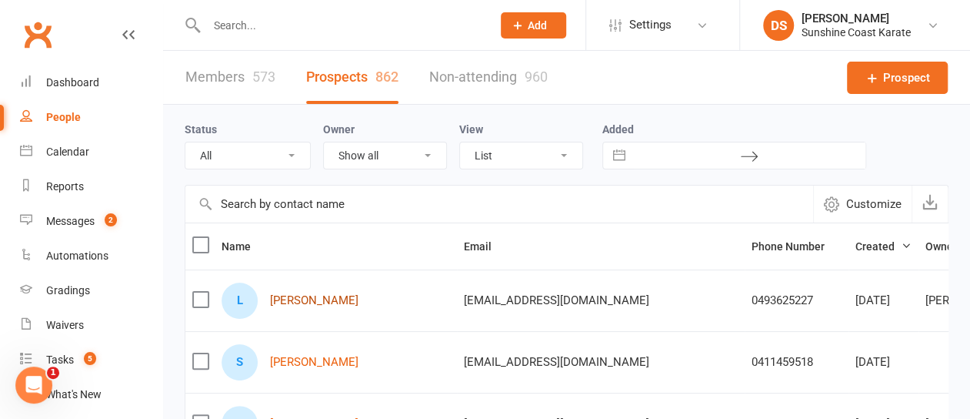
click at [310, 297] on link "[PERSON_NAME]" at bounding box center [314, 300] width 88 height 13
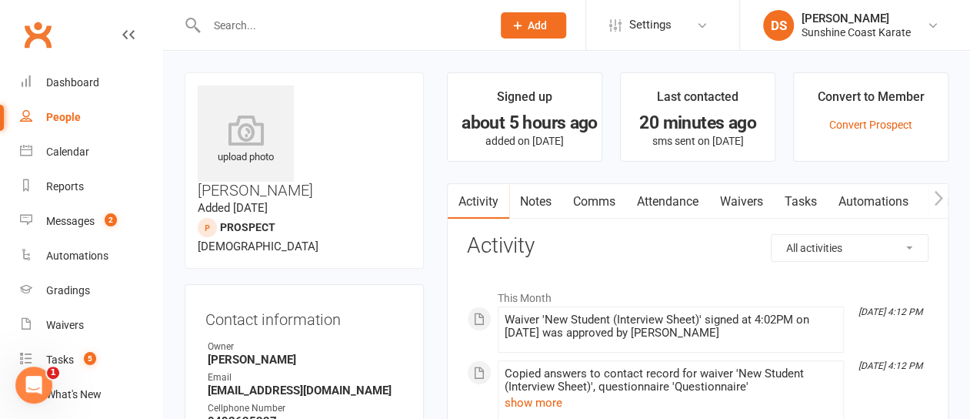
click at [739, 198] on link "Waivers" at bounding box center [741, 201] width 65 height 35
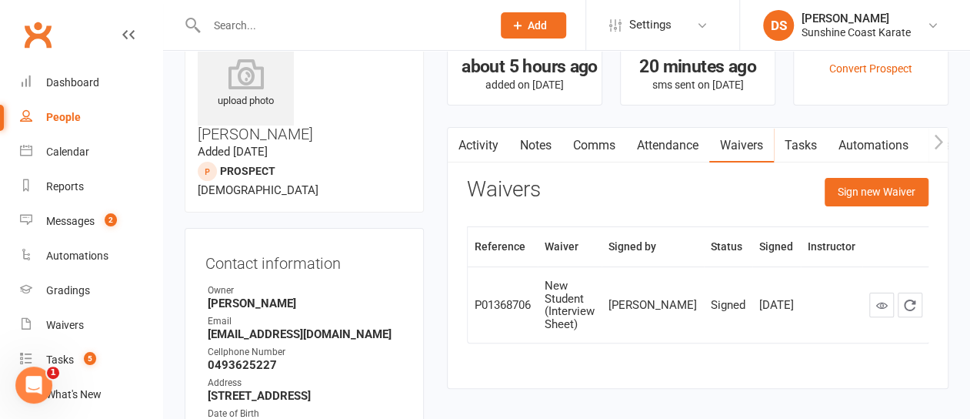
scroll to position [77, 0]
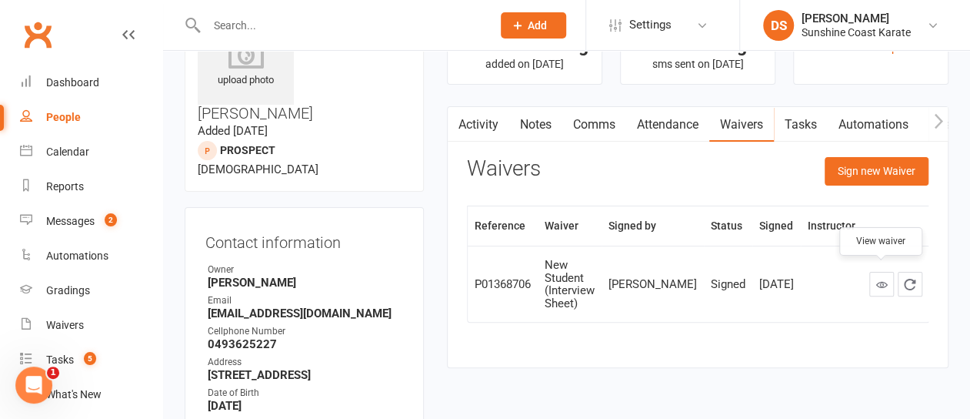
click at [883, 279] on icon at bounding box center [882, 285] width 12 height 12
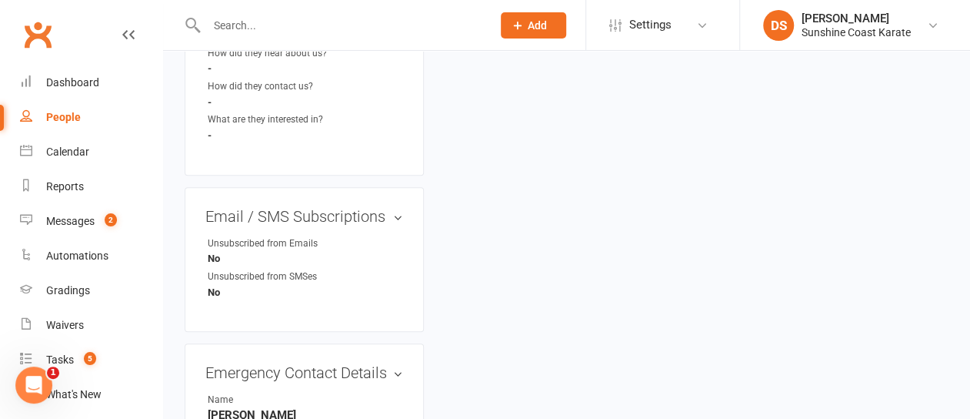
scroll to position [769, 0]
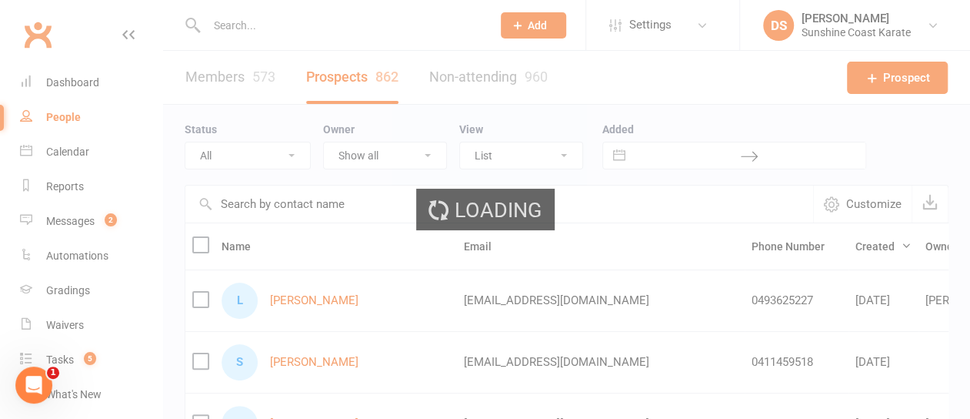
select select "100"
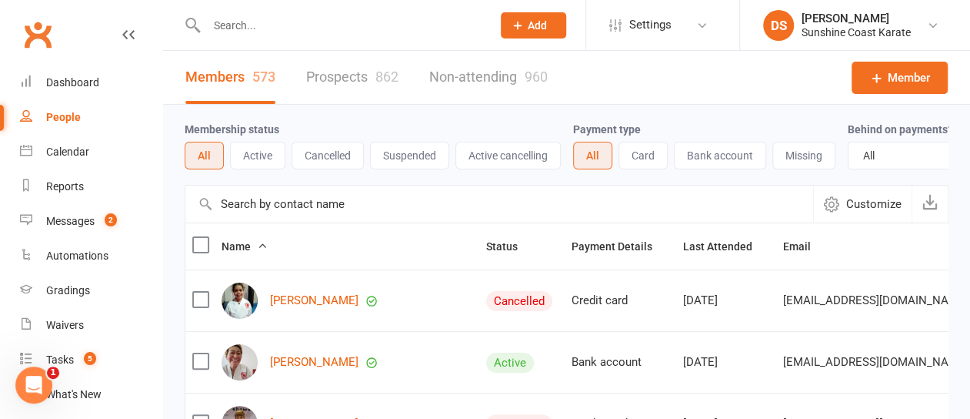
click at [319, 209] on input "text" at bounding box center [499, 203] width 628 height 37
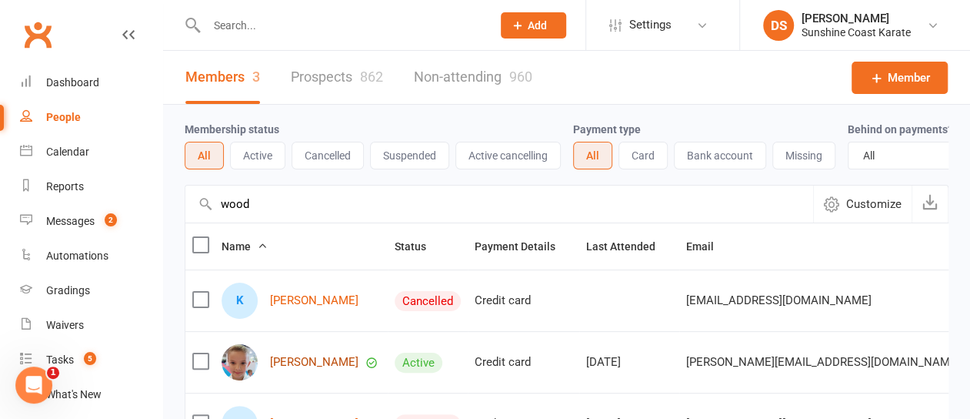
type input "wood"
click at [305, 369] on link "[PERSON_NAME]" at bounding box center [314, 361] width 88 height 13
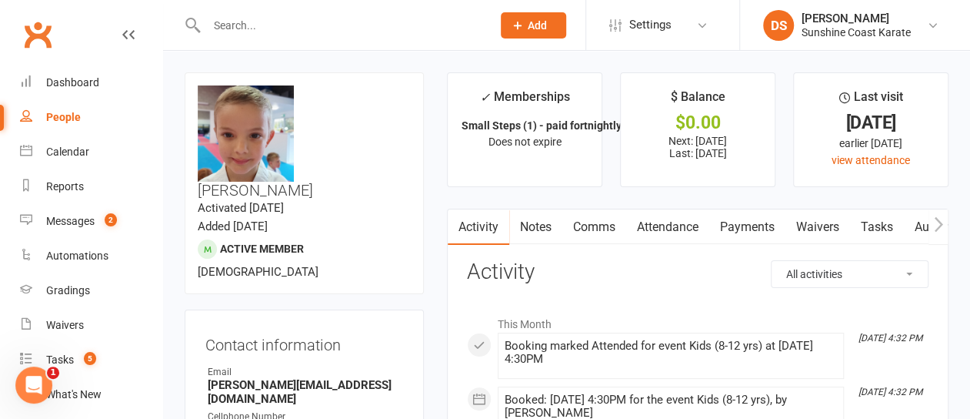
click at [678, 226] on link "Attendance" at bounding box center [667, 226] width 83 height 35
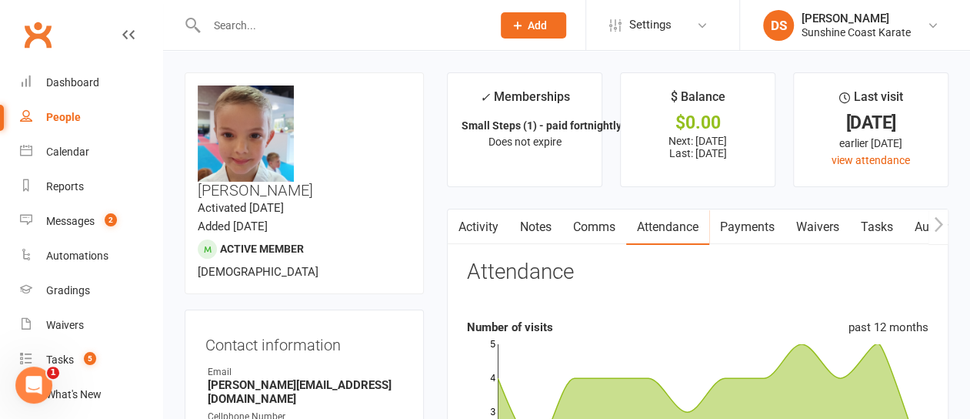
select select "100"
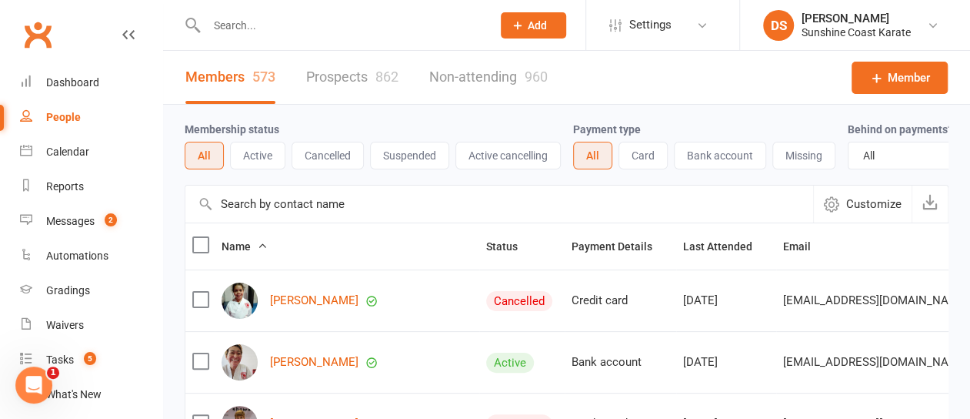
click at [300, 216] on input "text" at bounding box center [499, 203] width 628 height 37
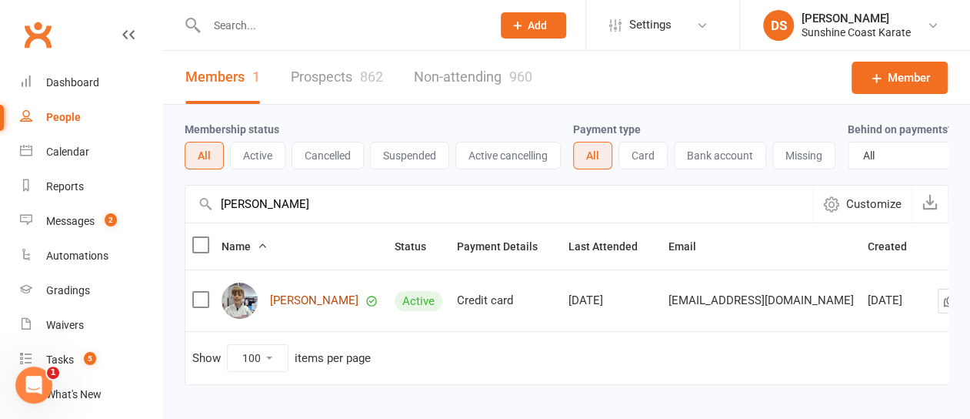
type input "watts"
click at [295, 307] on link "Ethan Watts" at bounding box center [314, 300] width 88 height 13
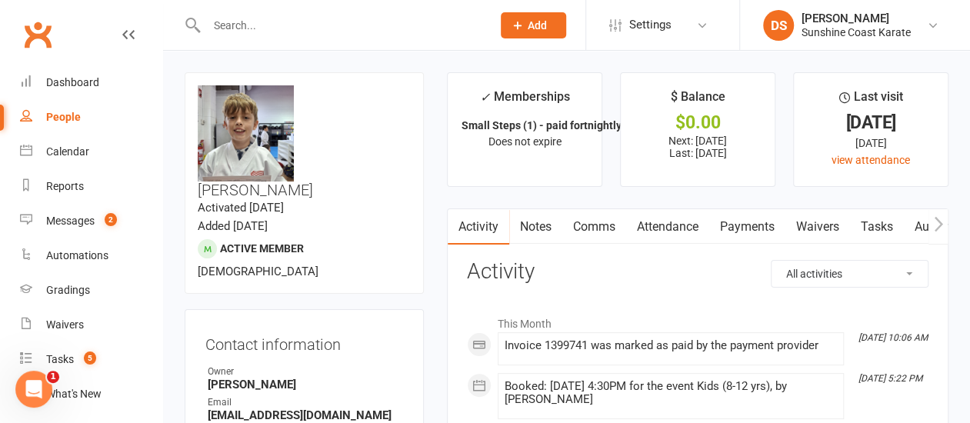
select select "100"
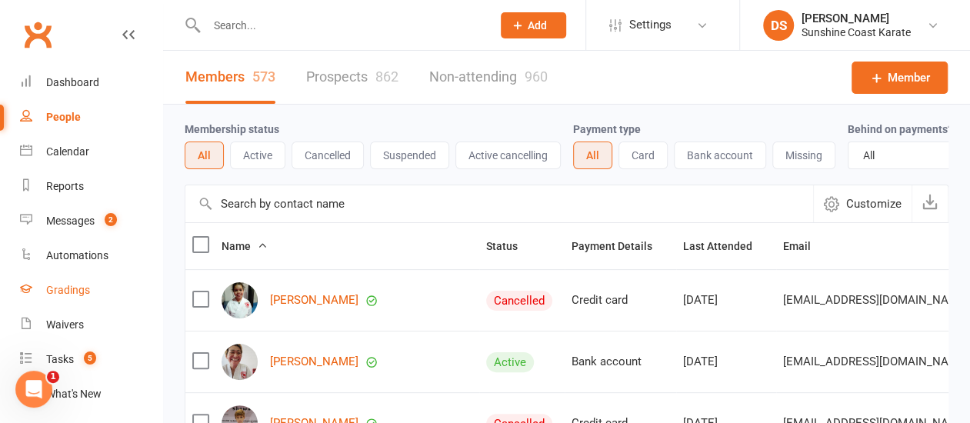
click at [69, 285] on div "Gradings" at bounding box center [68, 290] width 44 height 12
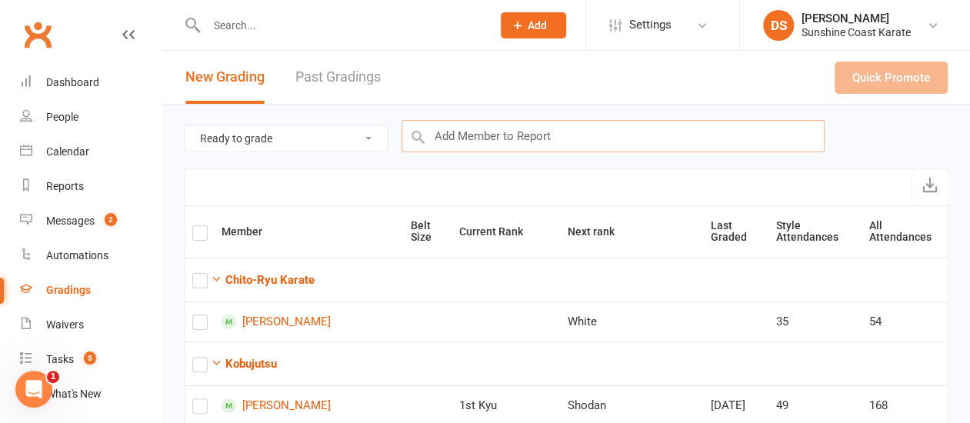
click at [472, 135] on input "text" at bounding box center [613, 136] width 423 height 32
type input "stenning"
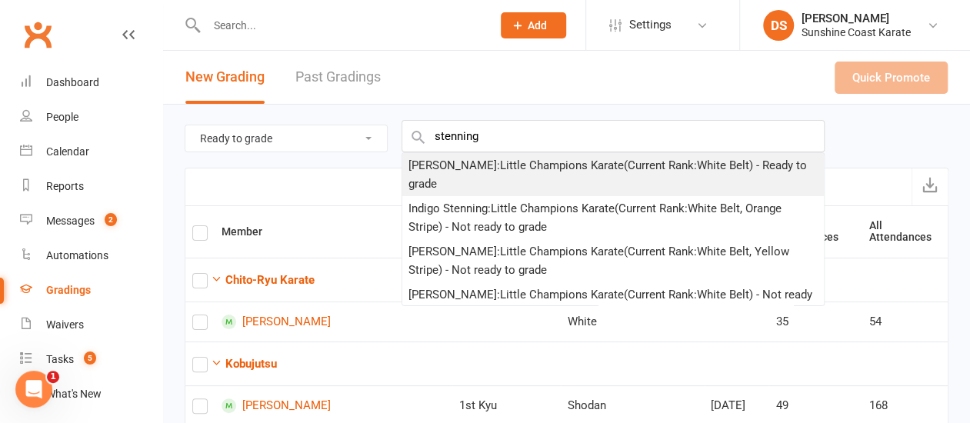
click at [474, 163] on div "Xavier Stenning : Little Champions Karate (Current Rank: White Belt ) - Ready t…" at bounding box center [613, 174] width 409 height 37
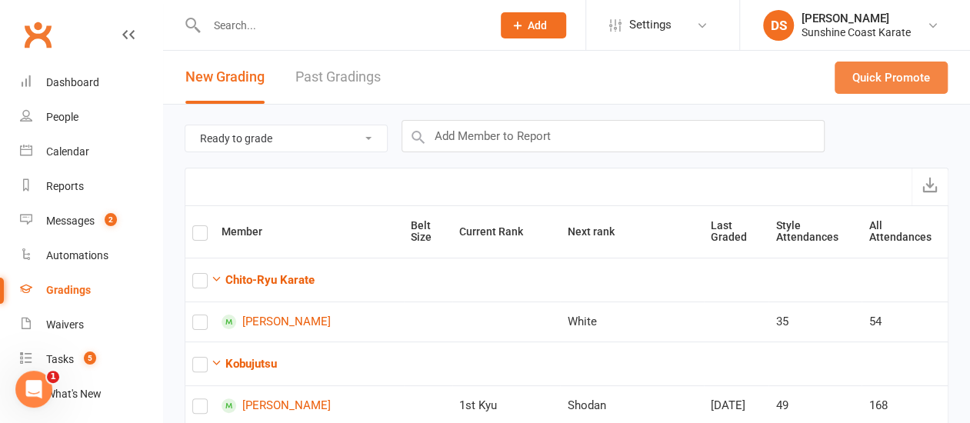
click at [886, 82] on button "Quick Promote" at bounding box center [891, 78] width 113 height 32
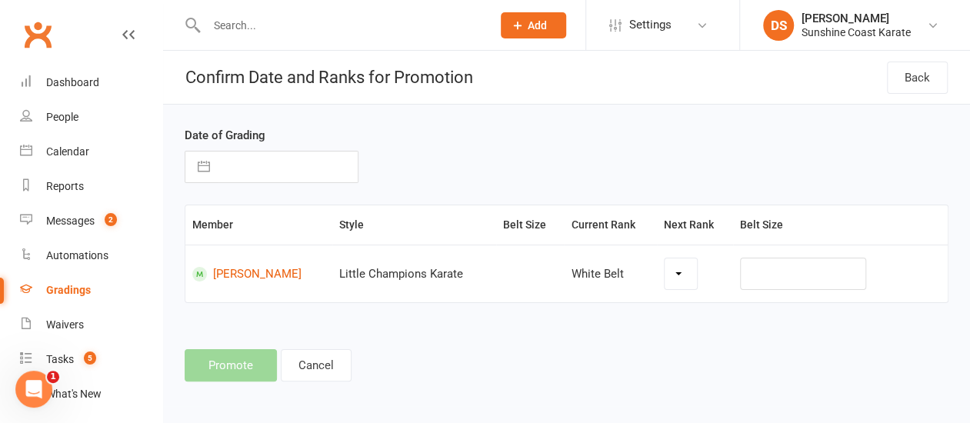
select select "18480"
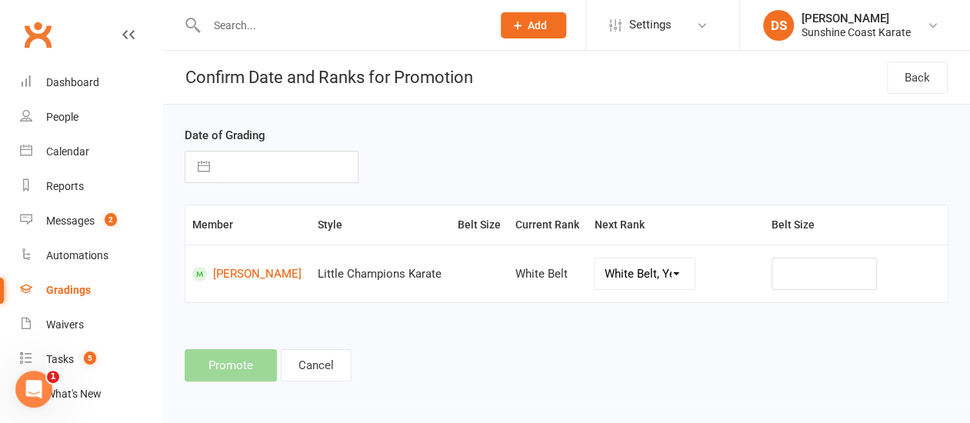
click at [208, 167] on button "button" at bounding box center [204, 167] width 28 height 31
select select "8"
select select "2025"
select select "9"
select select "2025"
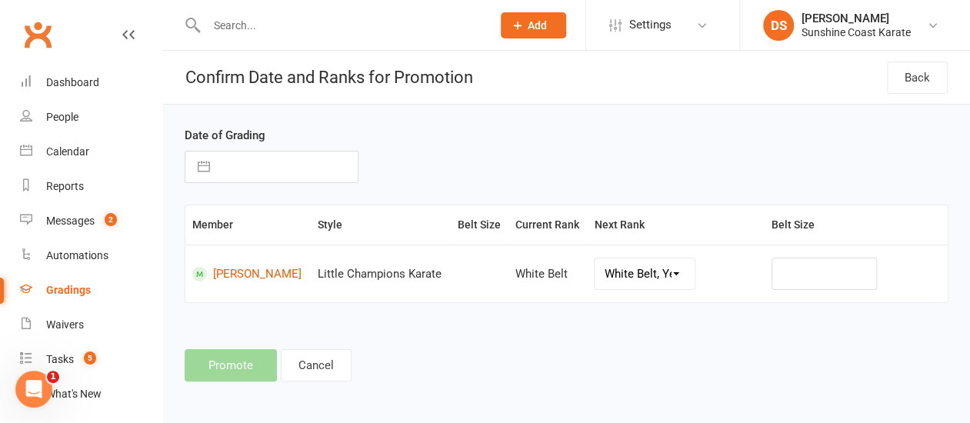
select select "10"
select select "2025"
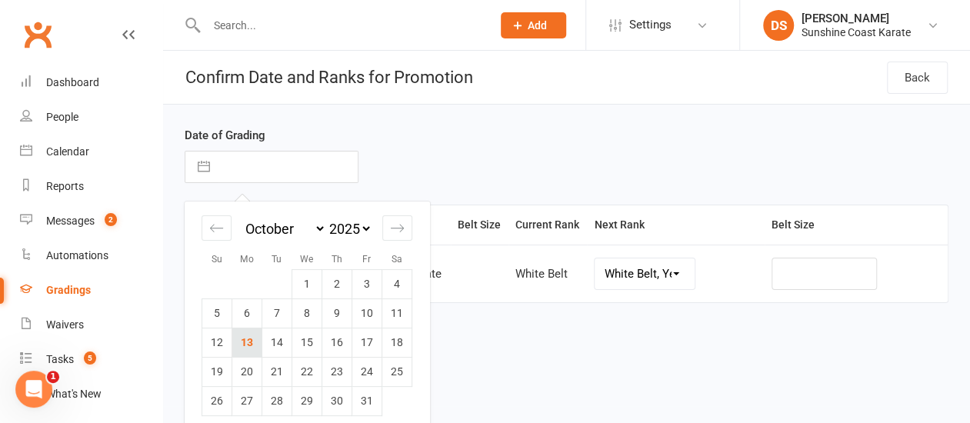
click at [248, 338] on td "13" at bounding box center [247, 342] width 30 height 29
type input "13 Oct 2025"
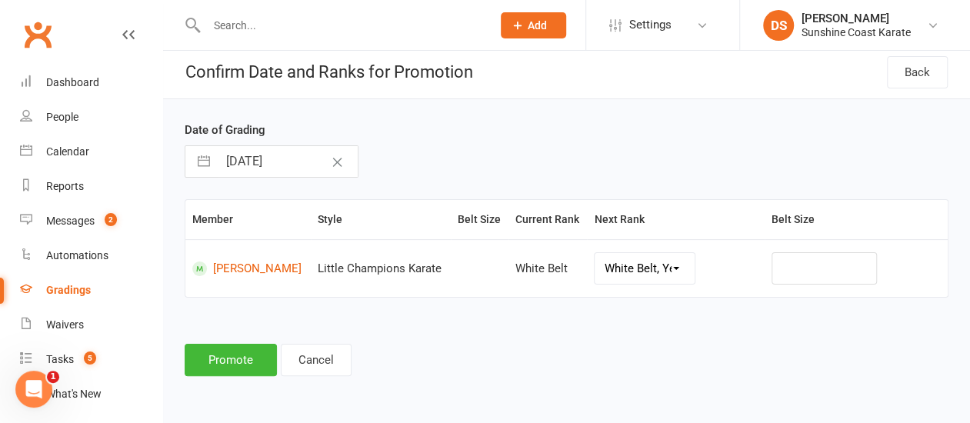
scroll to position [15, 0]
click at [240, 359] on button "Promote" at bounding box center [231, 360] width 92 height 32
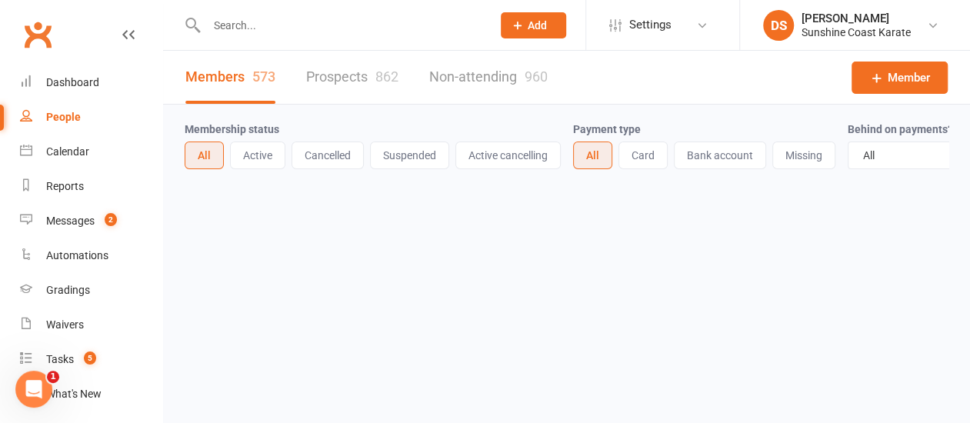
select select "100"
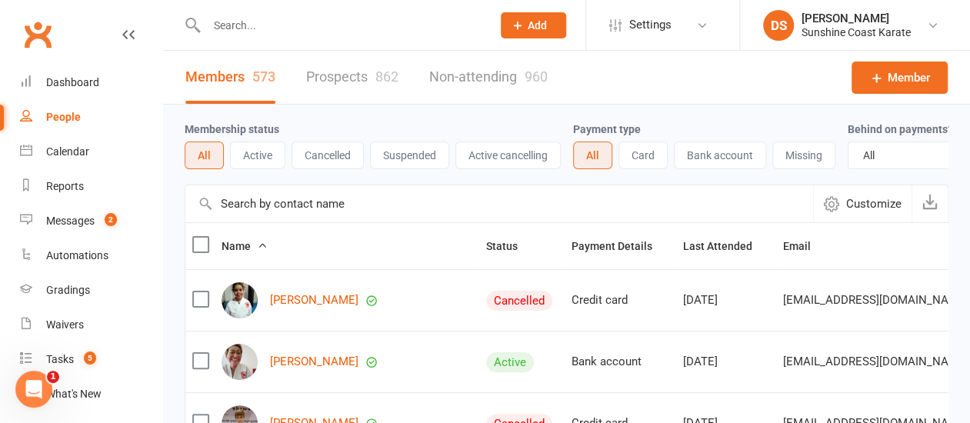
click at [314, 212] on input "text" at bounding box center [499, 203] width 628 height 37
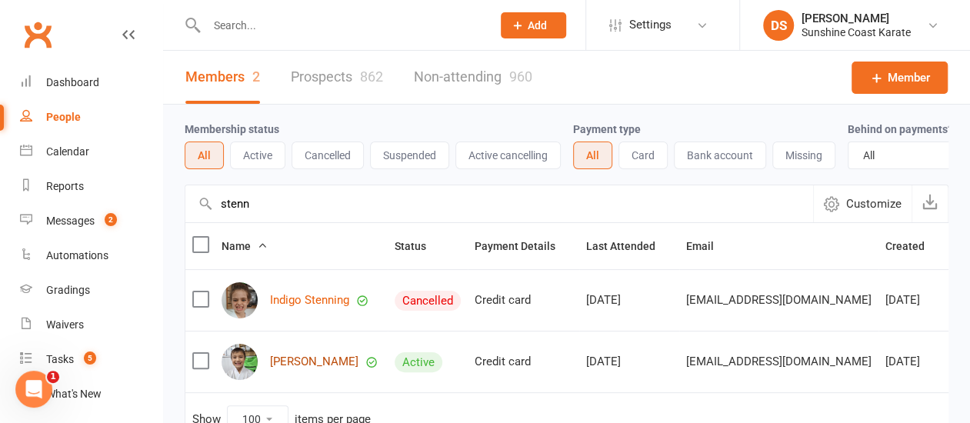
type input "stenn"
click at [309, 369] on link "Xavier Stenning" at bounding box center [314, 361] width 88 height 13
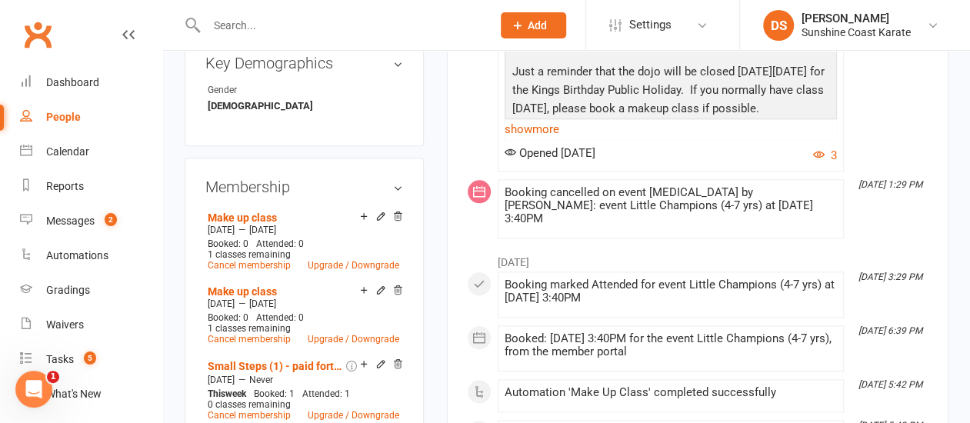
scroll to position [769, 0]
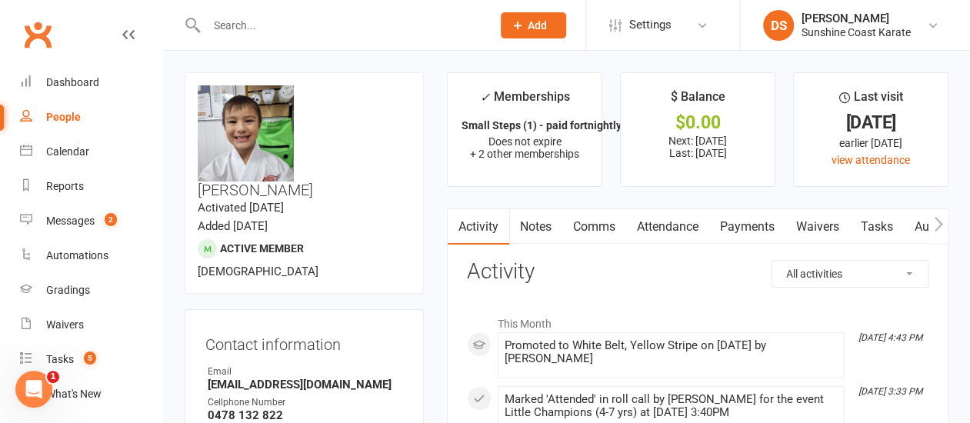
select select "100"
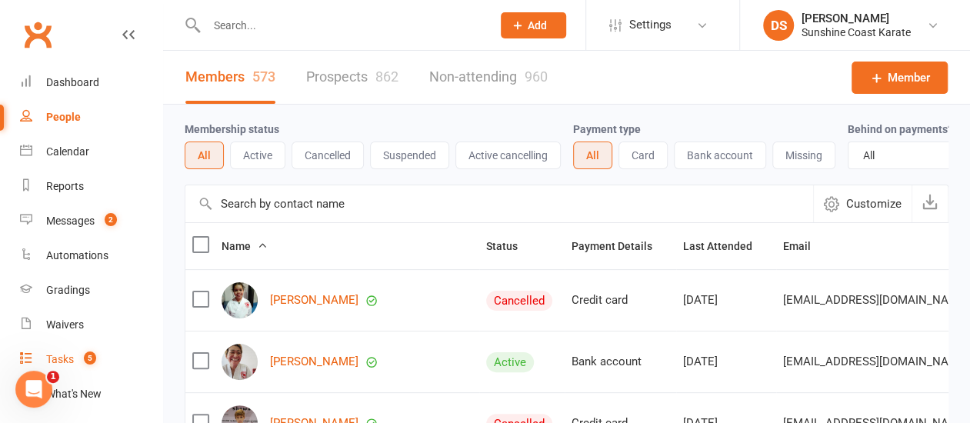
click at [69, 358] on div "Tasks" at bounding box center [60, 359] width 28 height 12
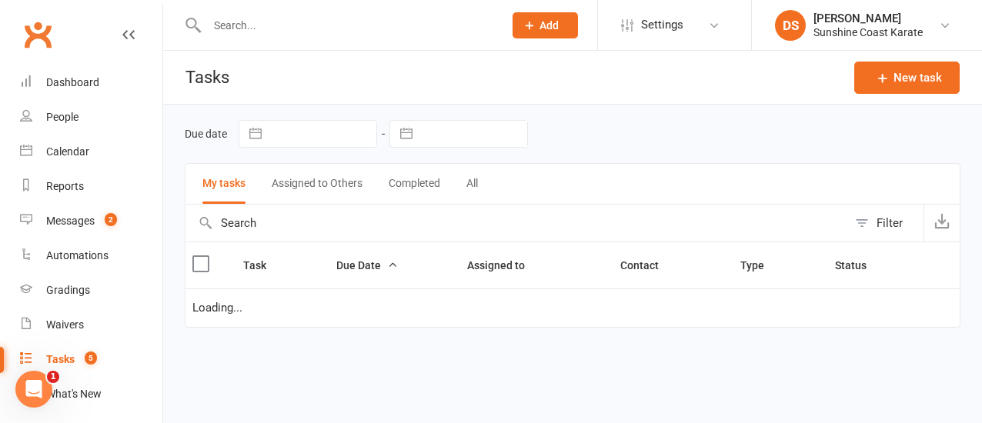
select select "started"
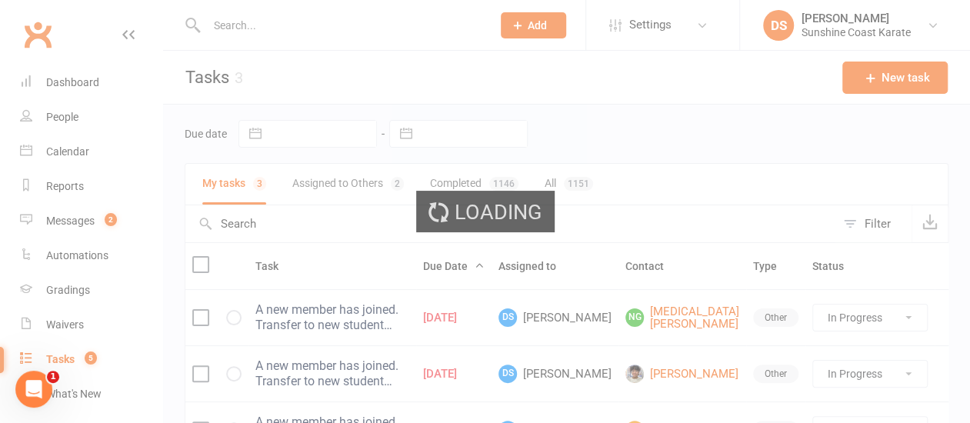
select select "100"
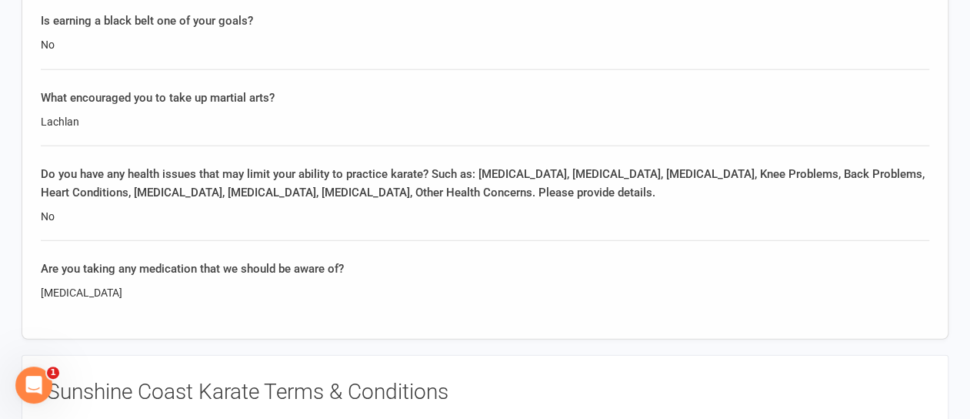
scroll to position [1923, 0]
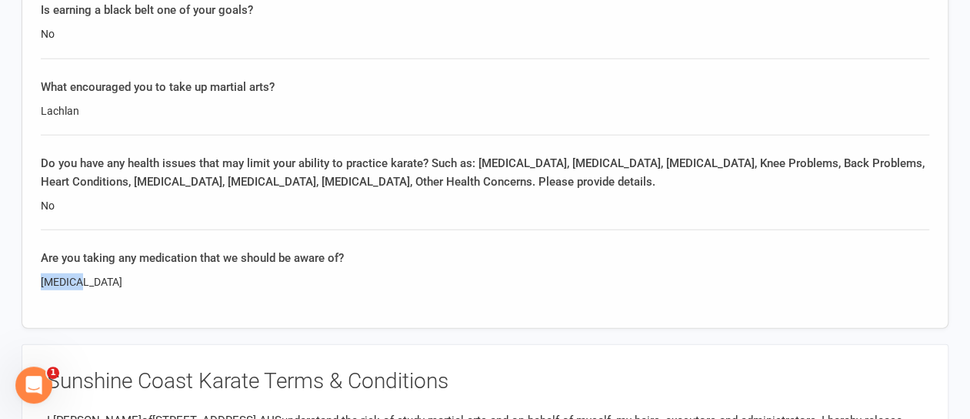
drag, startPoint x: 78, startPoint y: 269, endPoint x: 38, endPoint y: 267, distance: 40.8
click at [38, 267] on div "Questionnaire How did you find out about us (if referred, please give member's …" at bounding box center [485, 24] width 927 height 607
copy div "[MEDICAL_DATA]"
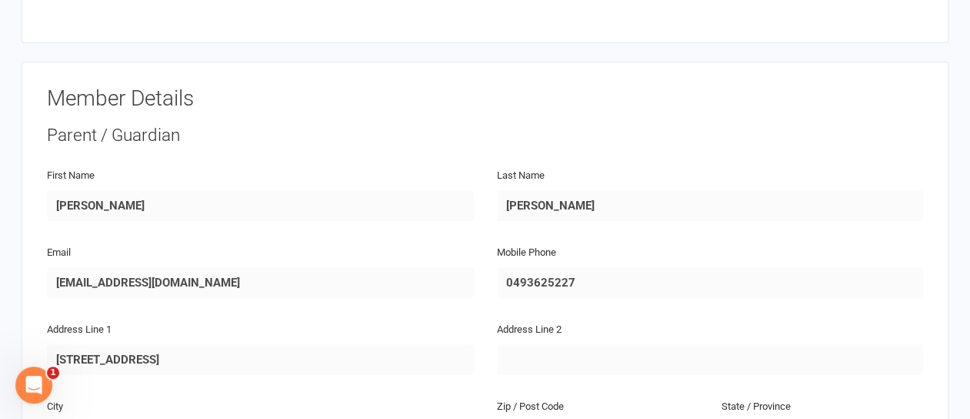
scroll to position [0, 0]
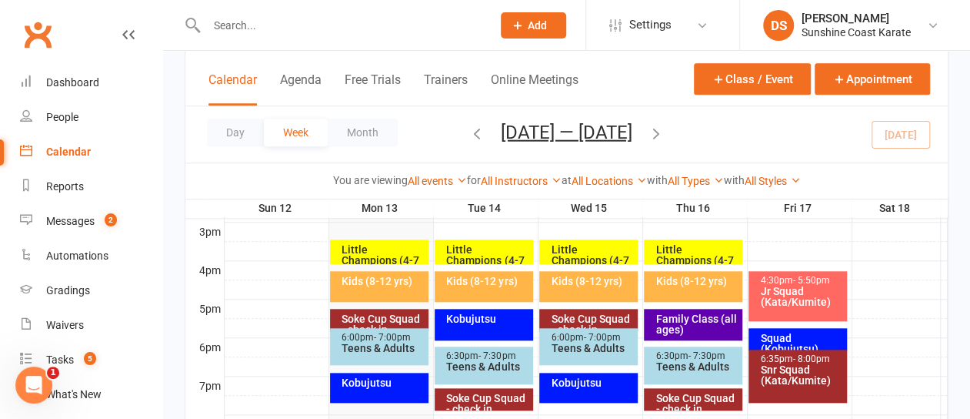
scroll to position [692, 0]
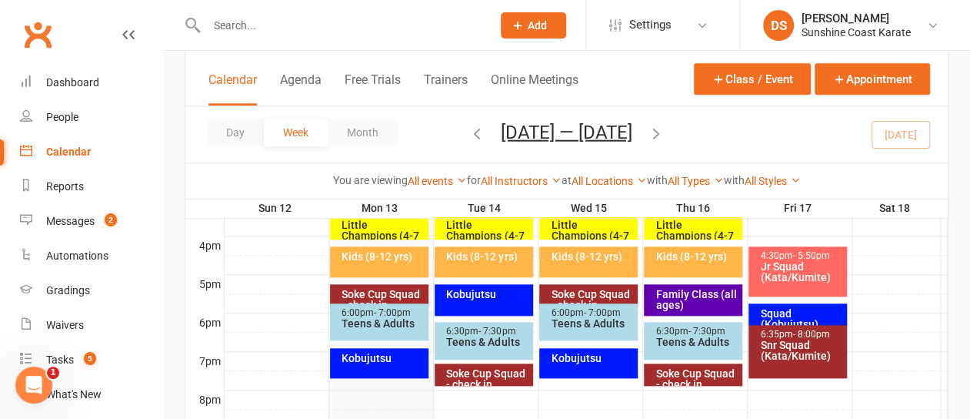
click at [393, 253] on div "Kids (8-12 yrs)" at bounding box center [383, 256] width 85 height 11
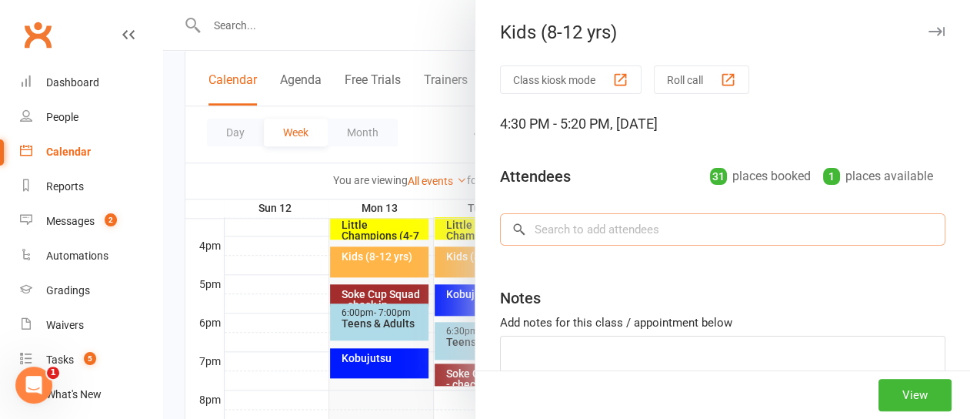
click at [617, 226] on input "search" at bounding box center [722, 229] width 445 height 32
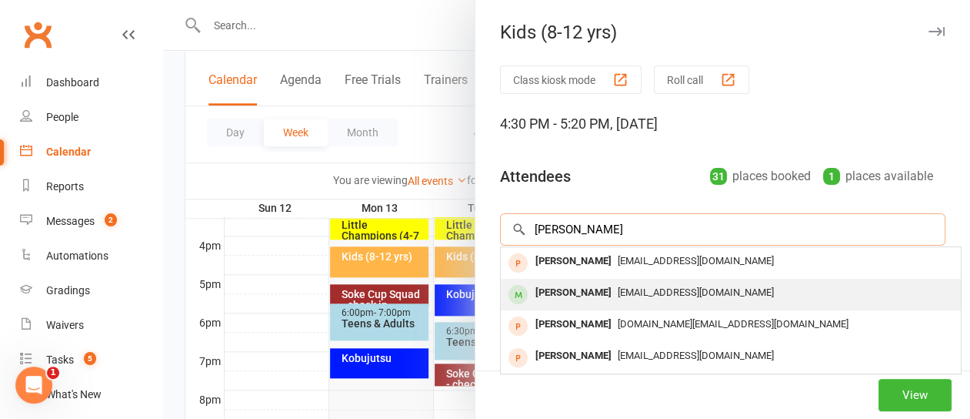
type input "watts"
click at [569, 290] on div "Ethan Watts" at bounding box center [573, 293] width 88 height 22
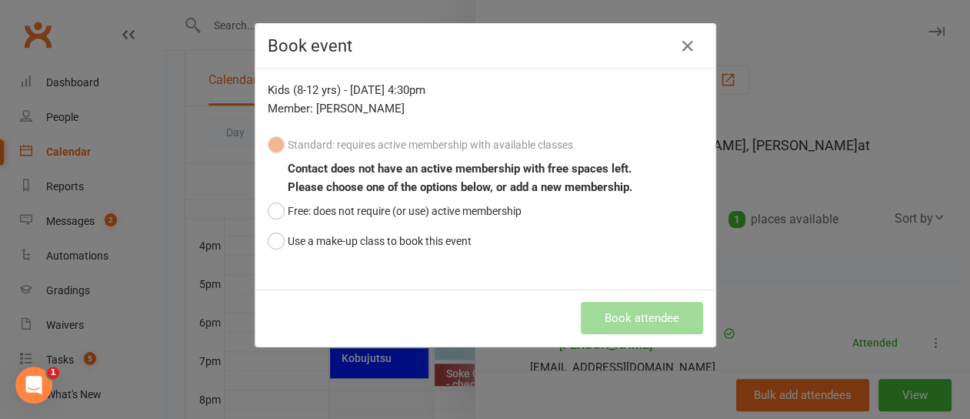
click at [274, 145] on div "Standard: requires active membership with available classes Contact does not ha…" at bounding box center [485, 192] width 435 height 125
click at [275, 236] on button "Use a make-up class to book this event" at bounding box center [370, 240] width 204 height 29
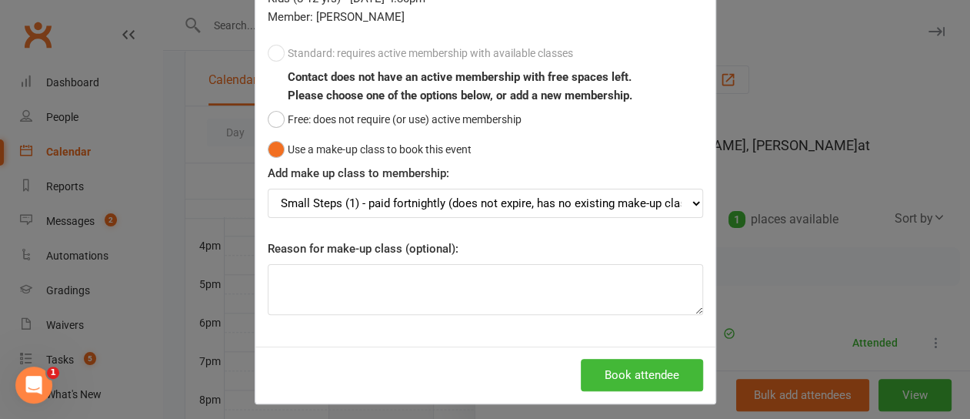
scroll to position [91, 0]
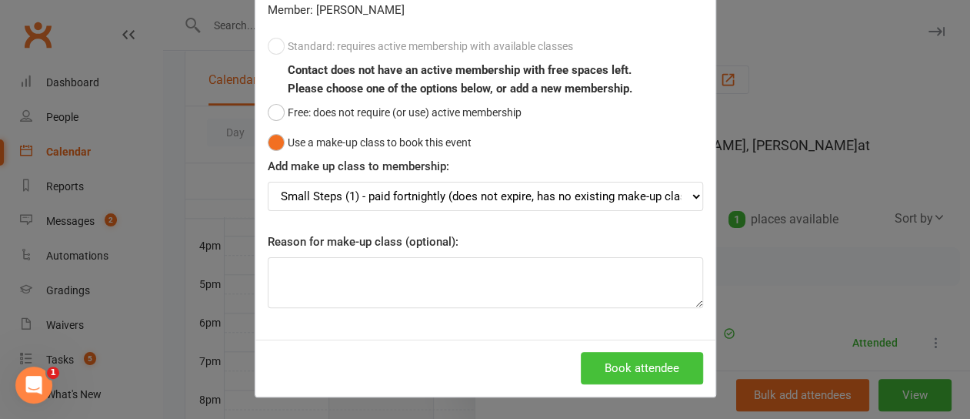
click at [631, 364] on button "Book attendee" at bounding box center [642, 368] width 122 height 32
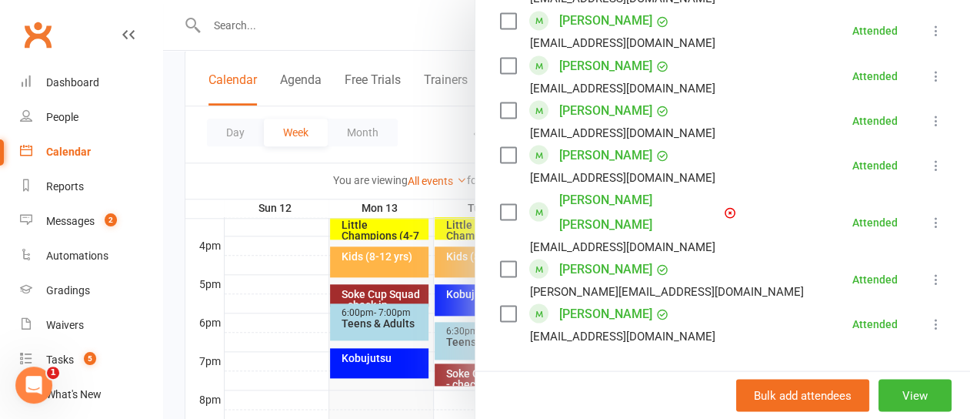
scroll to position [1365, 0]
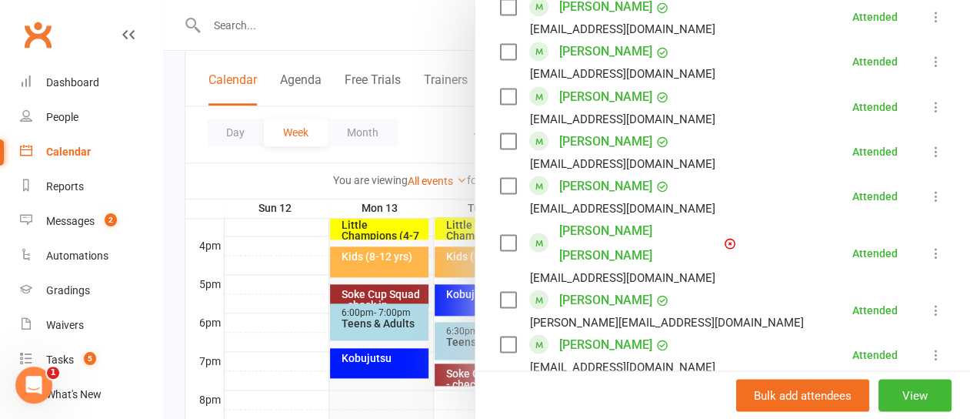
click at [608, 402] on input "search" at bounding box center [722, 418] width 445 height 32
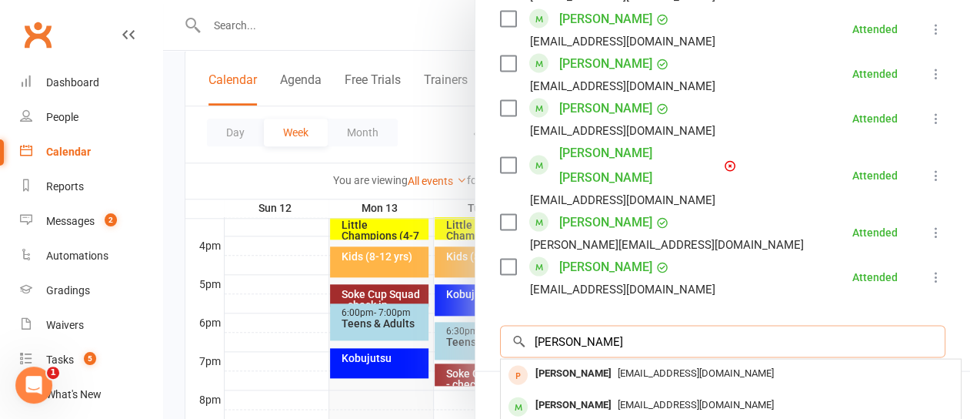
scroll to position [1519, 0]
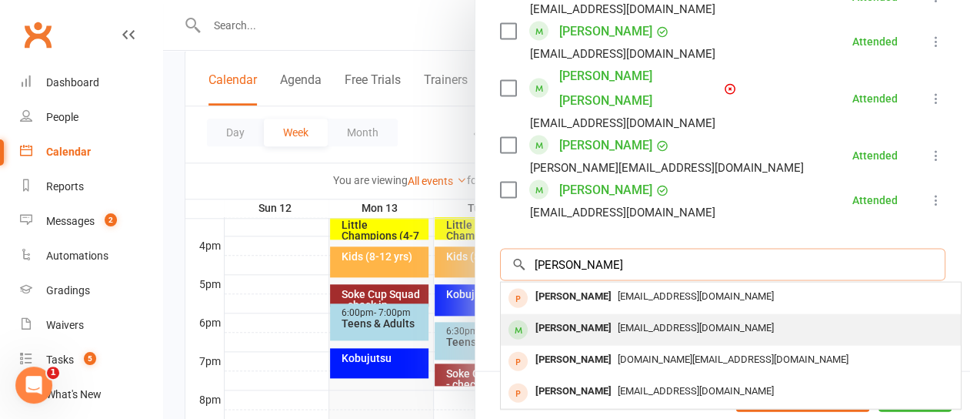
type input "watts"
click at [569, 317] on div "Ethan Watts" at bounding box center [573, 328] width 88 height 22
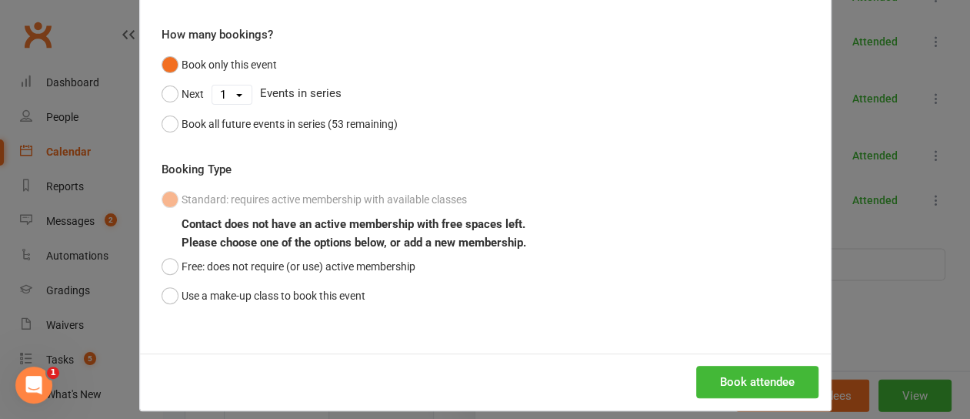
scroll to position [135, 0]
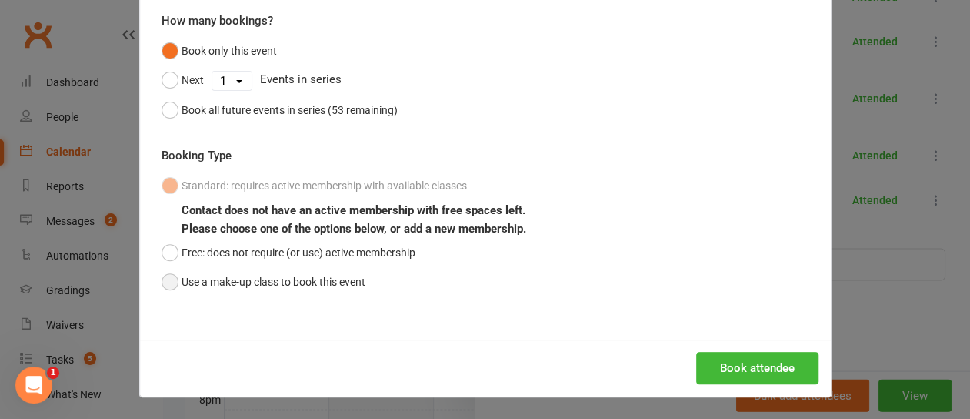
click at [165, 279] on button "Use a make-up class to book this event" at bounding box center [264, 281] width 204 height 29
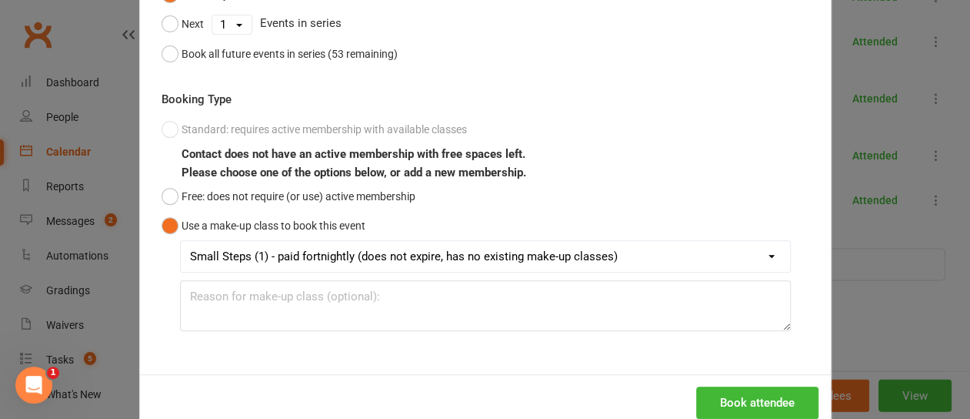
scroll to position [212, 0]
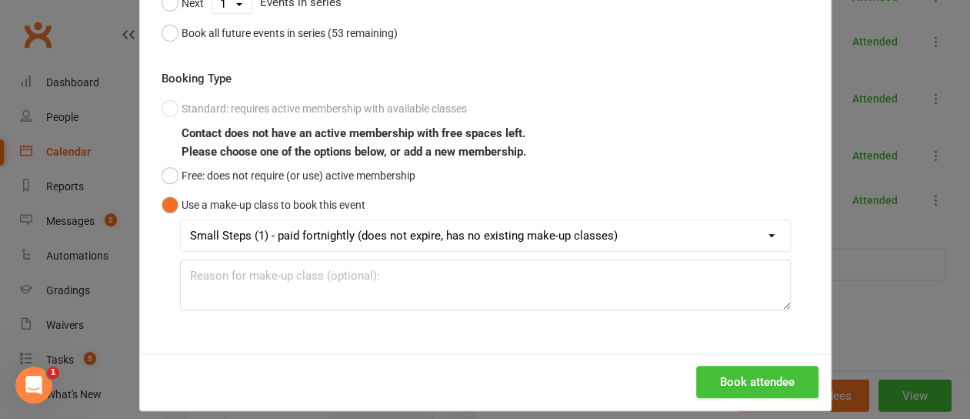
click at [776, 376] on button "Book attendee" at bounding box center [757, 381] width 122 height 32
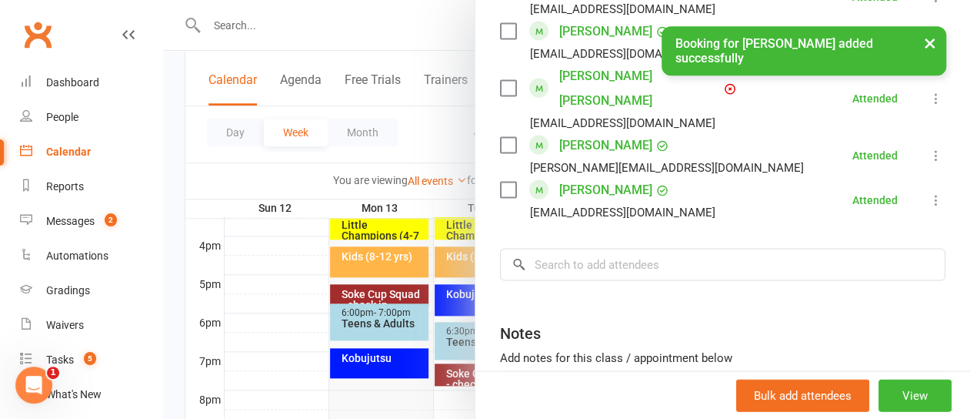
scroll to position [1442, 0]
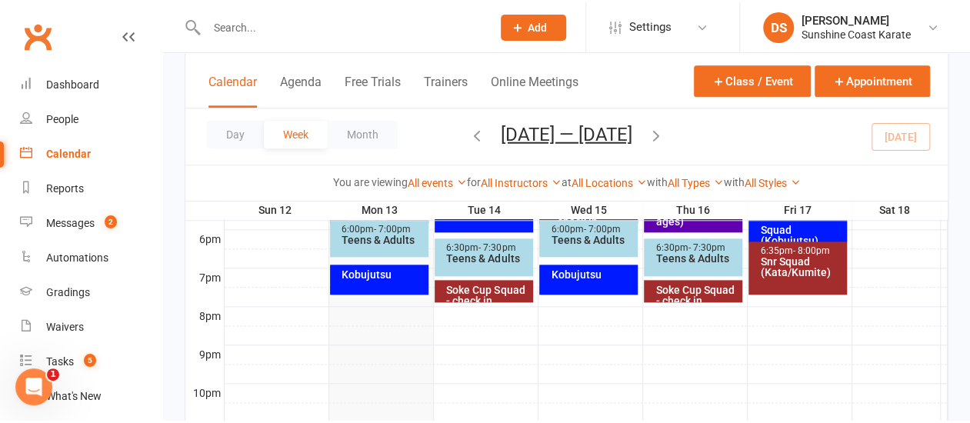
scroll to position [695, 0]
